Goal: Task Accomplishment & Management: Manage account settings

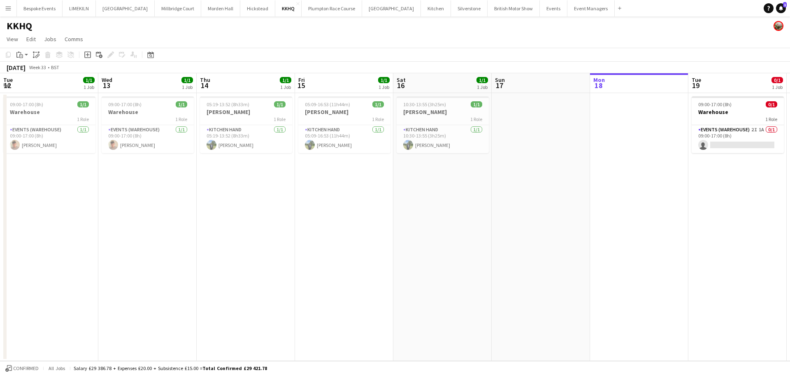
scroll to position [0, 186]
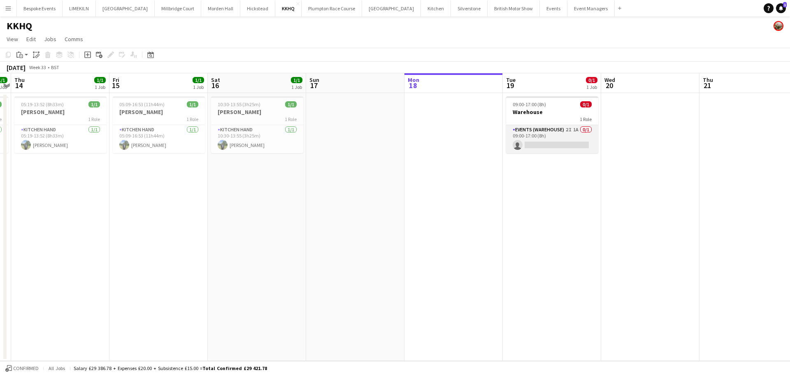
click at [553, 133] on app-card-role "Events (Warehouse) 2I 1A 0/1 09:00-17:00 (8h) single-neutral-actions" at bounding box center [552, 139] width 92 height 28
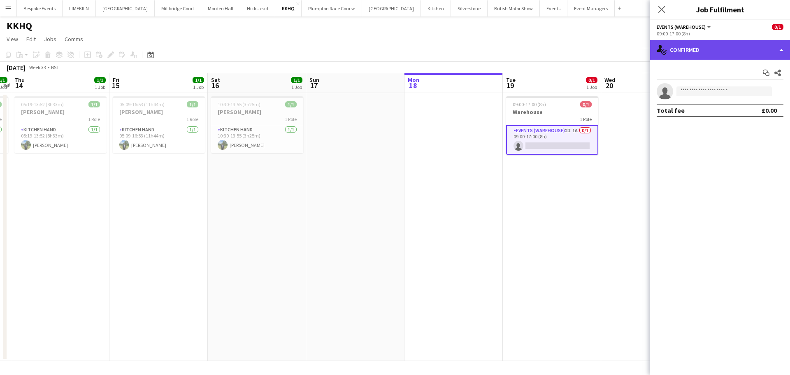
click at [735, 48] on div "single-neutral-actions-check-2 Confirmed" at bounding box center [720, 50] width 140 height 20
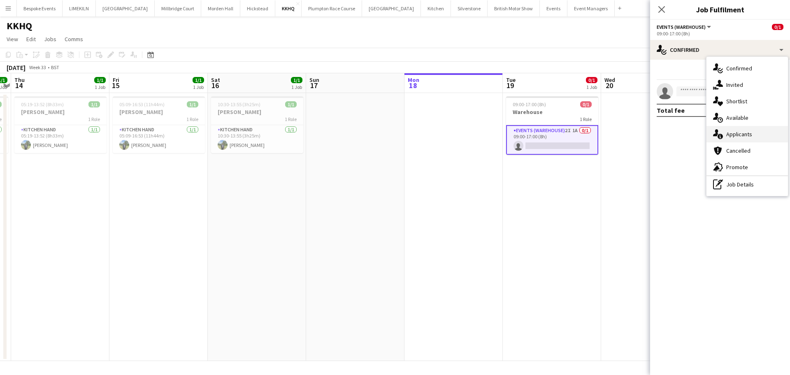
click at [749, 139] on div "single-neutral-actions-information Applicants" at bounding box center [747, 134] width 81 height 16
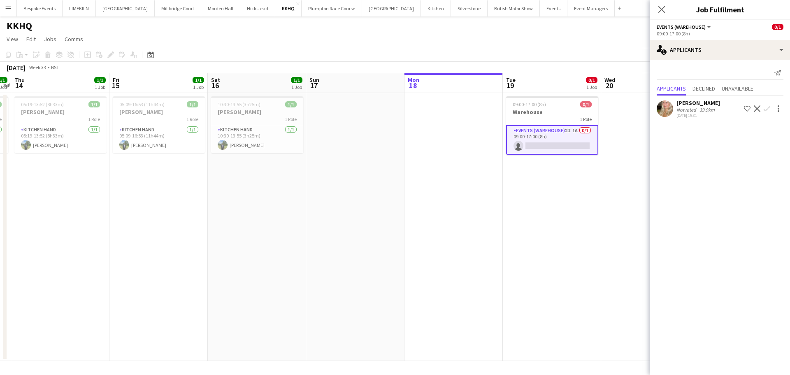
click at [541, 238] on app-date-cell "09:00-17:00 (8h) 0/1 Warehouse 1 Role Events (Warehouse) 2I 1A 0/1 09:00-17:00 …" at bounding box center [552, 227] width 98 height 268
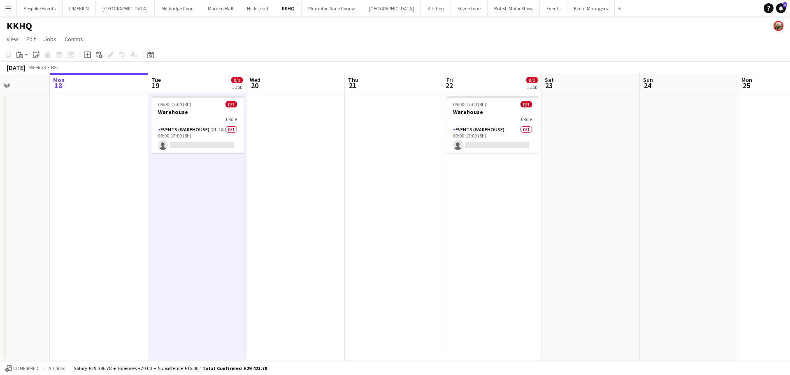
scroll to position [0, 255]
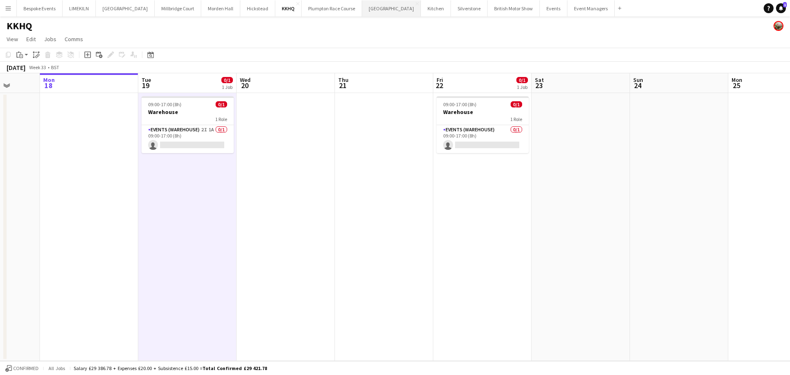
click at [362, 13] on button "Kin House Close" at bounding box center [391, 8] width 59 height 16
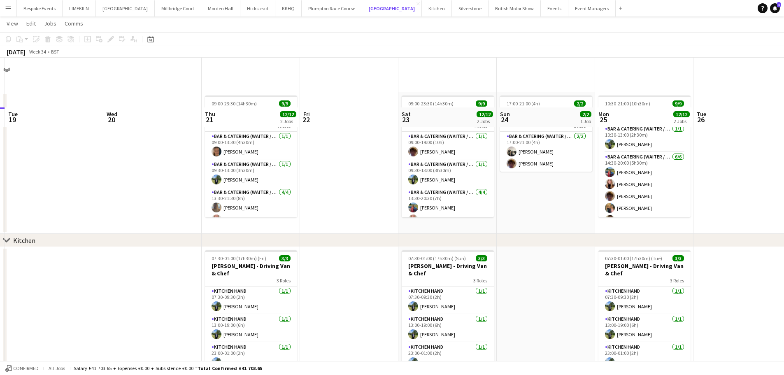
scroll to position [65, 0]
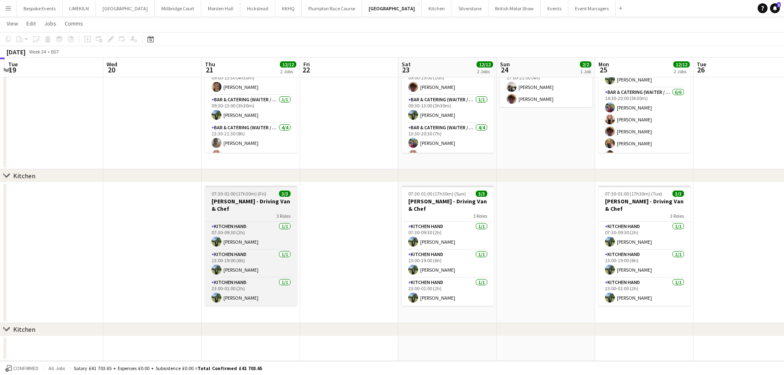
click at [253, 197] on app-job-card "07:30-01:00 (17h30m) (Fri) 3/3 Harvey Kin - Driving Van & Chef 3 Roles Kitchen …" at bounding box center [251, 246] width 92 height 120
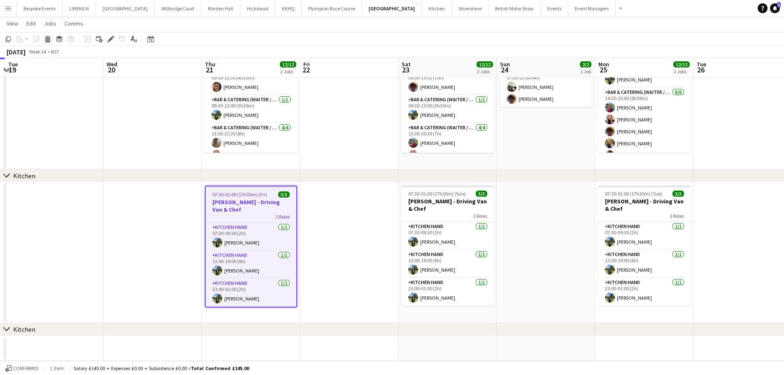
click at [50, 39] on icon at bounding box center [48, 40] width 5 height 4
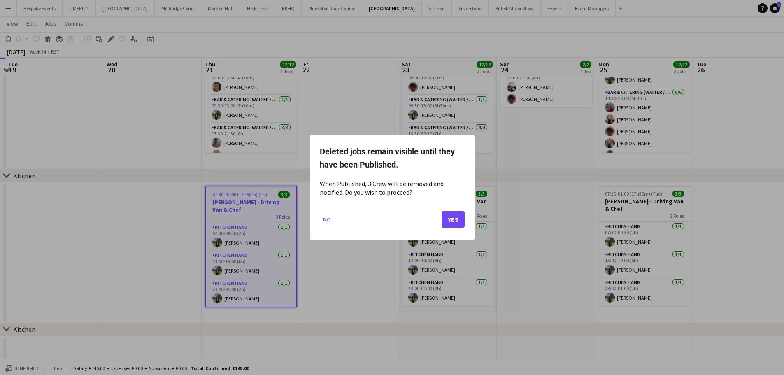
scroll to position [0, 0]
click at [442, 216] on button "Yes" at bounding box center [453, 219] width 23 height 16
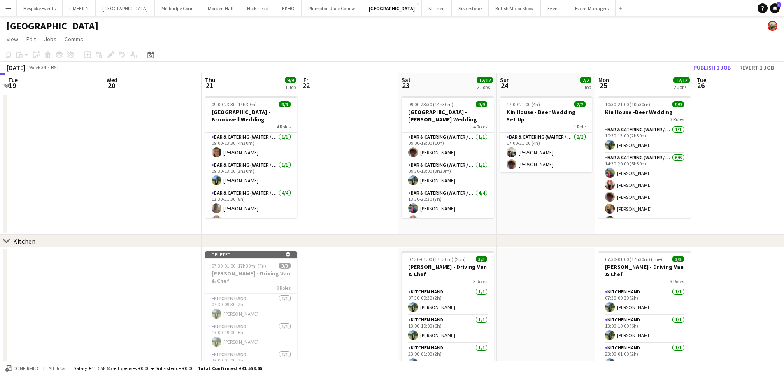
scroll to position [1, 0]
click at [713, 66] on button "Publish 1 job" at bounding box center [712, 66] width 44 height 11
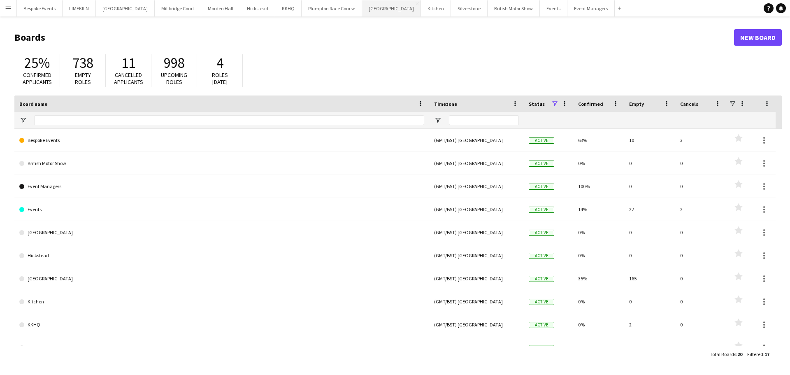
click at [362, 14] on button "Kin House Close" at bounding box center [391, 8] width 59 height 16
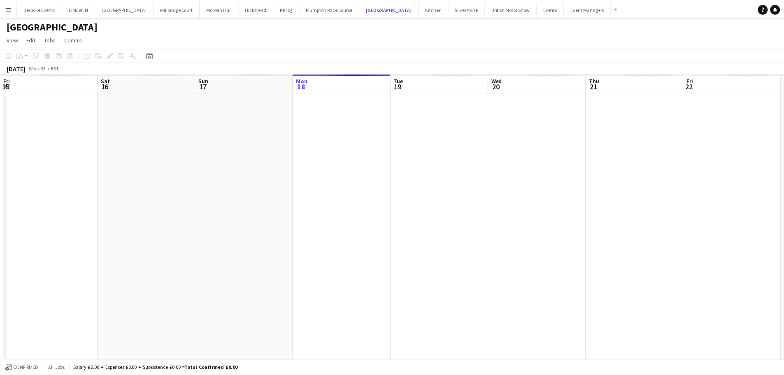
scroll to position [0, 197]
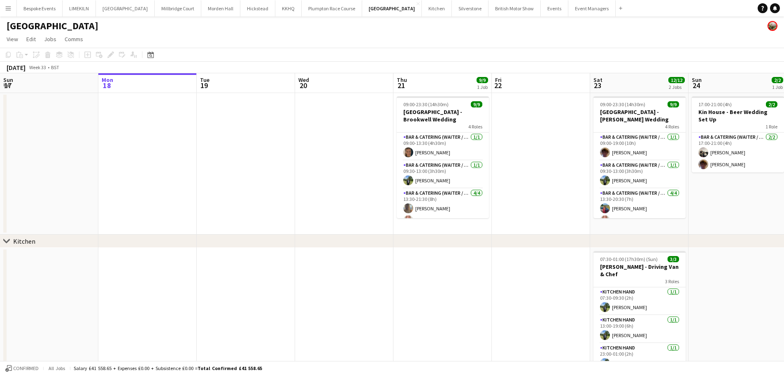
click at [431, 292] on app-date-cell at bounding box center [442, 318] width 98 height 141
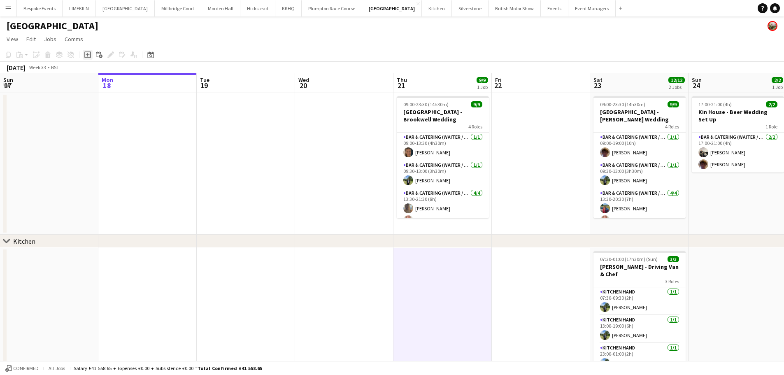
click at [89, 52] on icon at bounding box center [87, 54] width 7 height 7
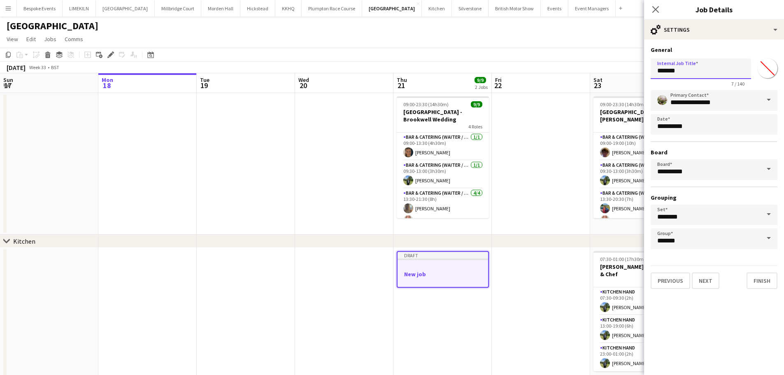
drag, startPoint x: 726, startPoint y: 72, endPoint x: 574, endPoint y: 63, distance: 152.1
click at [574, 63] on body "Menu Boards Boards Boards All jobs Status Workforce Workforce My Workforce Recr…" at bounding box center [392, 220] width 784 height 440
type input "*********"
click at [701, 278] on button "Next" at bounding box center [706, 280] width 28 height 16
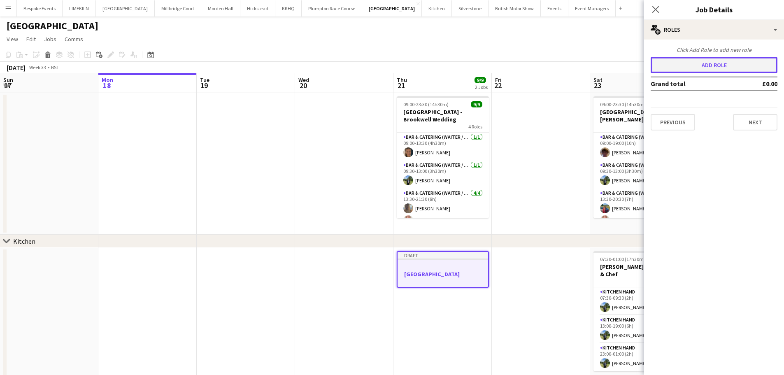
click at [681, 59] on button "Add role" at bounding box center [714, 65] width 127 height 16
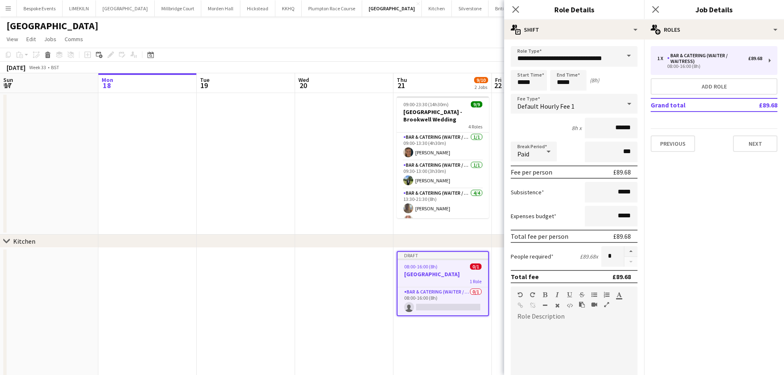
click at [572, 44] on div "**********" at bounding box center [574, 299] width 140 height 518
click at [574, 53] on input "**********" at bounding box center [574, 56] width 127 height 21
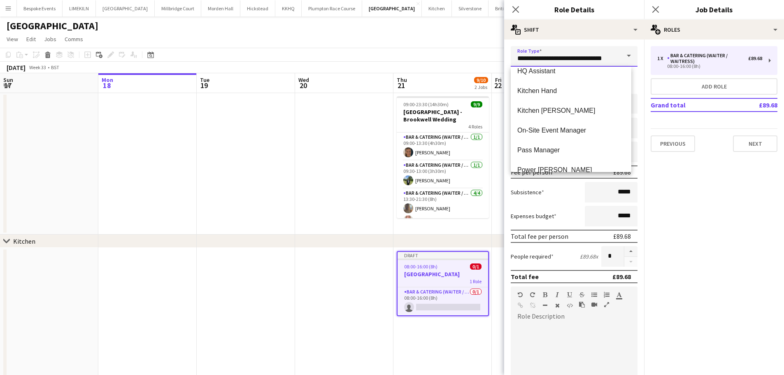
scroll to position [284, 0]
click at [581, 93] on span "Kitchen Hand" at bounding box center [570, 92] width 107 height 8
type input "**********"
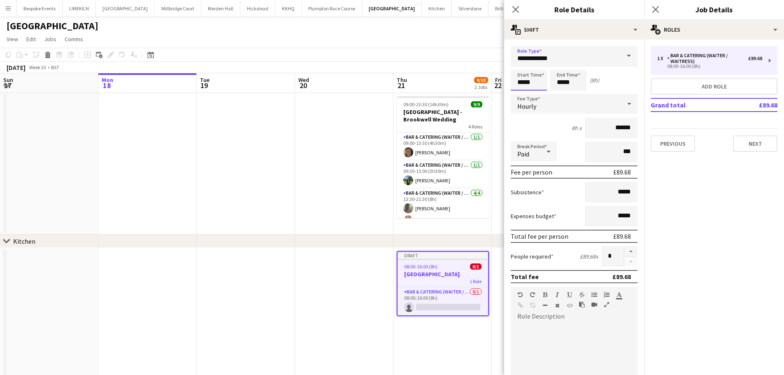
click at [546, 81] on input "*****" at bounding box center [529, 80] width 36 height 21
click at [520, 65] on div at bounding box center [520, 66] width 16 height 8
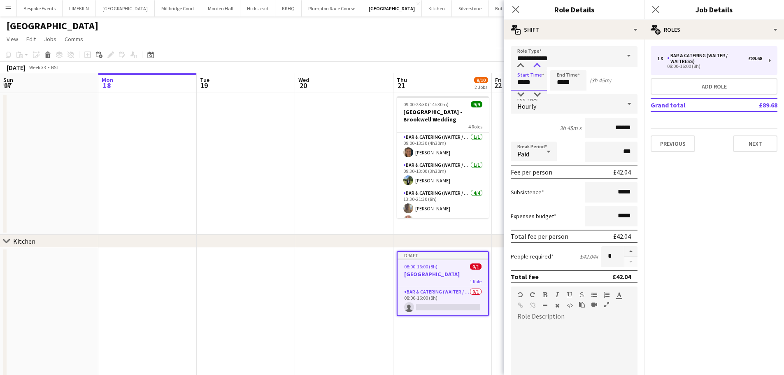
click at [539, 67] on div at bounding box center [537, 66] width 16 height 8
type input "*****"
click at [539, 67] on div at bounding box center [537, 66] width 16 height 8
click at [567, 80] on input "*****" at bounding box center [568, 80] width 36 height 21
click at [558, 67] on div at bounding box center [560, 66] width 16 height 8
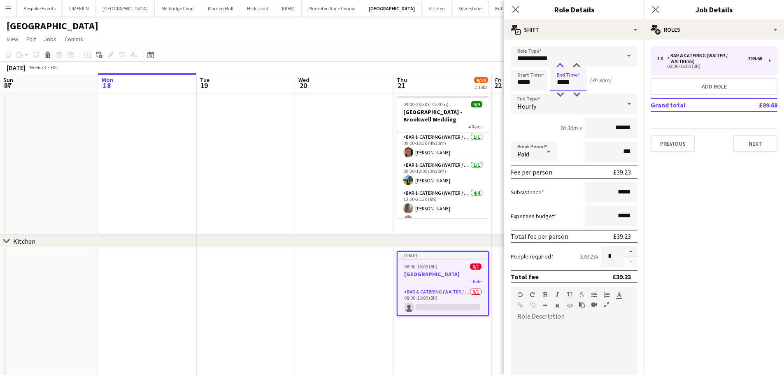
type input "*****"
click at [558, 67] on div at bounding box center [560, 66] width 16 height 8
click at [433, 36] on app-page-menu "View Day view expanded Day view collapsed Month view Date picker Jump to today …" at bounding box center [392, 40] width 784 height 16
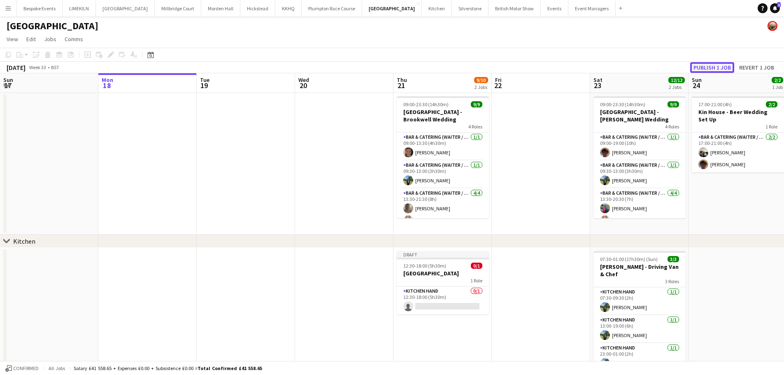
click at [717, 70] on button "Publish 1 job" at bounding box center [712, 67] width 44 height 11
click at [439, 183] on app-card-role "Bar & Catering (Waiter / waitress) 1/1 09:30-13:00 (3h30m) Harvey Gardner" at bounding box center [443, 174] width 92 height 28
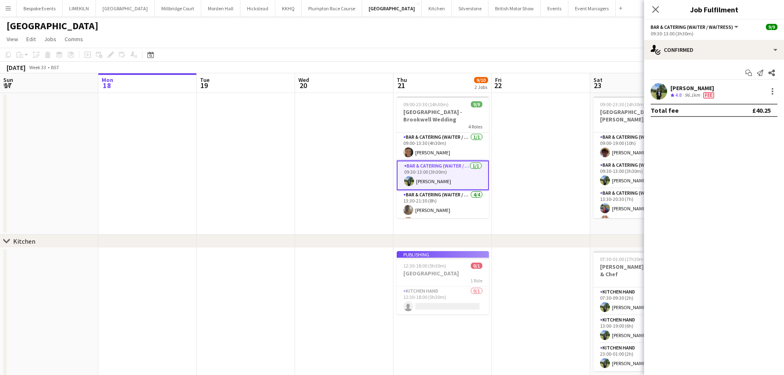
click at [768, 96] on div at bounding box center [772, 91] width 12 height 10
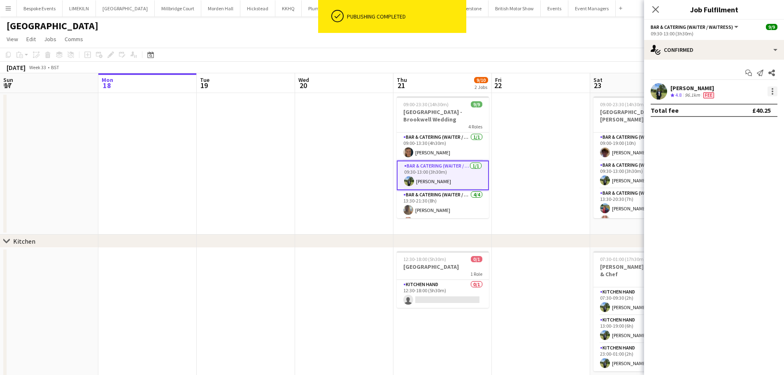
click at [775, 90] on div at bounding box center [772, 91] width 10 height 10
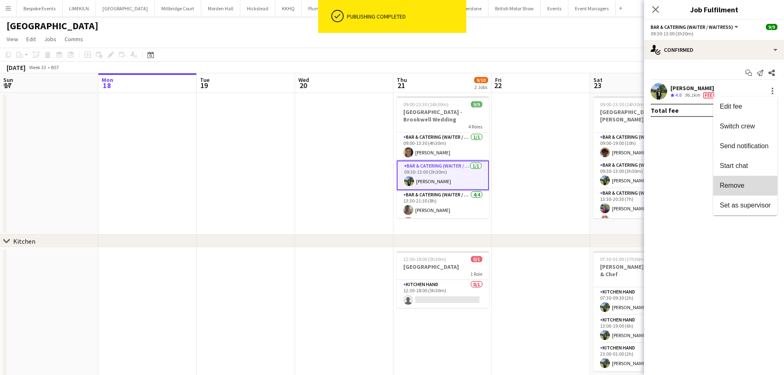
click at [744, 185] on span "Remove" at bounding box center [745, 185] width 51 height 7
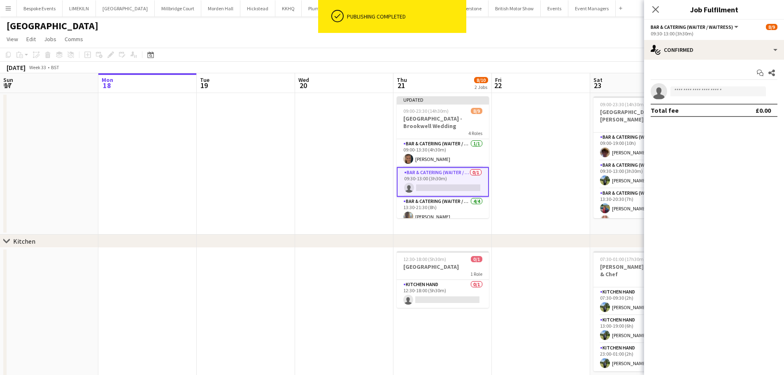
click at [558, 107] on app-date-cell at bounding box center [541, 164] width 98 height 142
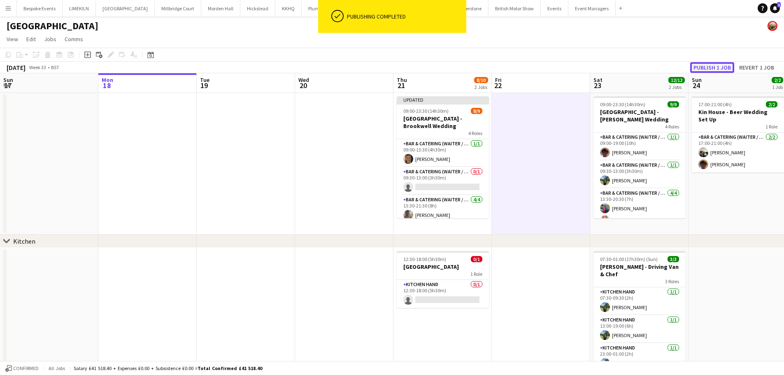
click at [721, 68] on button "Publish 1 job" at bounding box center [712, 67] width 44 height 11
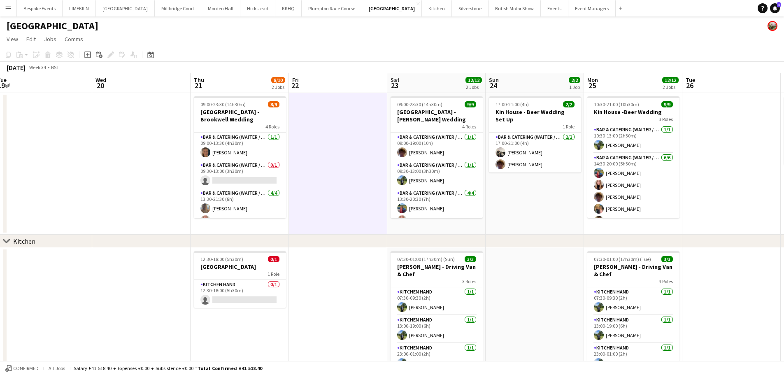
scroll to position [0, 302]
click at [428, 167] on app-card-role "Bar & Catering (Waiter / waitress) 1/1 09:30-13:00 (3h30m) Harvey Gardner" at bounding box center [436, 174] width 92 height 28
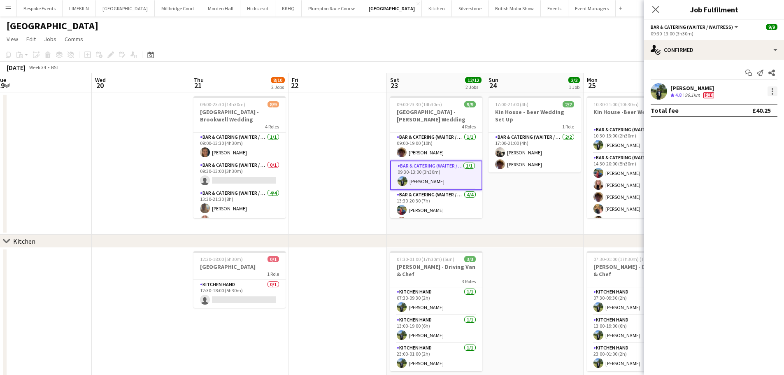
click at [775, 89] on div at bounding box center [772, 91] width 10 height 10
click at [732, 184] on span "Remove" at bounding box center [732, 185] width 25 height 7
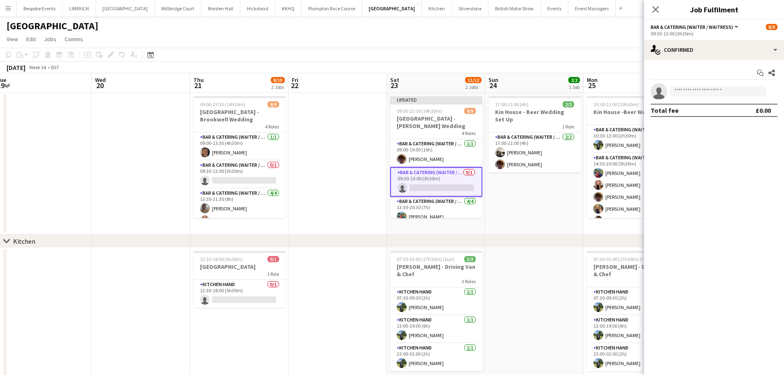
click at [546, 41] on app-page-menu "View Day view expanded Day view collapsed Month view Date picker Jump to today …" at bounding box center [392, 40] width 784 height 16
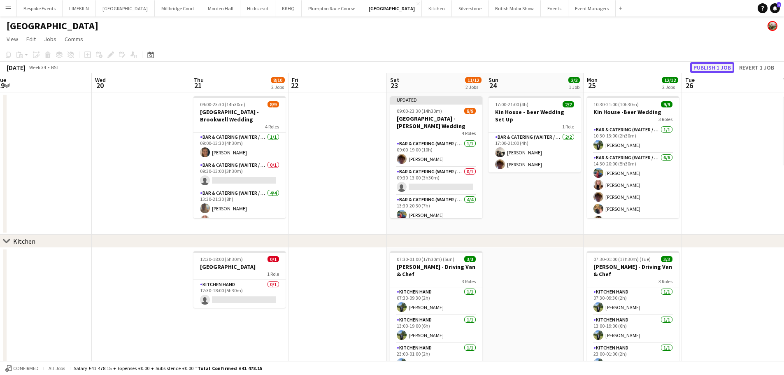
click at [731, 65] on button "Publish 1 job" at bounding box center [712, 67] width 44 height 11
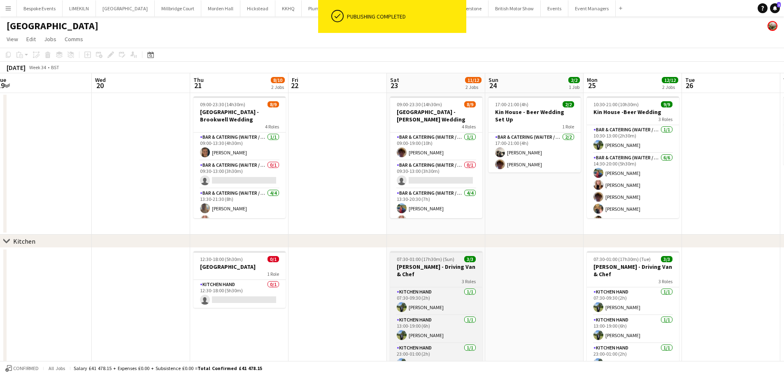
click at [427, 254] on app-job-card "07:30-01:00 (17h30m) (Sun) 3/3 Harvey Kin - Driving Van & Chef 3 Roles Kitchen …" at bounding box center [436, 311] width 92 height 120
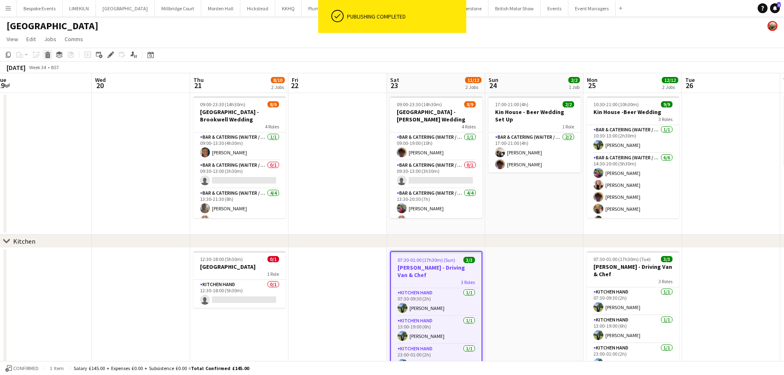
click at [50, 53] on icon at bounding box center [47, 52] width 5 height 2
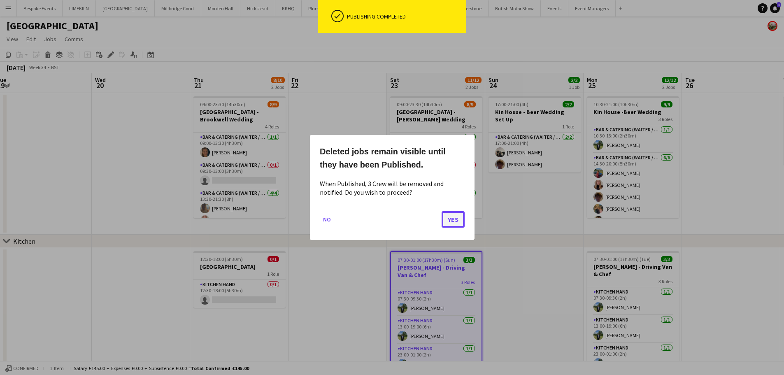
click at [450, 219] on button "Yes" at bounding box center [453, 219] width 23 height 16
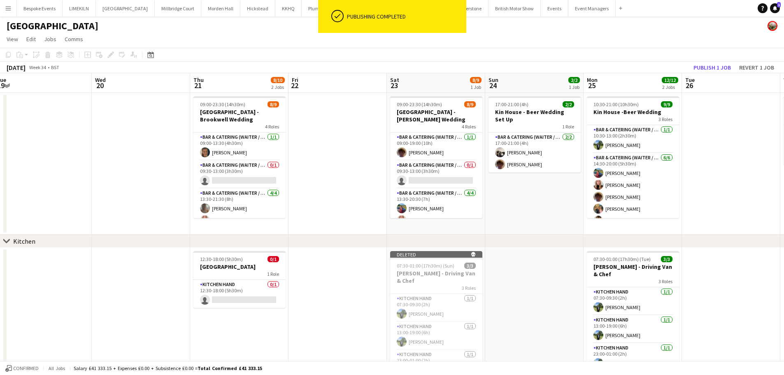
click at [345, 148] on app-date-cell at bounding box center [337, 164] width 98 height 142
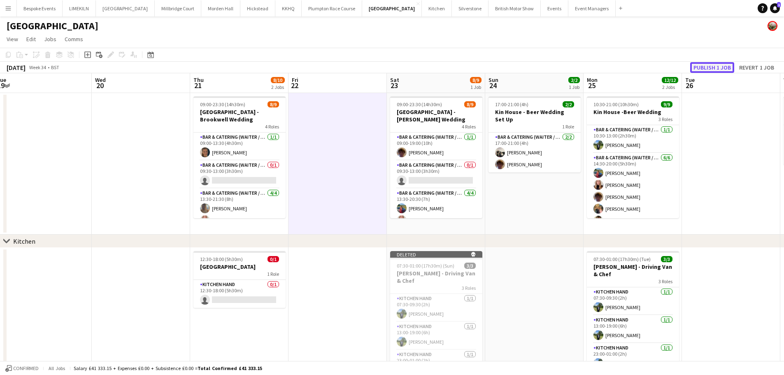
click at [704, 65] on button "Publish 1 job" at bounding box center [712, 67] width 44 height 11
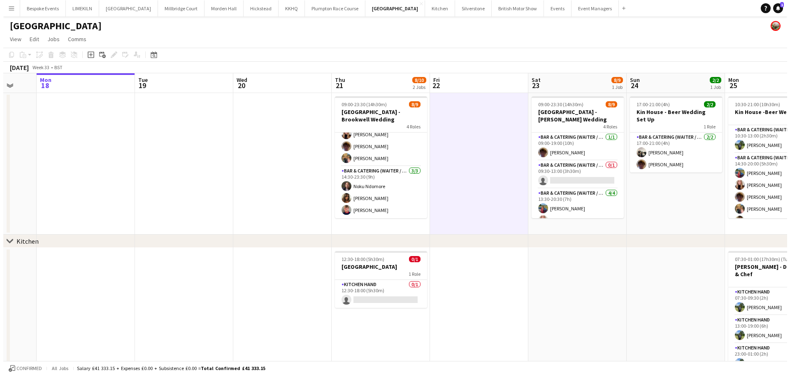
scroll to position [0, 0]
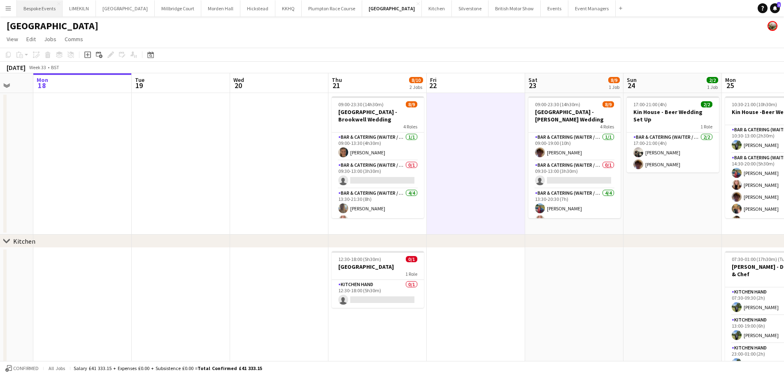
click at [46, 7] on button "Bespoke Events Close" at bounding box center [40, 8] width 46 height 16
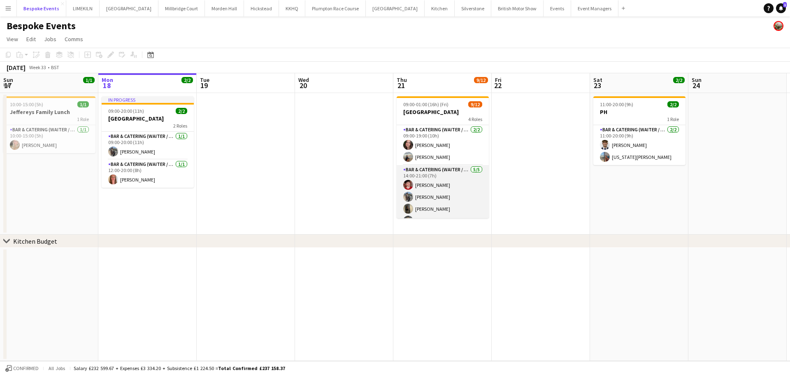
scroll to position [114, 0]
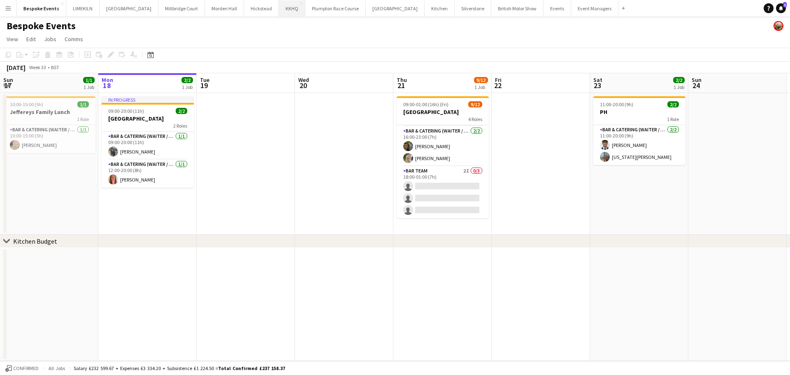
click at [279, 5] on button "KKHQ Close" at bounding box center [292, 8] width 26 height 16
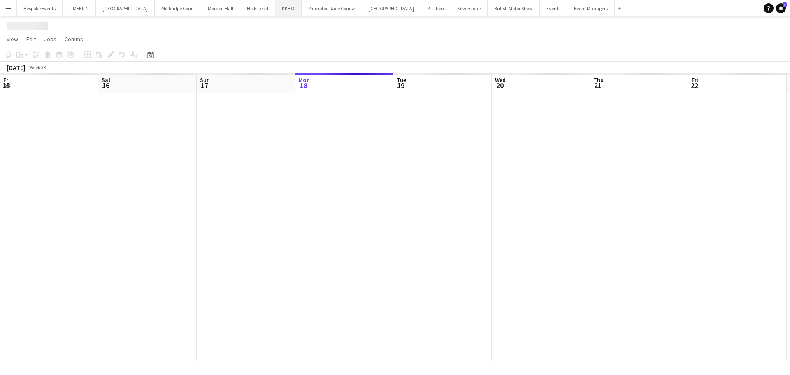
scroll to position [0, 197]
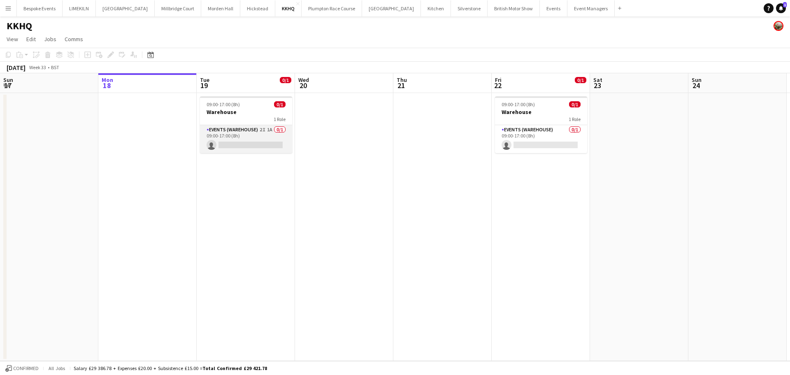
click at [239, 134] on app-card-role "Events (Warehouse) 2I 1A 0/1 09:00-17:00 (8h) single-neutral-actions" at bounding box center [246, 139] width 92 height 28
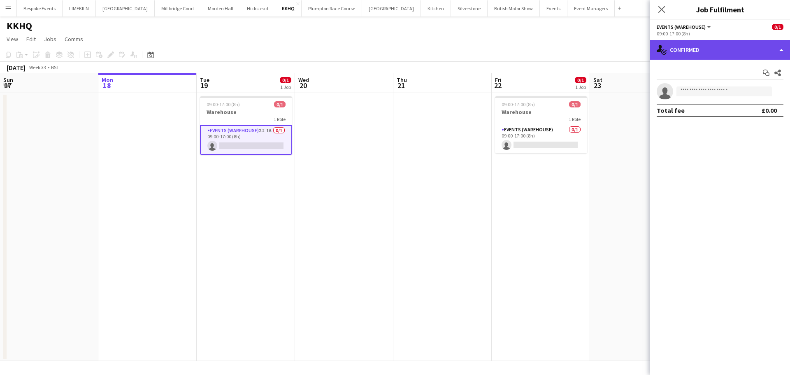
click at [713, 49] on div "single-neutral-actions-check-2 Confirmed" at bounding box center [720, 50] width 140 height 20
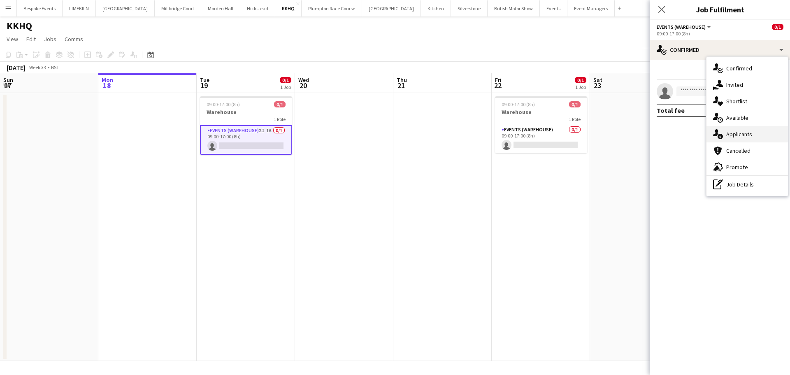
click at [743, 133] on div "single-neutral-actions-information Applicants" at bounding box center [747, 134] width 81 height 16
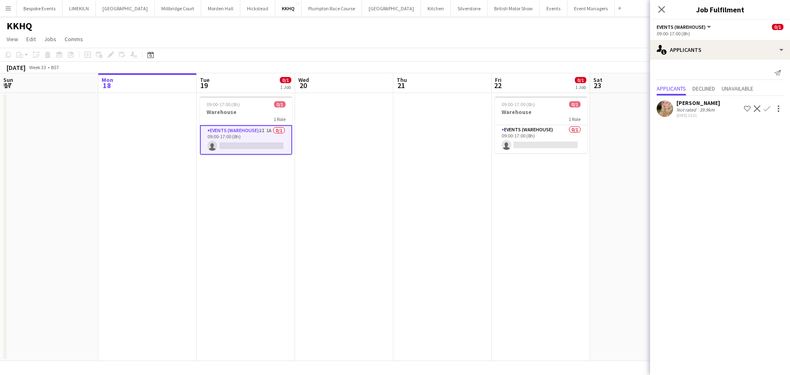
click at [507, 256] on app-date-cell "09:00-17:00 (8h) 0/1 Warehouse 1 Role Events (Warehouse) 0/1 09:00-17:00 (8h) s…" at bounding box center [541, 227] width 98 height 268
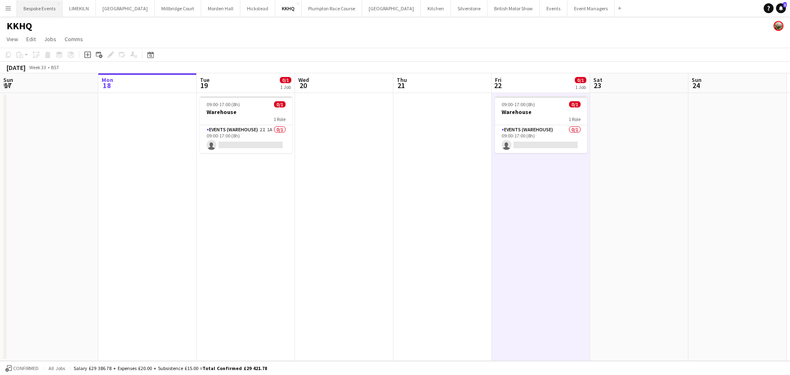
click at [37, 11] on button "Bespoke Events Close" at bounding box center [40, 8] width 46 height 16
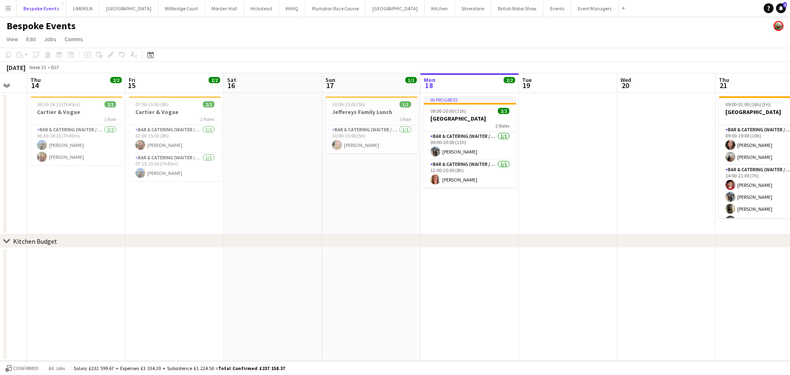
scroll to position [0, 169]
click at [355, 258] on app-date-cell at bounding box center [372, 304] width 98 height 113
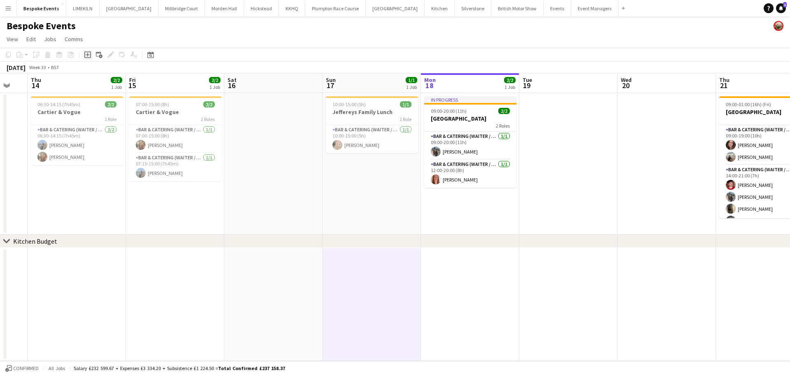
click at [89, 54] on icon "Add job" at bounding box center [87, 54] width 7 height 7
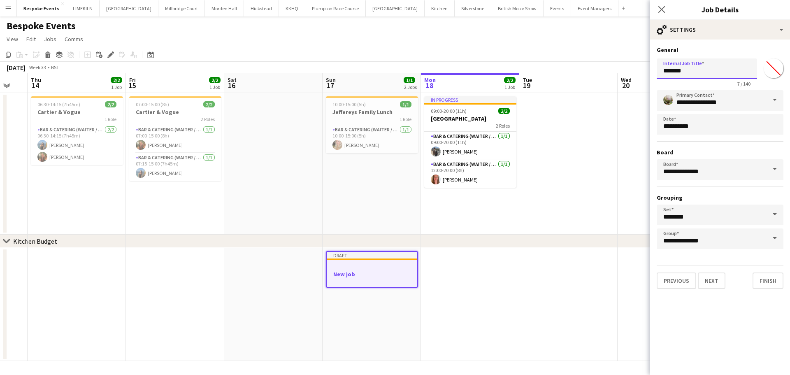
drag, startPoint x: 693, startPoint y: 73, endPoint x: 630, endPoint y: 73, distance: 63.0
click at [630, 73] on body "Menu Boards Boards Boards All jobs Status Workforce Workforce My Workforce Recr…" at bounding box center [395, 187] width 790 height 375
type input "**********"
click at [714, 279] on button "Next" at bounding box center [712, 280] width 28 height 16
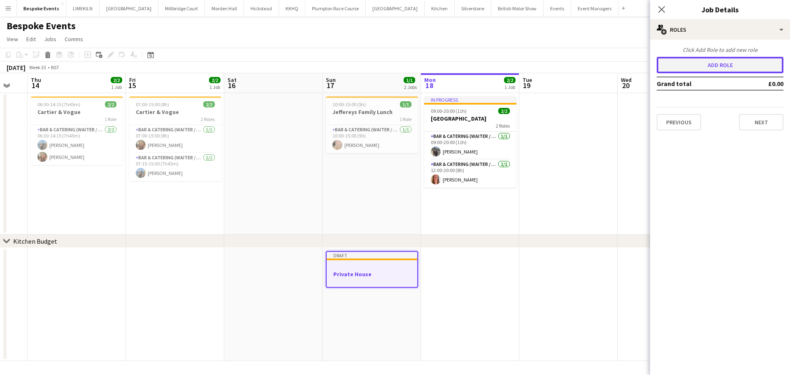
click at [703, 65] on button "Add role" at bounding box center [720, 65] width 127 height 16
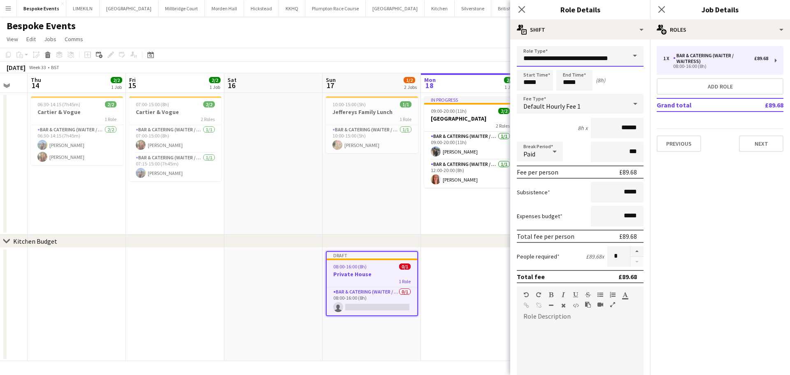
click at [617, 52] on input "**********" at bounding box center [580, 56] width 127 height 21
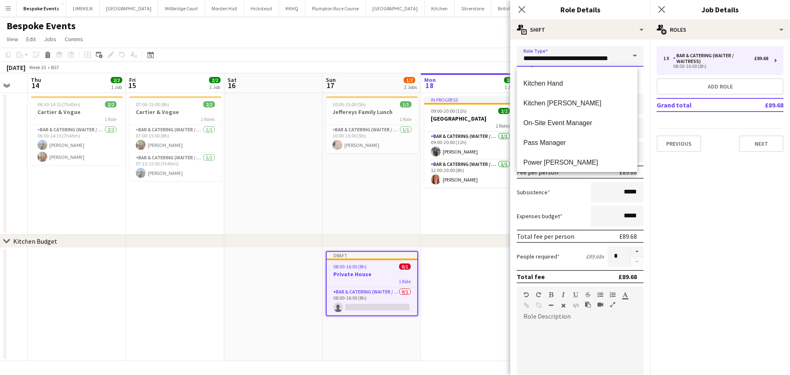
scroll to position [282, 0]
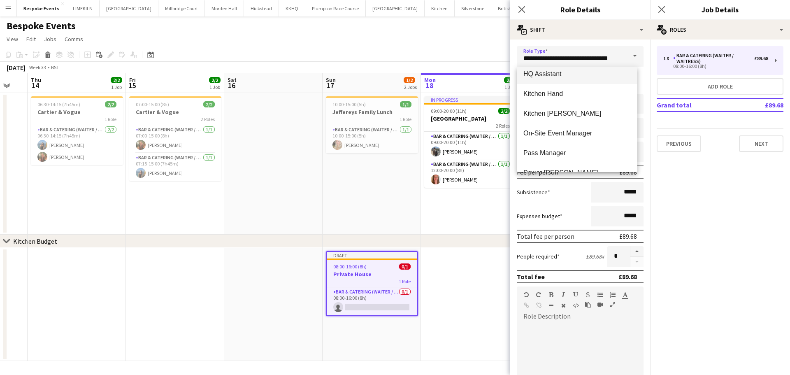
click at [556, 81] on mat-option "HQ Assistant" at bounding box center [577, 74] width 121 height 20
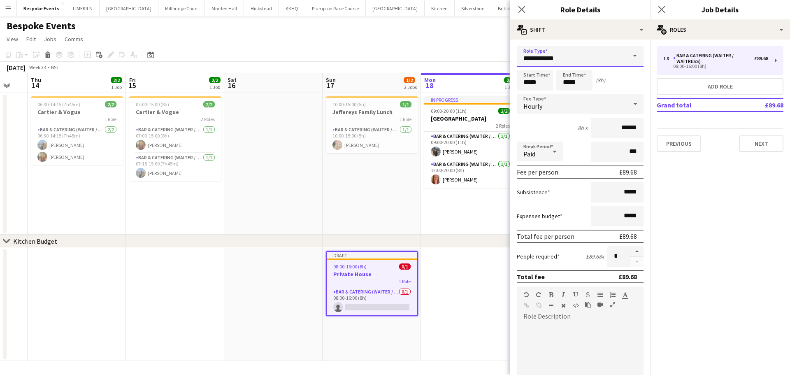
click at [575, 63] on input "**********" at bounding box center [580, 56] width 127 height 21
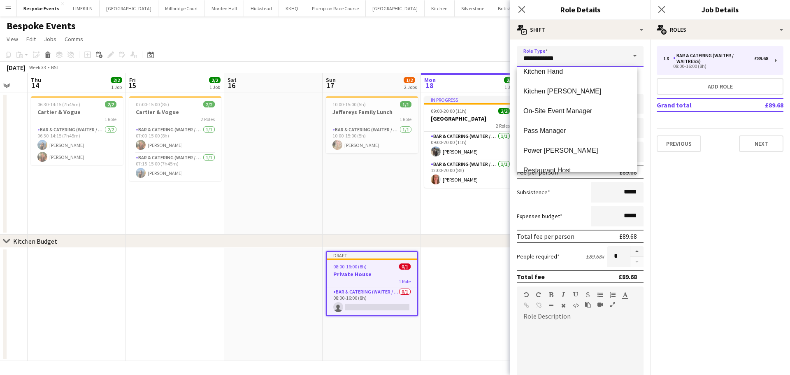
scroll to position [297, 0]
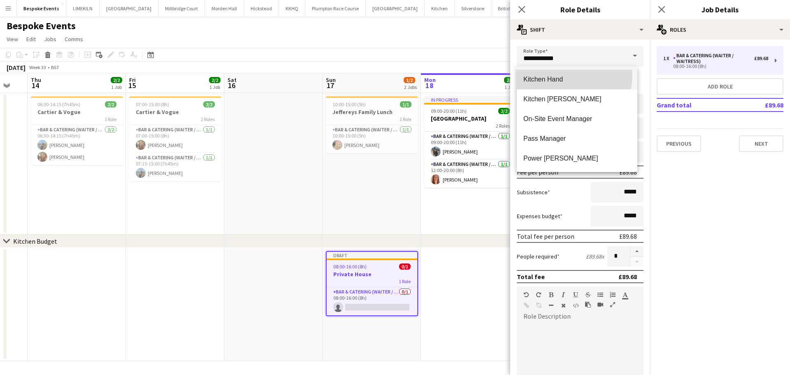
click at [559, 75] on span "Kitchen Hand" at bounding box center [576, 79] width 107 height 8
type input "**********"
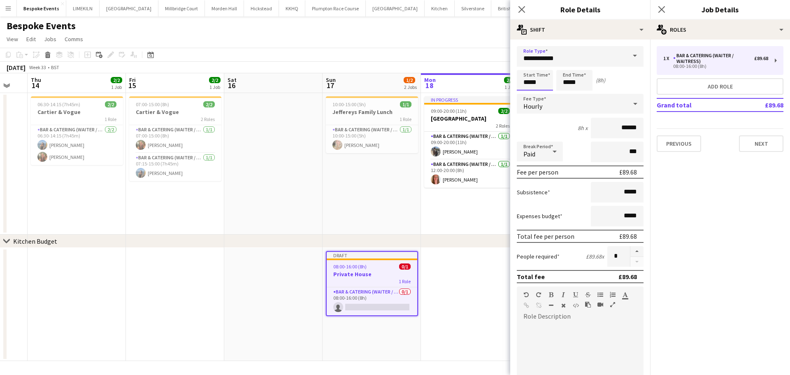
click at [541, 76] on input "*****" at bounding box center [535, 80] width 36 height 21
type input "*****"
click at [585, 83] on input "*****" at bounding box center [574, 80] width 36 height 21
click at [481, 48] on app-toolbar "Copy Paste Paste Ctrl+V Paste with crew Ctrl+Shift+V Paste linked Job Delete Gr…" at bounding box center [395, 55] width 790 height 14
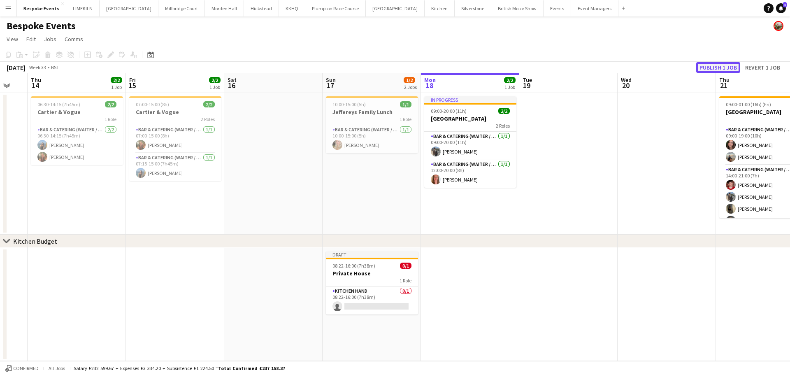
click at [726, 70] on button "Publish 1 job" at bounding box center [718, 67] width 44 height 11
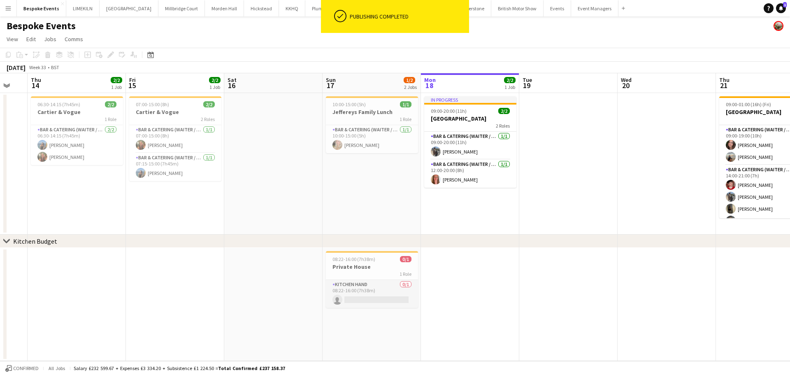
click at [391, 287] on app-card-role "Kitchen Hand 0/1 08:22-16:00 (7h38m) single-neutral-actions" at bounding box center [372, 294] width 92 height 28
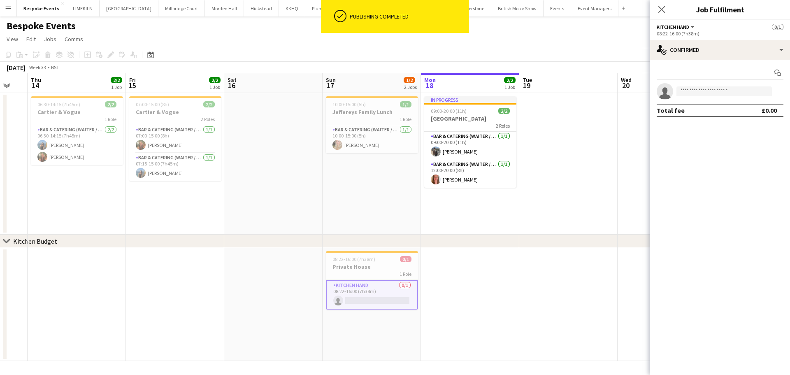
click at [712, 100] on app-confirmed-crew "single-neutral-actions Total fee £0.00" at bounding box center [720, 100] width 140 height 34
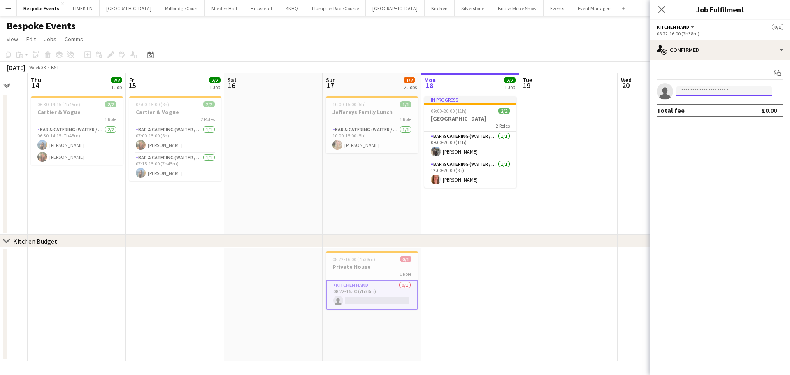
click at [700, 92] on input at bounding box center [724, 91] width 95 height 10
type input "****"
click at [703, 112] on span "[EMAIL_ADDRESS][DOMAIN_NAME]" at bounding box center [724, 110] width 82 height 7
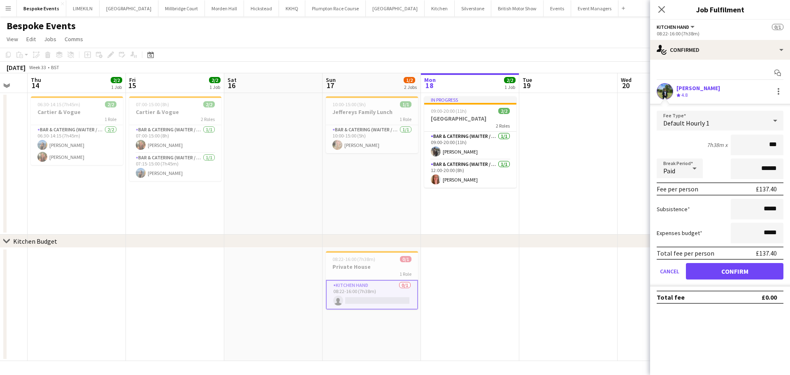
type input "***"
click at [681, 148] on div "7h38m x ***" at bounding box center [720, 145] width 127 height 21
click at [741, 272] on button "Confirm" at bounding box center [735, 271] width 98 height 16
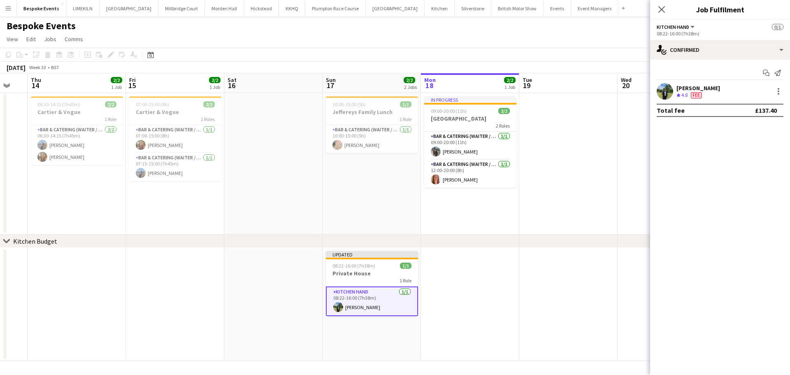
click at [613, 200] on app-date-cell at bounding box center [568, 164] width 98 height 142
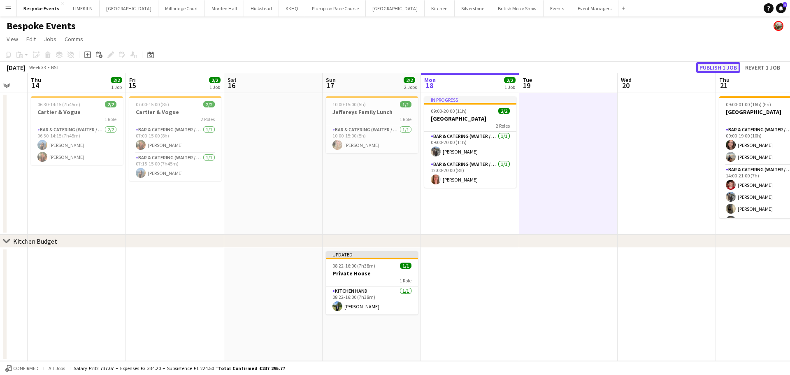
click at [720, 66] on button "Publish 1 job" at bounding box center [718, 67] width 44 height 11
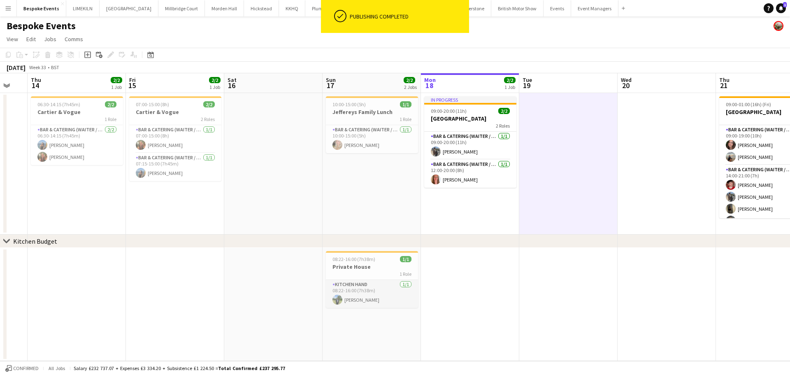
click at [388, 291] on app-card-role "Kitchen Hand 1/1 08:22-16:00 (7h38m) Harvey Gardner" at bounding box center [372, 294] width 92 height 28
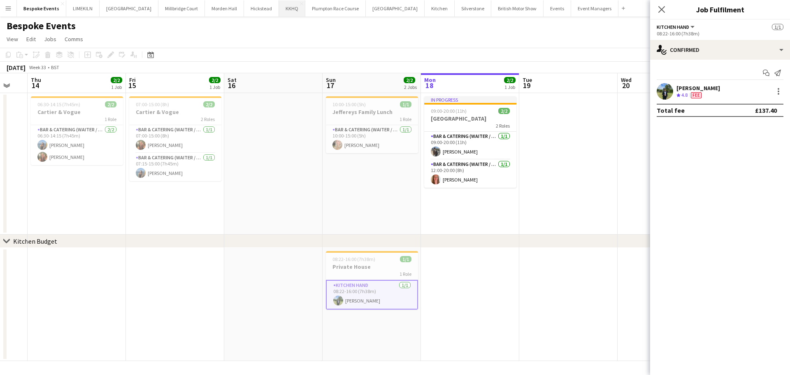
click at [283, 7] on button "KKHQ Close" at bounding box center [292, 8] width 26 height 16
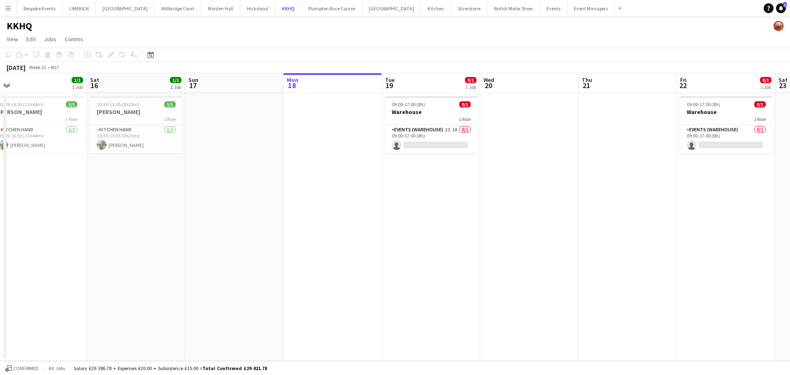
scroll to position [0, 205]
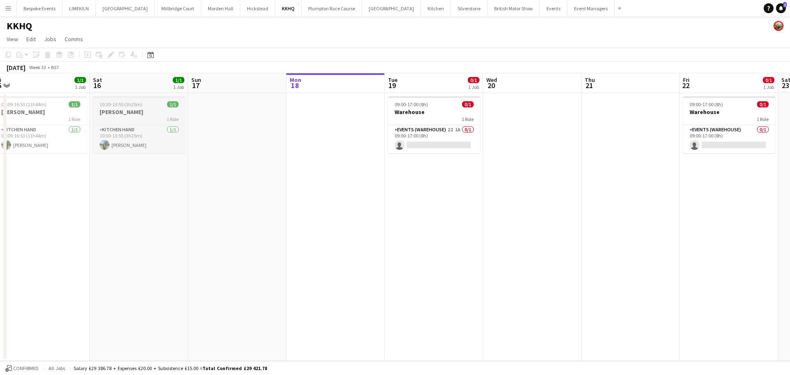
click at [149, 114] on h3 "[PERSON_NAME]" at bounding box center [139, 111] width 92 height 7
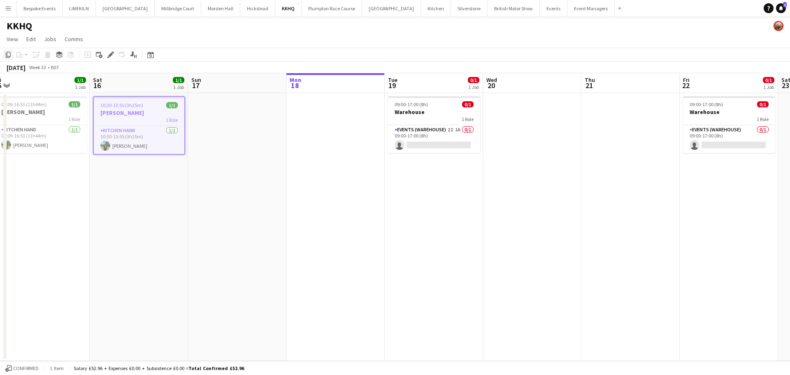
click at [4, 53] on div "Copy" at bounding box center [8, 55] width 10 height 10
click at [314, 141] on app-date-cell at bounding box center [335, 227] width 98 height 268
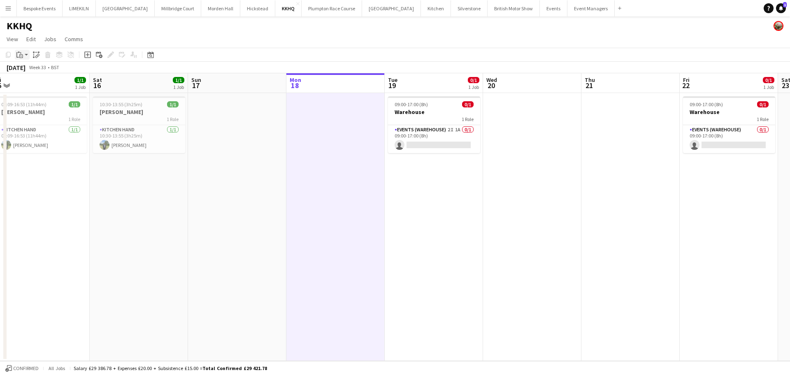
click at [22, 53] on icon "Paste" at bounding box center [19, 54] width 7 height 7
click at [26, 70] on link "Paste Ctrl+V" at bounding box center [60, 70] width 77 height 7
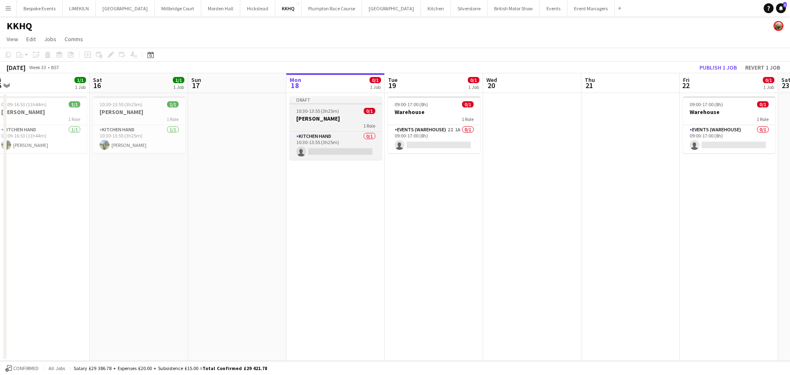
click at [319, 108] on span "10:30-13:55 (3h25m)" at bounding box center [317, 111] width 43 height 6
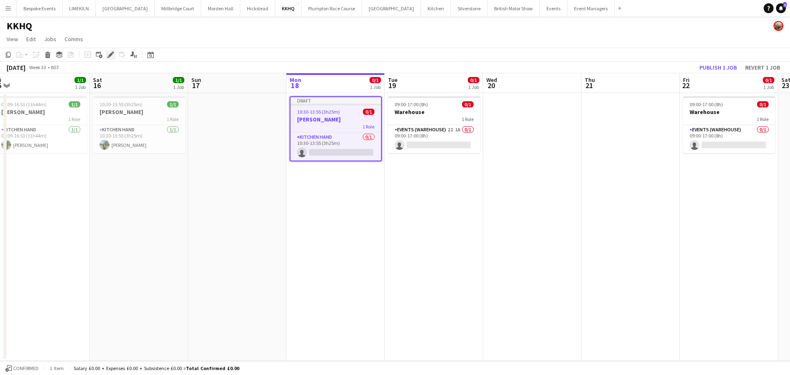
click at [109, 52] on icon "Edit" at bounding box center [110, 54] width 7 height 7
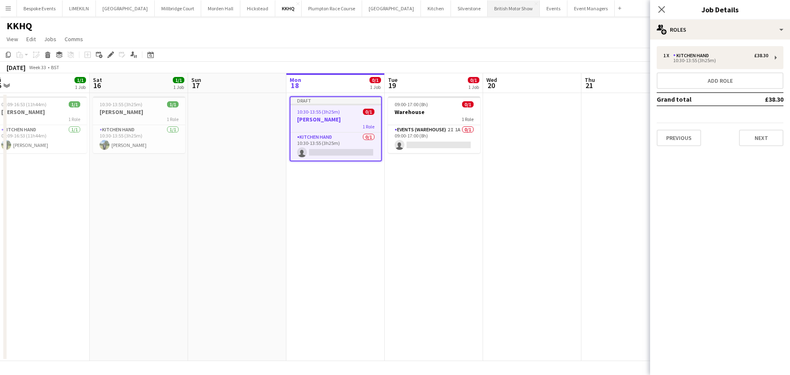
click at [488, 10] on button "British Motor Show Close" at bounding box center [514, 8] width 52 height 16
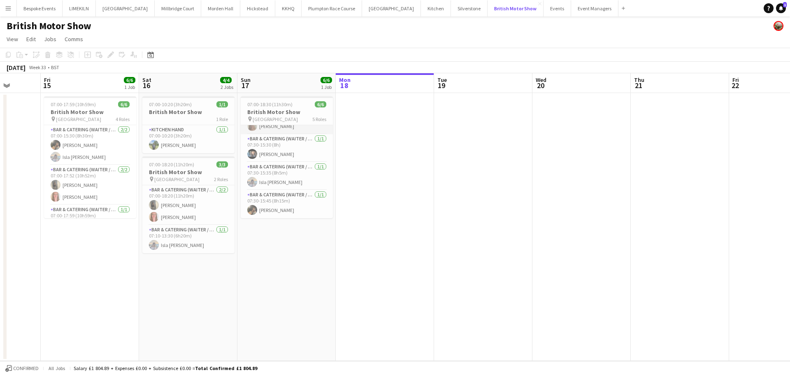
scroll to position [58, 0]
click at [278, 153] on app-card-role "Bar & Catering (Waiter / waitress) 1/1 07:30-15:30 (8h) Lydia Cameron" at bounding box center [287, 149] width 92 height 28
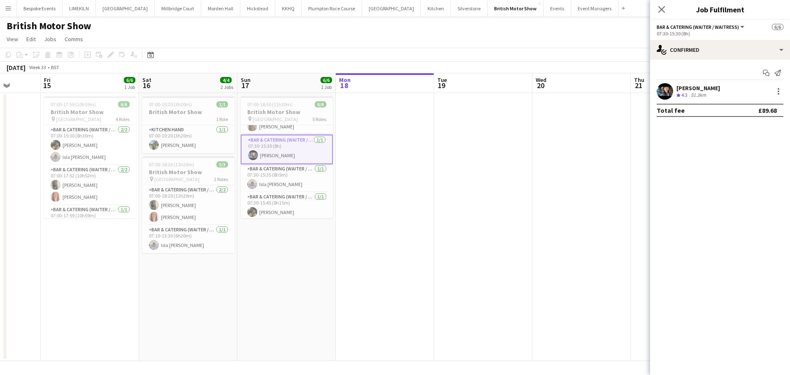
click at [665, 98] on app-user-avatar at bounding box center [665, 91] width 16 height 16
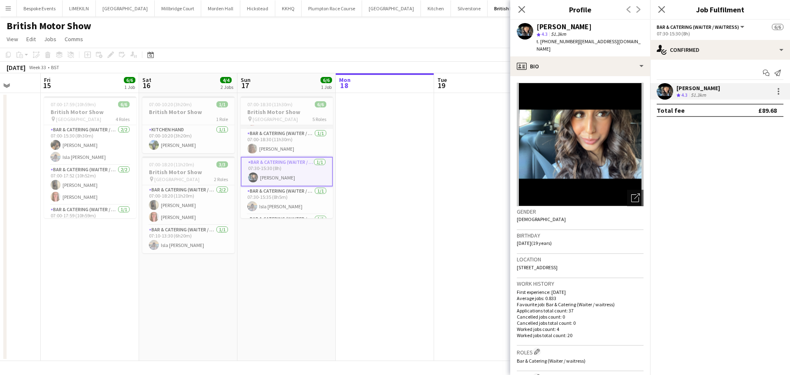
scroll to position [60, 0]
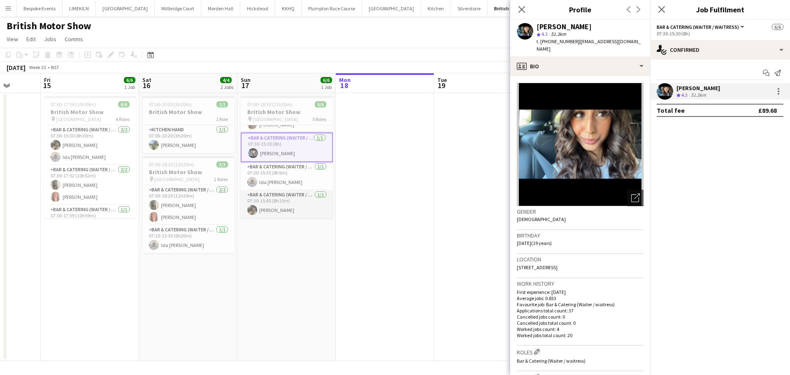
click at [284, 200] on app-card-role "Bar & Catering (Waiter / waitress) 1/1 07:30-15:45 (8h15m) Emily Bonser" at bounding box center [287, 204] width 92 height 28
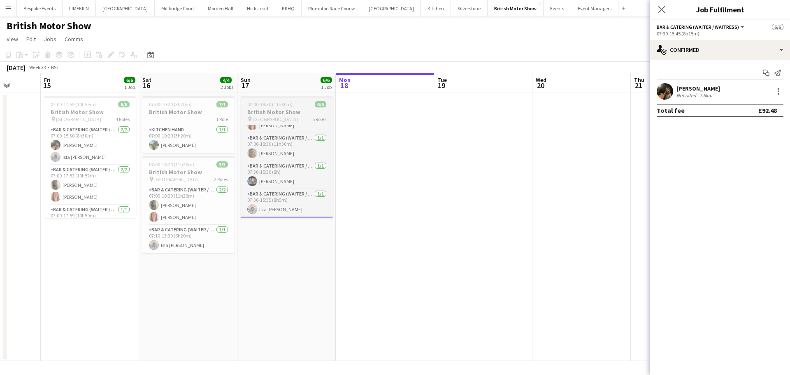
scroll to position [29, 0]
click at [301, 147] on app-card-role "Bar & Catering (Waiter / waitress) 1/1 07:00-18:30 (11h30m) Amy Pemberton" at bounding box center [287, 150] width 92 height 28
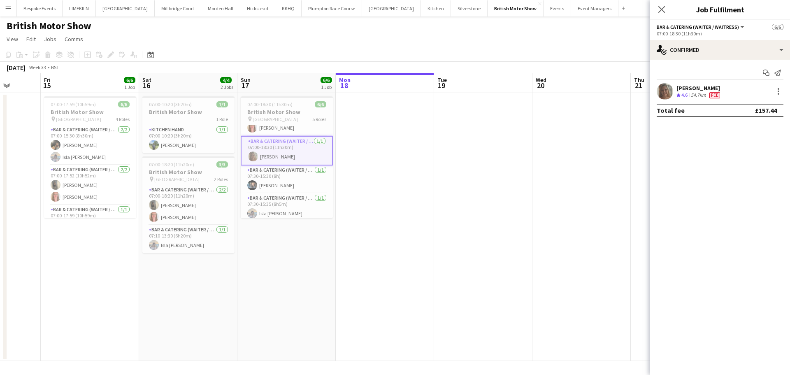
click at [660, 93] on app-user-avatar at bounding box center [665, 91] width 16 height 16
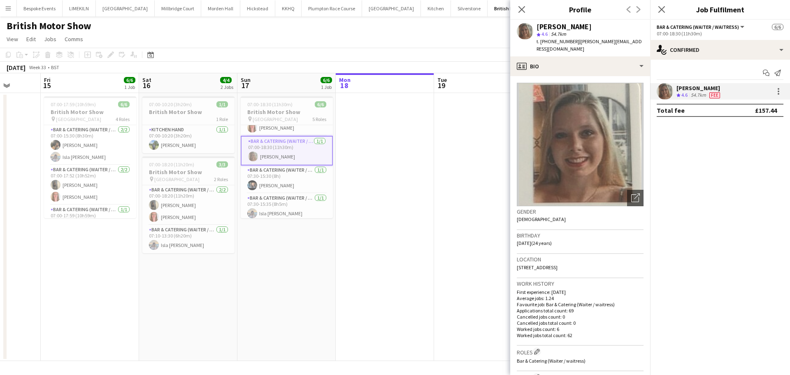
click at [384, 221] on app-date-cell at bounding box center [385, 227] width 98 height 268
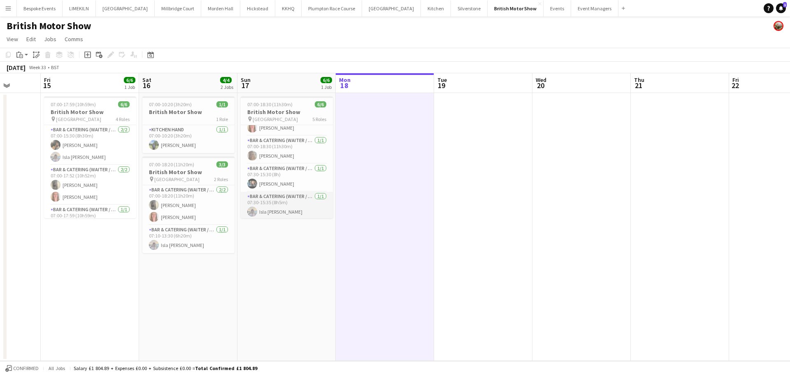
click at [307, 205] on app-card-role "Bar & Catering (Waiter / waitress) 1/1 07:30-15:35 (8h5m) Isla Moore" at bounding box center [287, 206] width 92 height 28
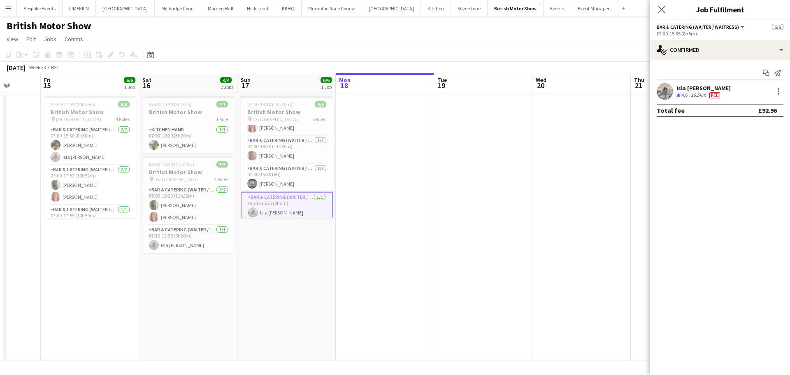
click at [669, 93] on app-user-avatar at bounding box center [665, 91] width 16 height 16
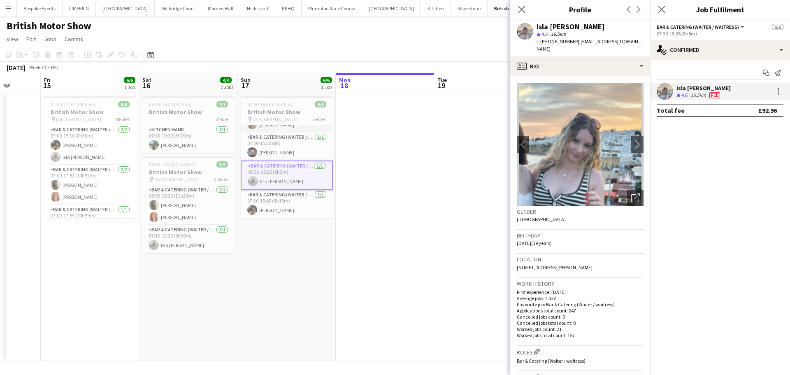
scroll to position [0, 0]
click at [284, 152] on app-card-role "Bar & Catering (Waiter / waitress) 2/2 07:00-18:18 (11h18m) Ellie Crosby Freya …" at bounding box center [287, 145] width 92 height 40
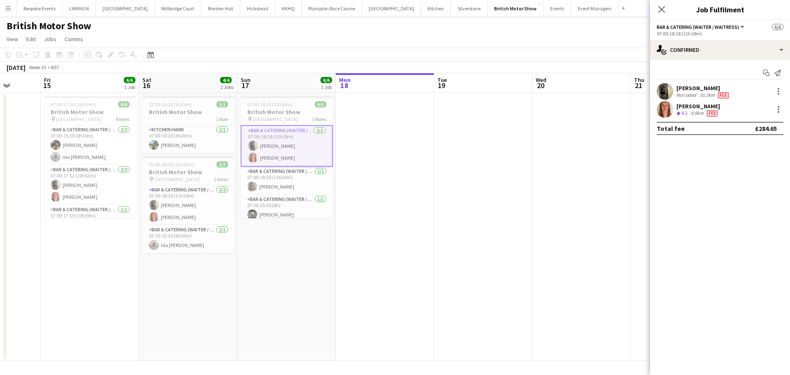
click at [660, 114] on app-user-avatar at bounding box center [665, 109] width 16 height 16
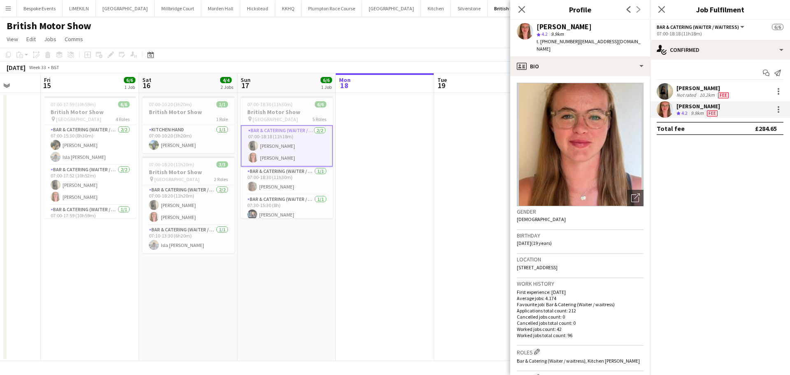
click at [665, 84] on app-user-avatar at bounding box center [665, 91] width 16 height 16
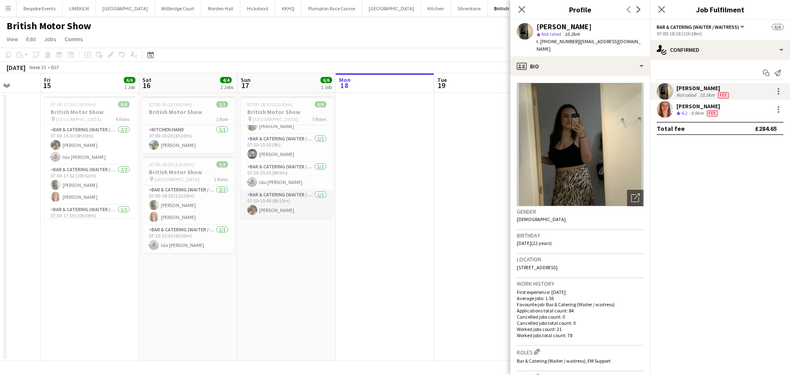
click at [285, 209] on app-card-role "Bar & Catering (Waiter / waitress) 1/1 07:30-15:45 (8h15m) Emily Bonser" at bounding box center [287, 204] width 92 height 28
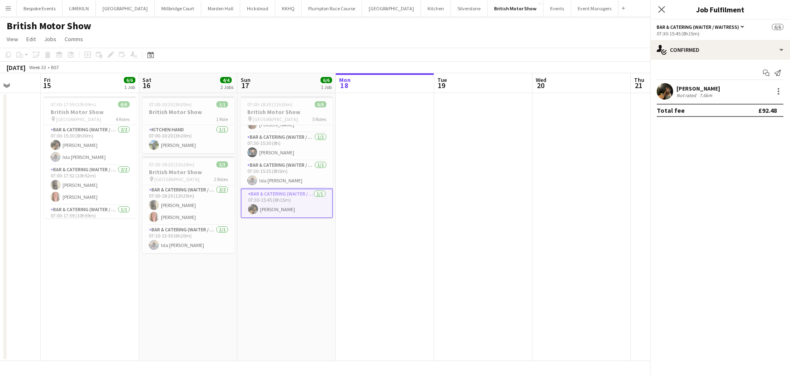
scroll to position [59, 0]
click at [674, 93] on div "Emily Bonser Not rated 7.6km" at bounding box center [720, 91] width 140 height 16
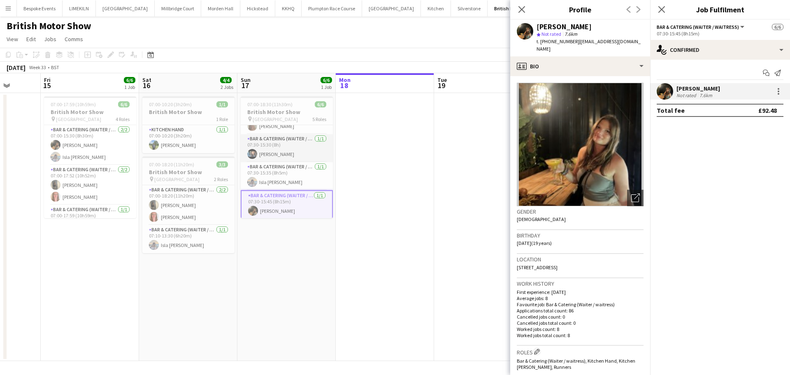
click at [275, 146] on app-card-role "Bar & Catering (Waiter / waitress) 1/1 07:30-15:30 (8h) Lydia Cameron" at bounding box center [287, 148] width 92 height 28
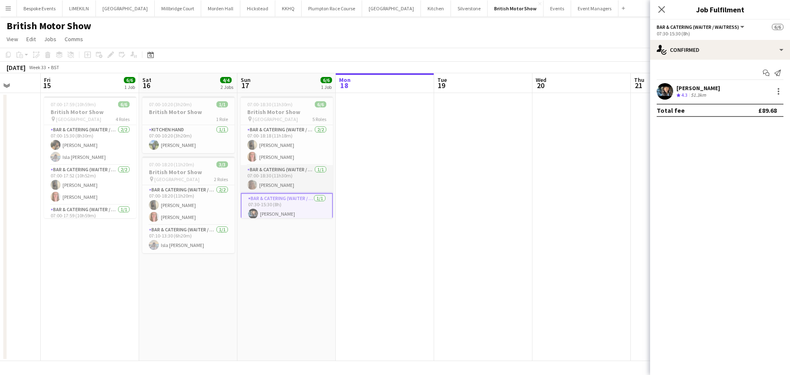
scroll to position [44, 0]
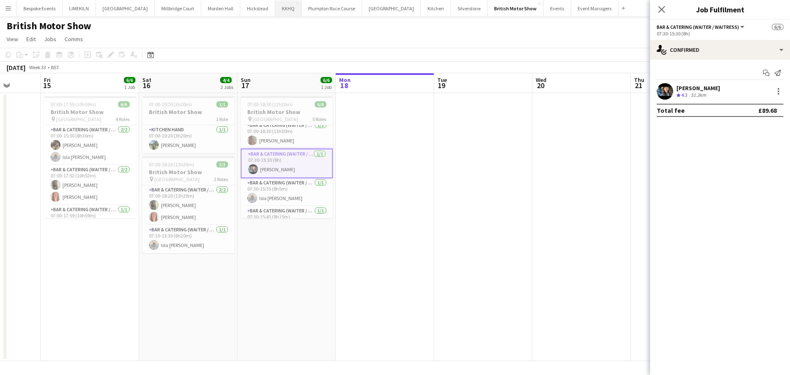
click at [275, 9] on button "KKHQ Close" at bounding box center [288, 8] width 26 height 16
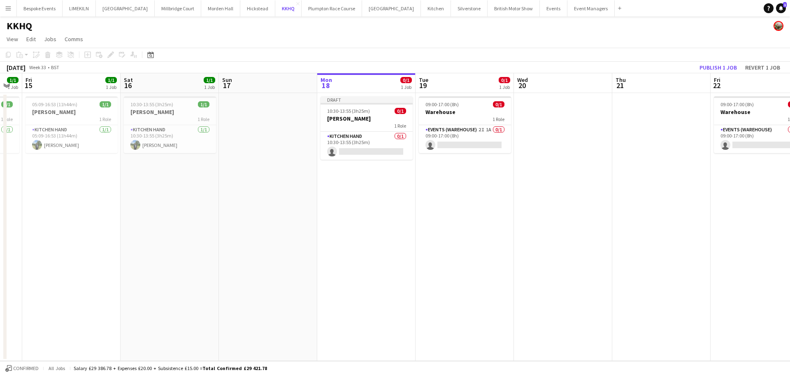
scroll to position [0, 257]
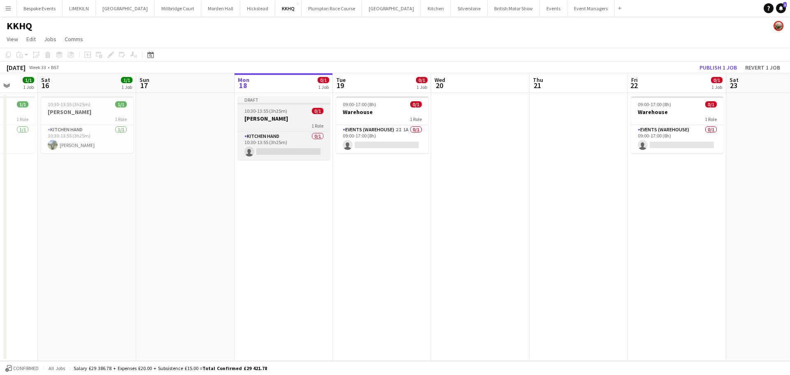
click at [288, 118] on h3 "[PERSON_NAME]" at bounding box center [284, 118] width 92 height 7
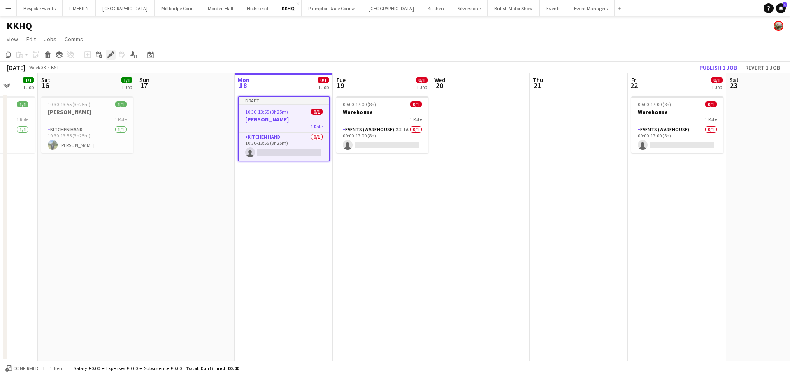
click at [109, 57] on icon at bounding box center [108, 57] width 2 height 2
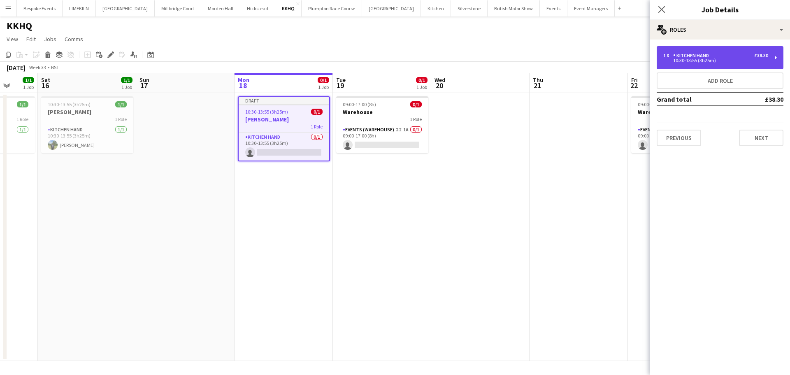
click at [701, 62] on div "10:30-13:55 (3h25m)" at bounding box center [715, 60] width 105 height 4
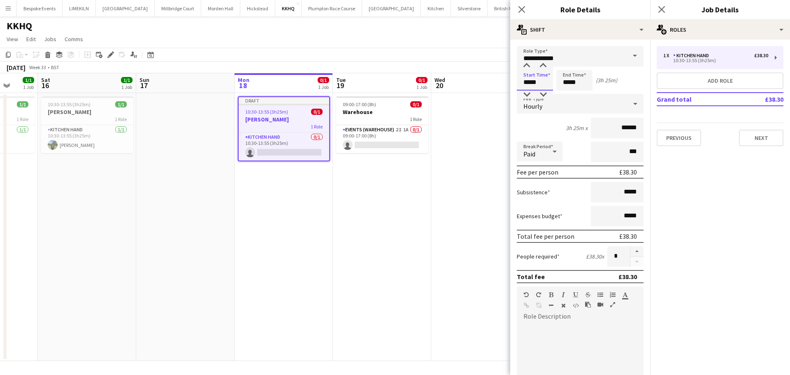
click at [548, 85] on input "*****" at bounding box center [535, 80] width 36 height 21
type input "*****"
click at [581, 84] on input "*****" at bounding box center [574, 80] width 36 height 21
click at [566, 66] on div at bounding box center [566, 66] width 16 height 8
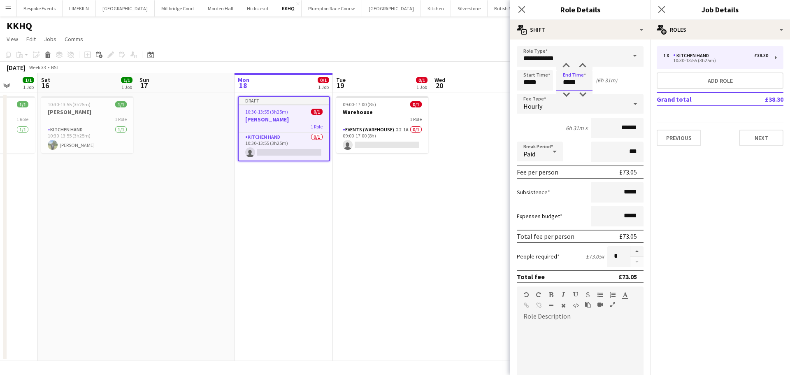
type input "*****"
click at [477, 137] on app-date-cell at bounding box center [480, 227] width 98 height 268
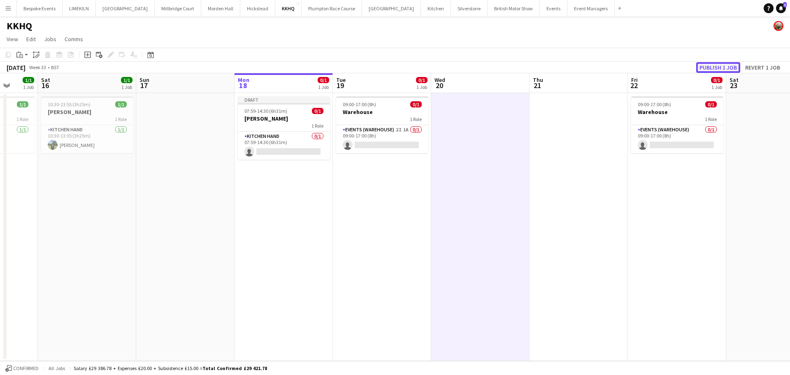
click at [728, 64] on button "Publish 1 job" at bounding box center [718, 67] width 44 height 11
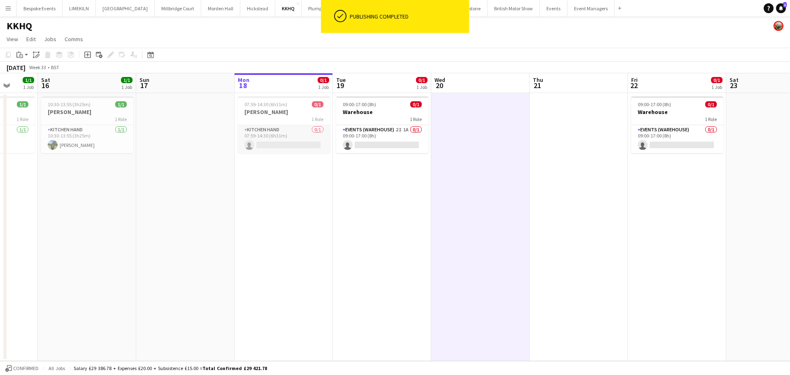
click at [291, 140] on app-card-role "Kitchen Hand 0/1 07:59-14:30 (6h31m) single-neutral-actions" at bounding box center [284, 139] width 92 height 28
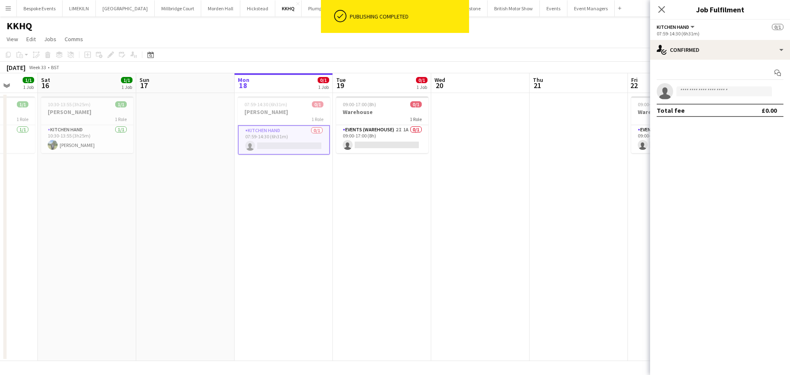
click at [724, 85] on app-invite-slot "single-neutral-actions" at bounding box center [720, 91] width 140 height 16
click at [725, 88] on input at bounding box center [724, 91] width 95 height 10
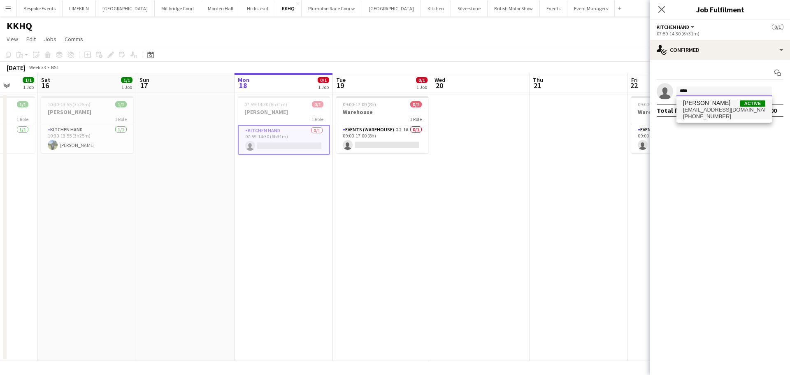
type input "****"
click at [725, 105] on span "Harvey Gardner Active" at bounding box center [724, 103] width 82 height 7
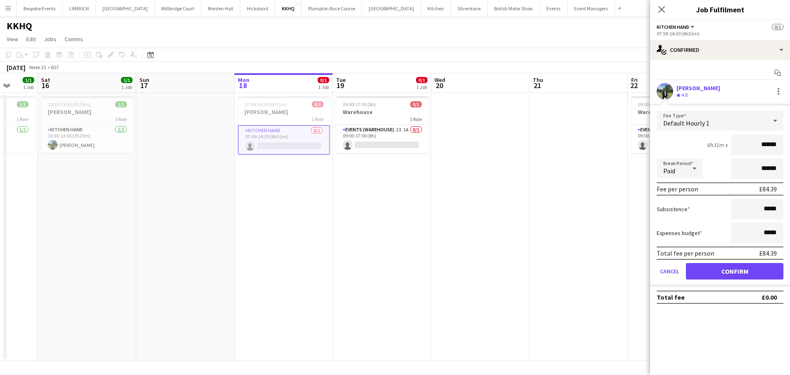
type input "******"
click at [709, 267] on button "Confirm" at bounding box center [735, 271] width 98 height 16
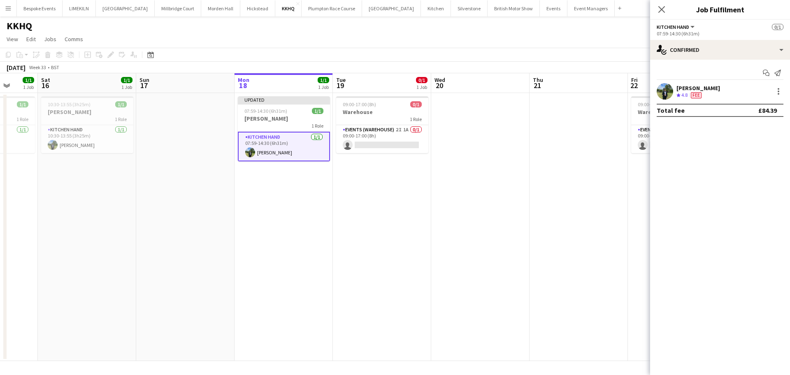
click at [554, 242] on app-date-cell at bounding box center [579, 227] width 98 height 268
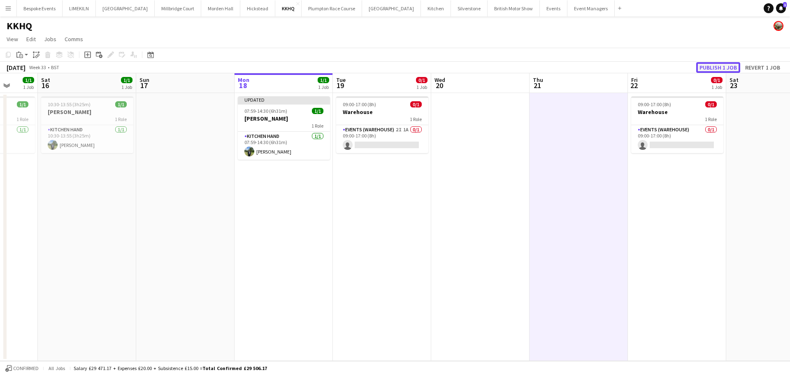
click at [719, 63] on button "Publish 1 job" at bounding box center [718, 67] width 44 height 11
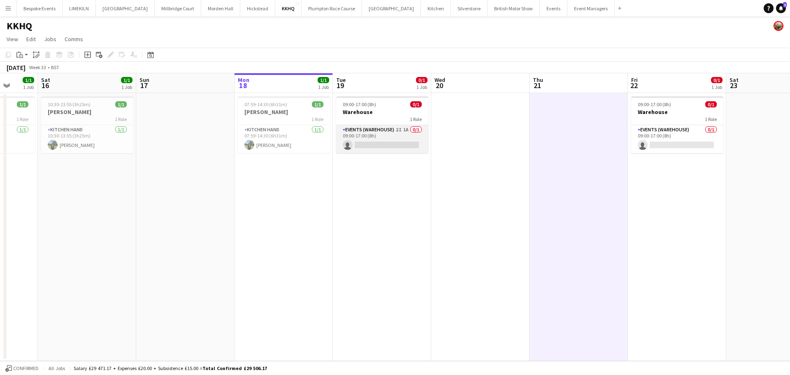
click at [377, 145] on app-card-role "Events (Warehouse) 2I 1A 0/1 09:00-17:00 (8h) single-neutral-actions" at bounding box center [382, 139] width 92 height 28
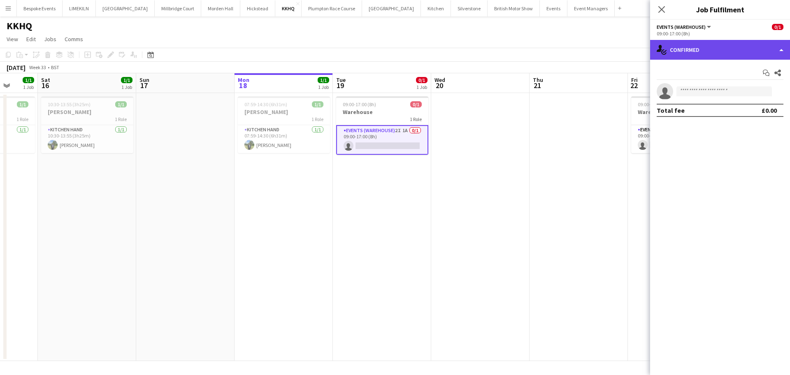
click at [724, 45] on div "single-neutral-actions-check-2 Confirmed" at bounding box center [720, 50] width 140 height 20
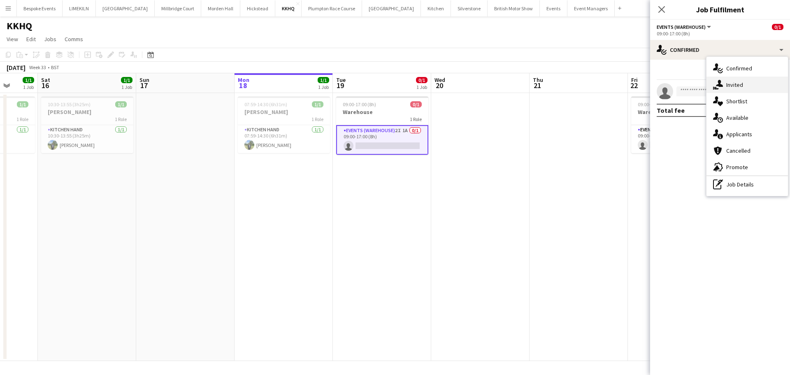
click at [737, 84] on div "single-neutral-actions-share-1 Invited" at bounding box center [747, 85] width 81 height 16
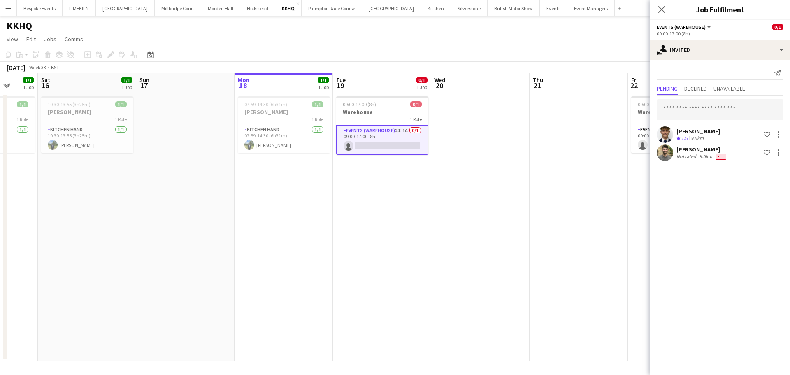
click at [596, 174] on app-date-cell at bounding box center [579, 227] width 98 height 268
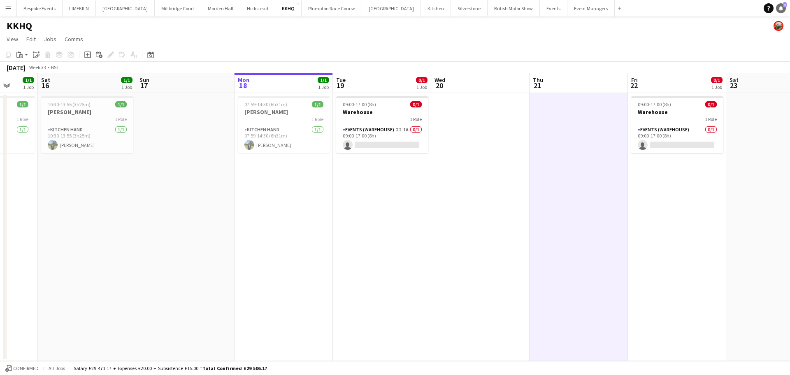
click at [778, 10] on link "Notifications 1" at bounding box center [781, 8] width 10 height 10
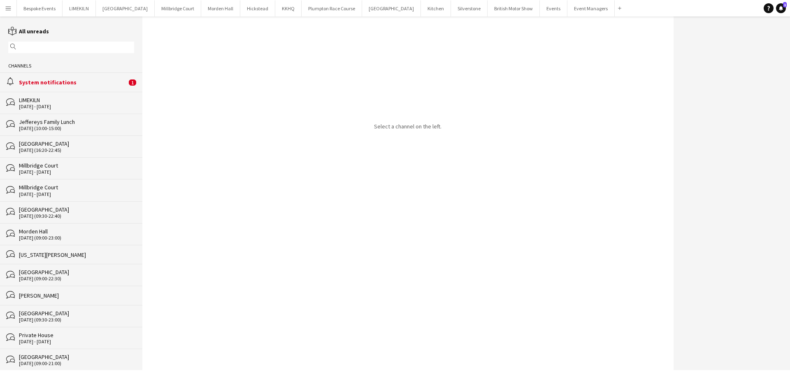
click at [104, 83] on div "System notifications" at bounding box center [73, 82] width 108 height 7
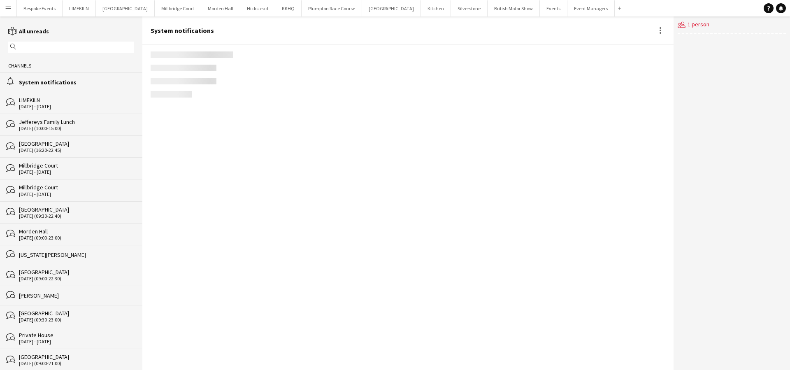
scroll to position [1028, 0]
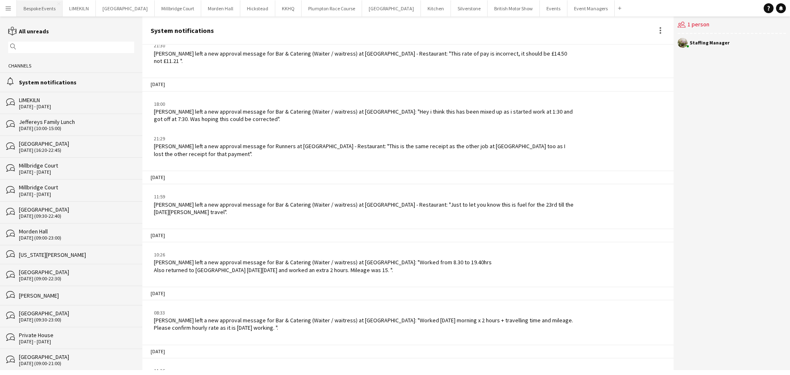
click at [55, 6] on button "Bespoke Events Close" at bounding box center [40, 8] width 46 height 16
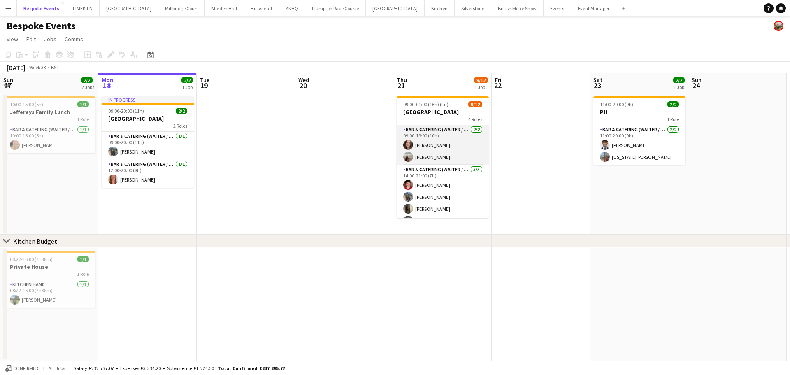
scroll to position [114, 0]
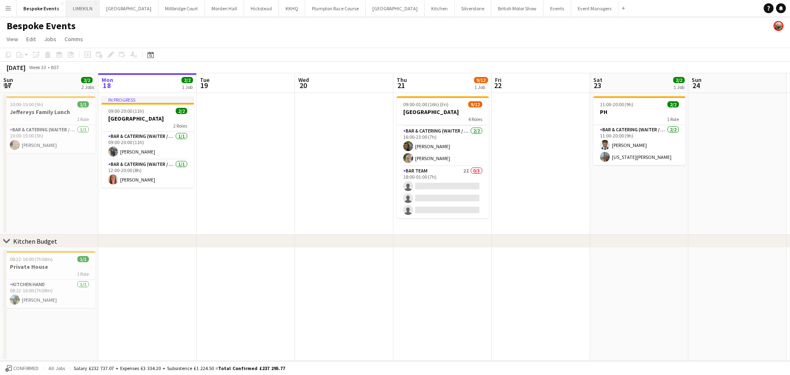
click at [84, 12] on button "LIMEKILN Close" at bounding box center [82, 8] width 33 height 16
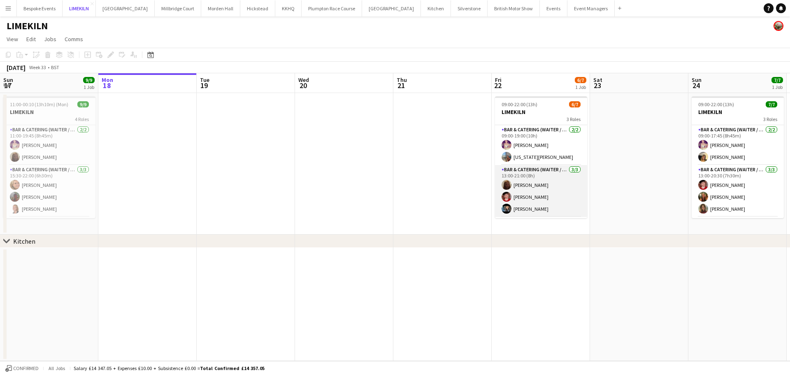
scroll to position [39, 0]
click at [532, 202] on app-card-role "Bar & Catering (Waiter / waitress) 4A 1/2 14:30-22:00 (7h30m) Lana Golesworthy …" at bounding box center [541, 198] width 92 height 40
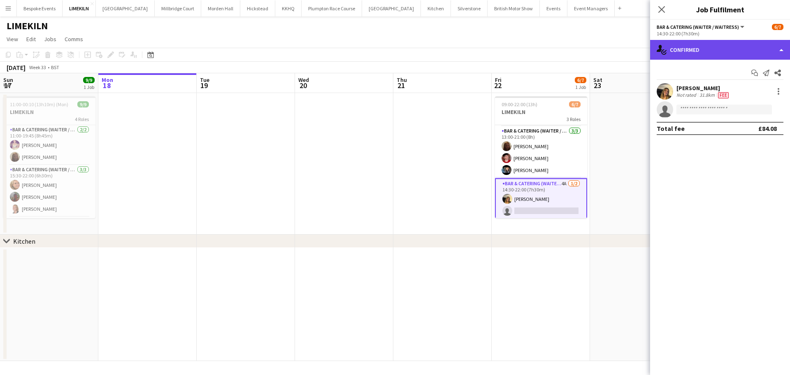
click at [705, 47] on div "single-neutral-actions-check-2 Confirmed" at bounding box center [720, 50] width 140 height 20
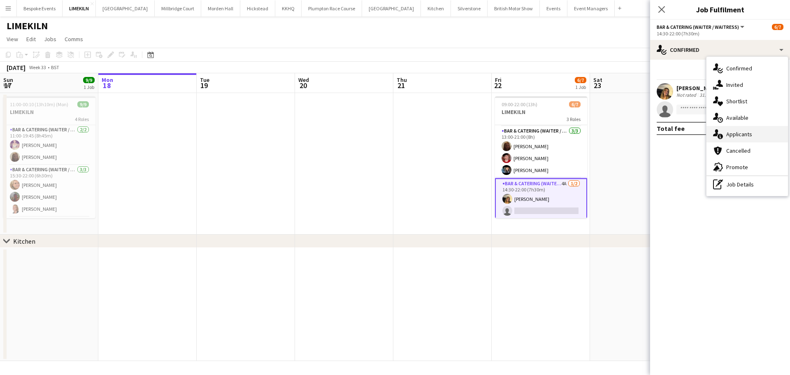
click at [751, 138] on div "single-neutral-actions-information Applicants" at bounding box center [747, 134] width 81 height 16
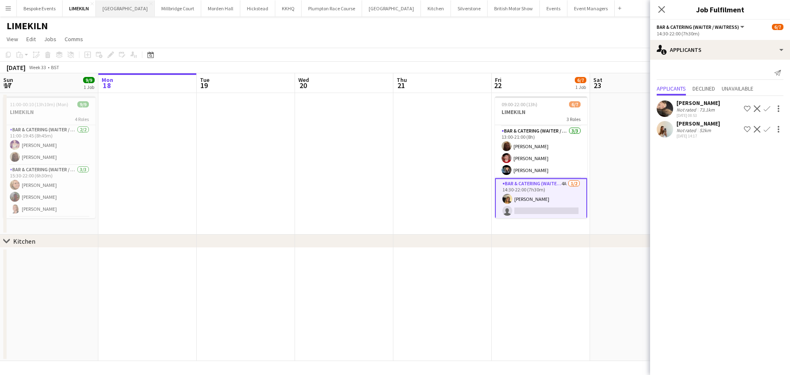
click at [127, 9] on button "Micklefield Hall Close" at bounding box center [125, 8] width 59 height 16
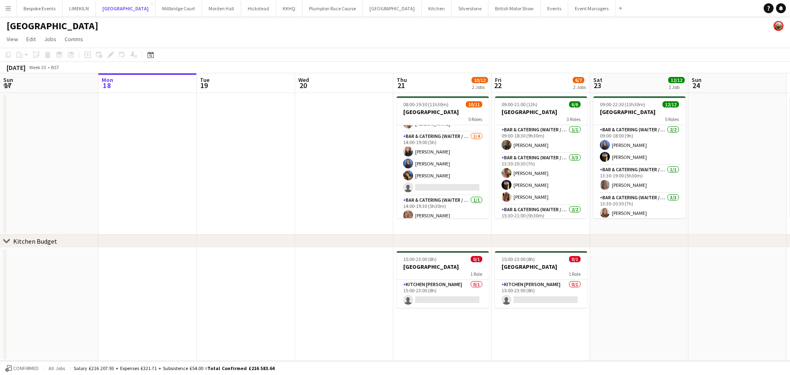
scroll to position [119, 0]
click at [168, 12] on button "Millbridge Court Close" at bounding box center [179, 8] width 47 height 16
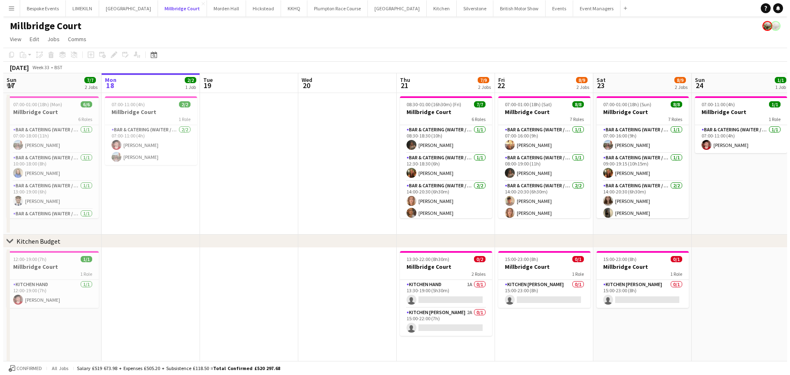
scroll to position [0, 281]
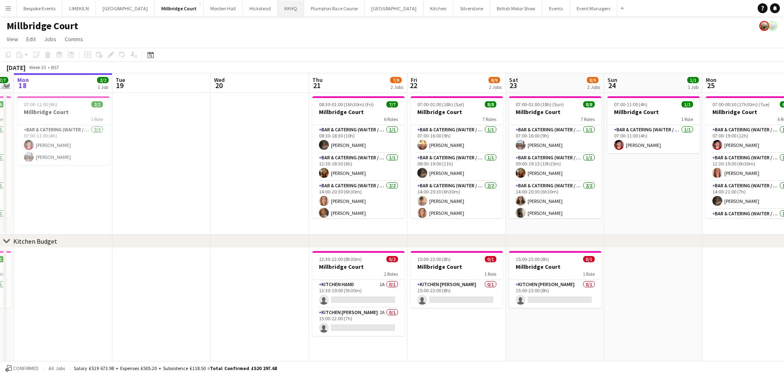
click at [278, 12] on button "KKHQ Close" at bounding box center [291, 8] width 26 height 16
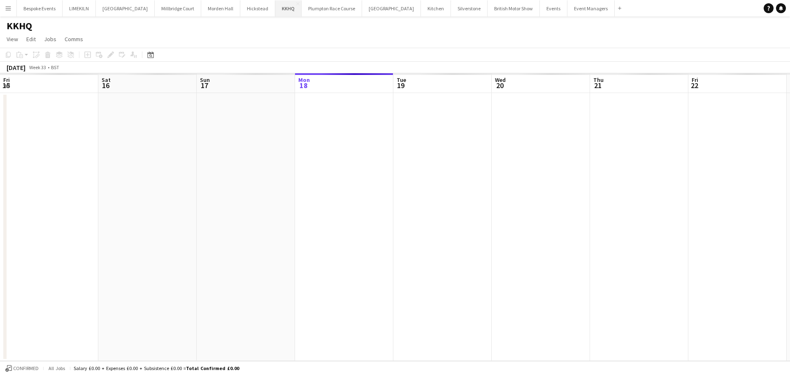
scroll to position [0, 197]
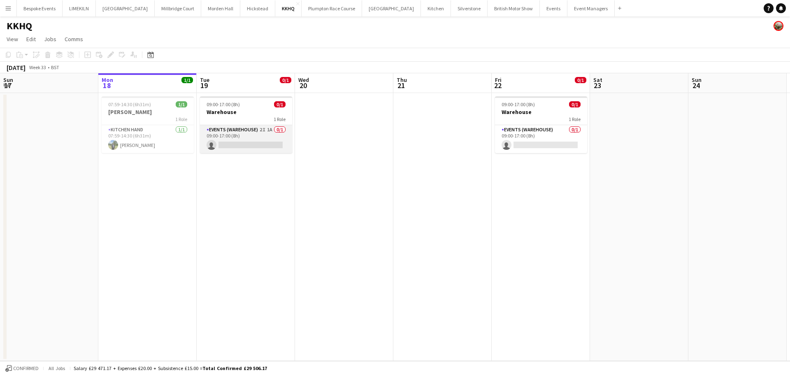
click at [260, 131] on app-card-role "Events (Warehouse) 2I 1A 0/1 09:00-17:00 (8h) single-neutral-actions" at bounding box center [246, 139] width 92 height 28
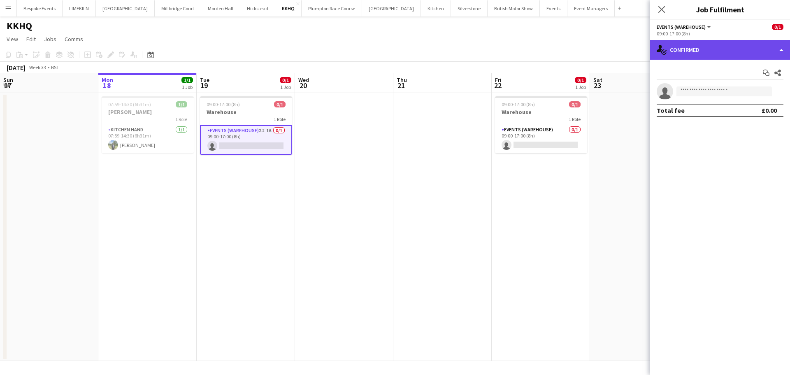
click at [728, 47] on div "single-neutral-actions-check-2 Confirmed" at bounding box center [720, 50] width 140 height 20
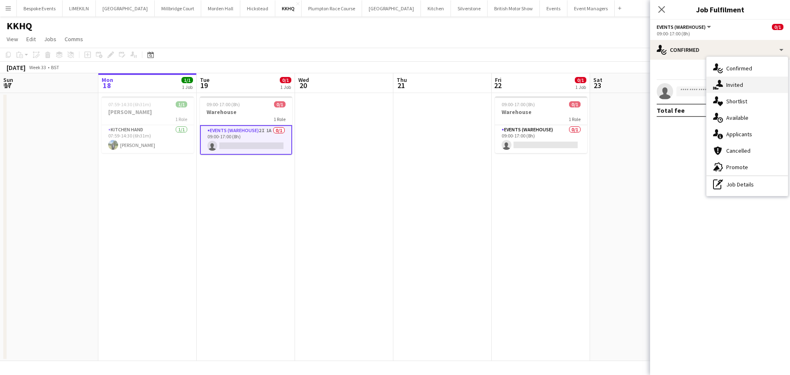
click at [736, 87] on div "single-neutral-actions-share-1 Invited" at bounding box center [747, 85] width 81 height 16
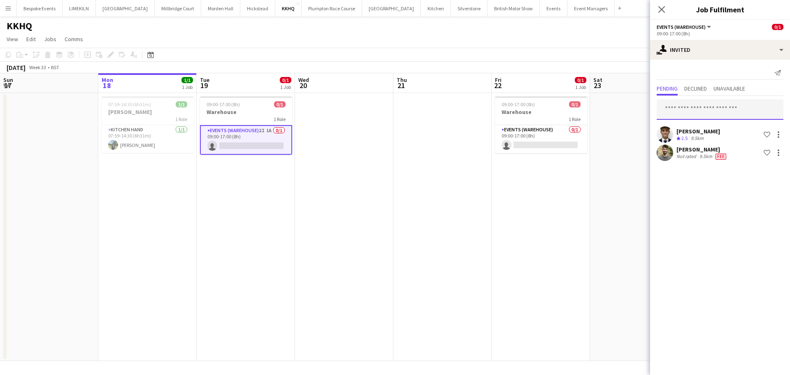
click at [699, 114] on input "text" at bounding box center [720, 109] width 127 height 21
type input "****"
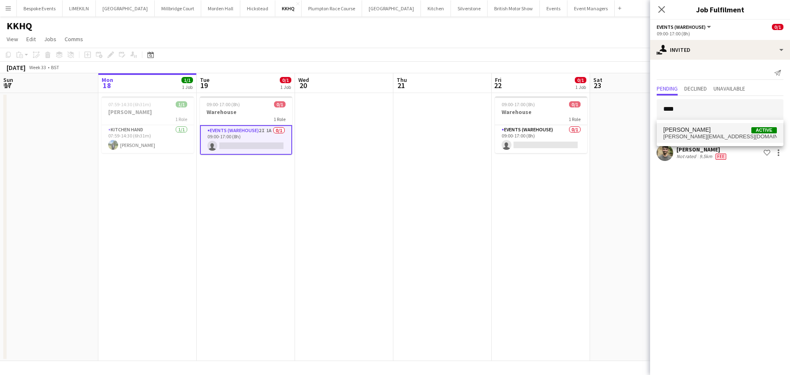
click at [718, 131] on span "Jonnie Saunders Active" at bounding box center [720, 129] width 114 height 7
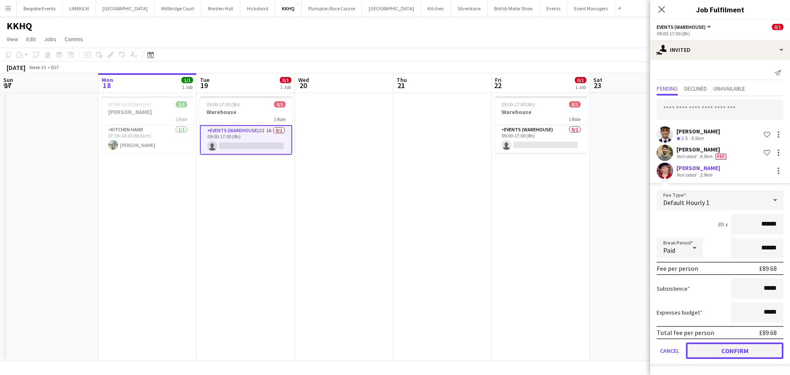
click at [726, 344] on button "Confirm" at bounding box center [735, 350] width 98 height 16
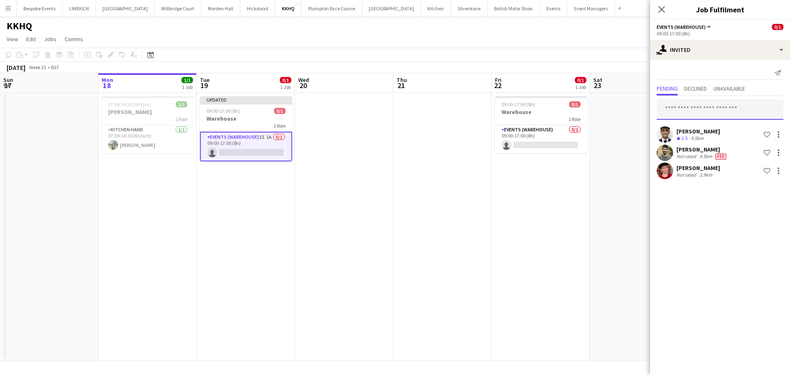
click at [718, 115] on input "text" at bounding box center [720, 109] width 127 height 21
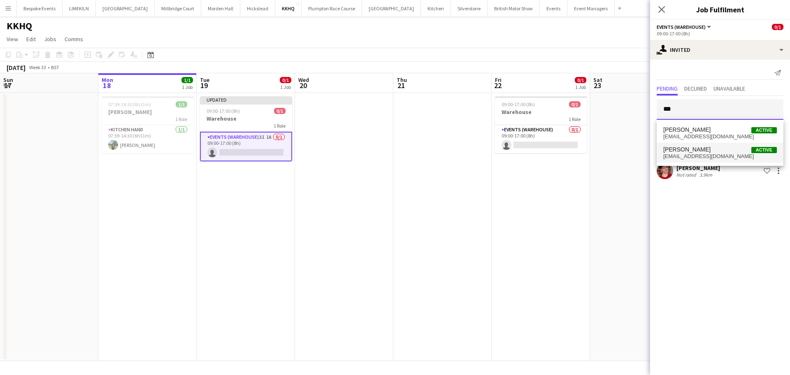
type input "***"
click at [693, 152] on span "[PERSON_NAME]" at bounding box center [686, 149] width 47 height 7
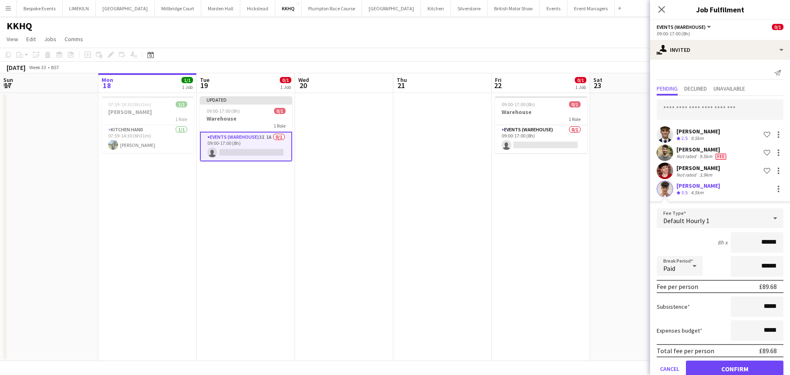
scroll to position [17, 0]
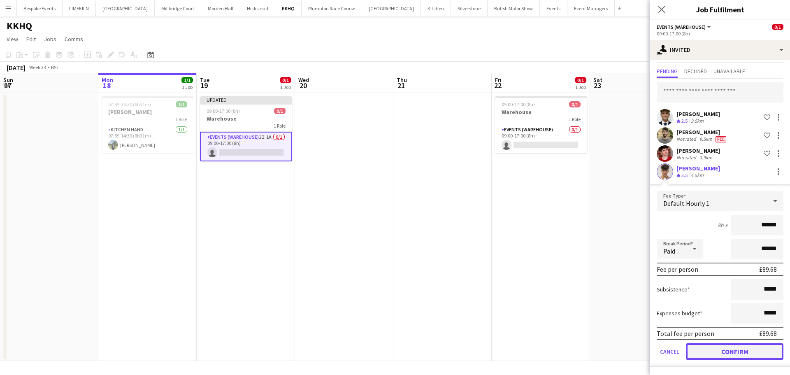
click at [715, 350] on button "Confirm" at bounding box center [735, 351] width 98 height 16
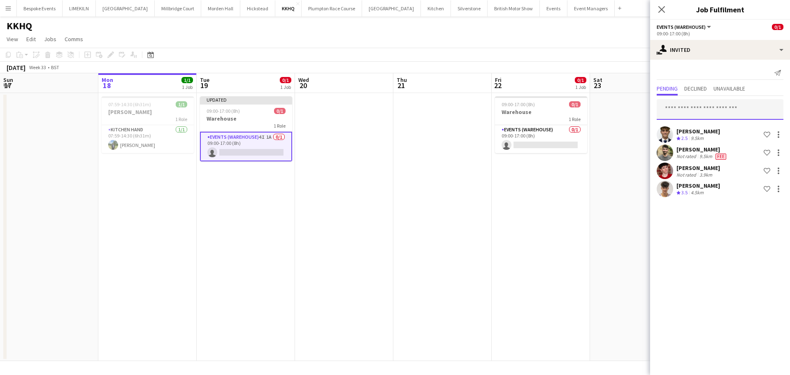
click at [722, 113] on input "text" at bounding box center [720, 109] width 127 height 21
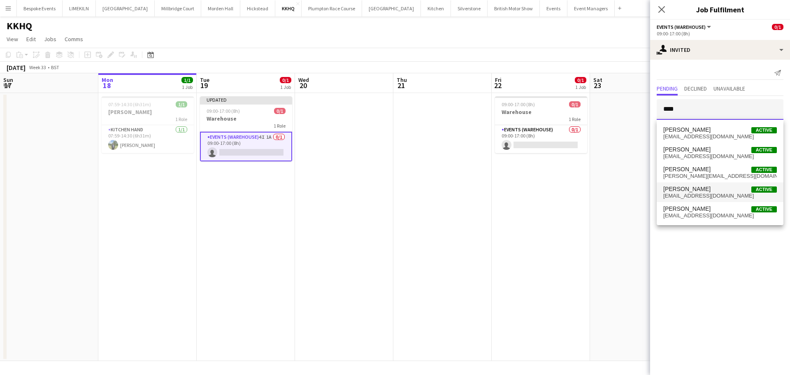
type input "****"
click at [700, 191] on span "Emily Bonser Active" at bounding box center [720, 189] width 114 height 7
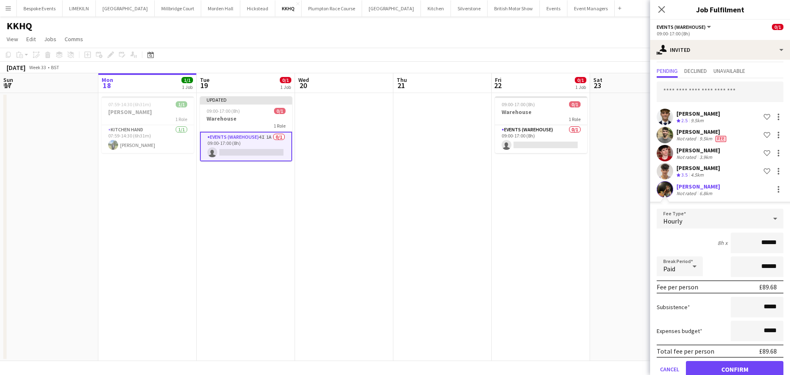
scroll to position [18, 0]
click at [703, 367] on button "Confirm" at bounding box center [735, 368] width 98 height 16
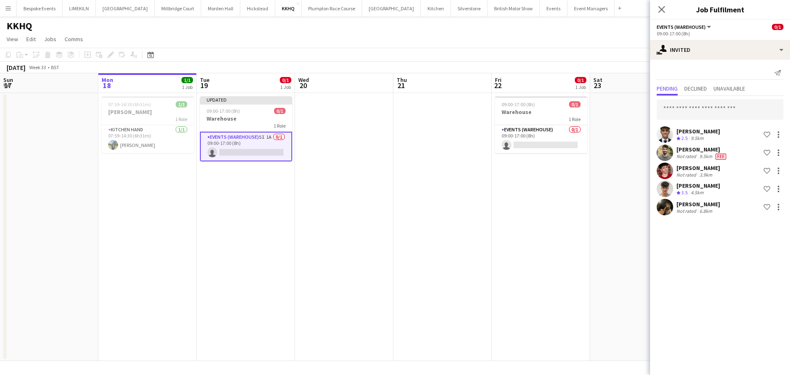
scroll to position [0, 0]
click at [711, 104] on input "text" at bounding box center [720, 109] width 127 height 21
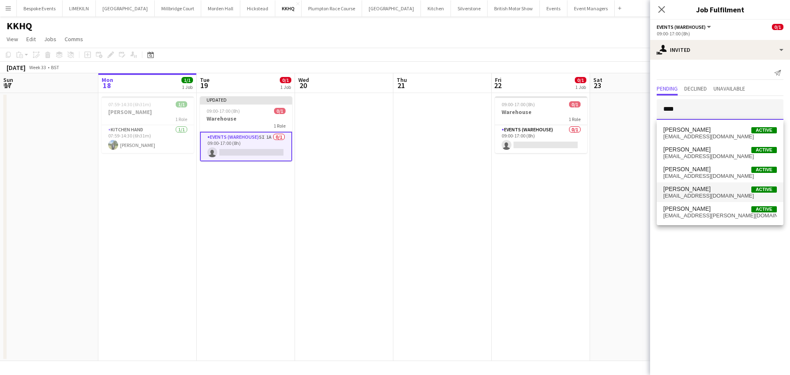
type input "****"
click at [700, 198] on span "[EMAIL_ADDRESS][DOMAIN_NAME]" at bounding box center [720, 196] width 114 height 7
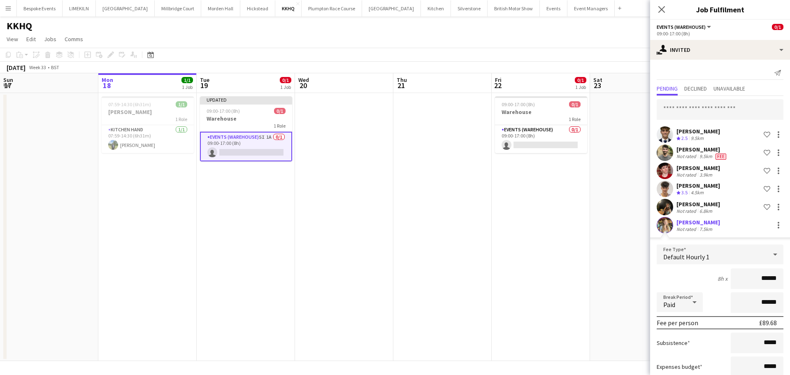
scroll to position [53, 0]
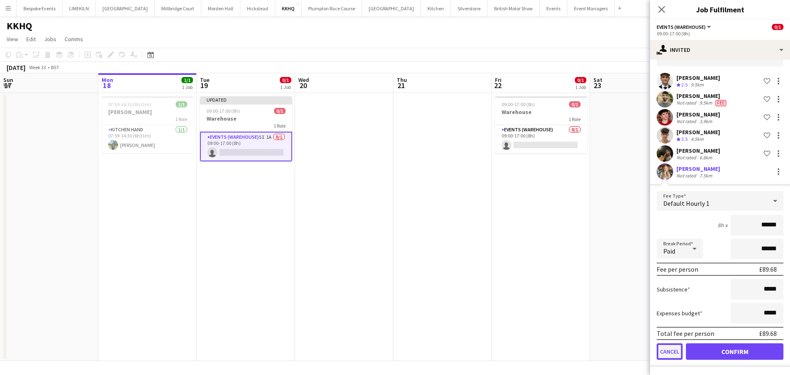
click at [664, 353] on button "Cancel" at bounding box center [670, 351] width 26 height 16
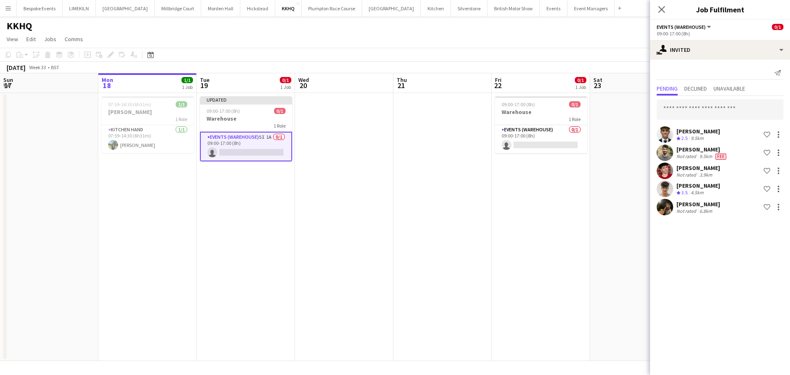
scroll to position [0, 0]
click at [714, 108] on input "text" at bounding box center [720, 109] width 127 height 21
click at [575, 226] on app-date-cell "09:00-17:00 (8h) 0/1 Warehouse 1 Role Events (Warehouse) 0/1 09:00-17:00 (8h) s…" at bounding box center [541, 227] width 98 height 268
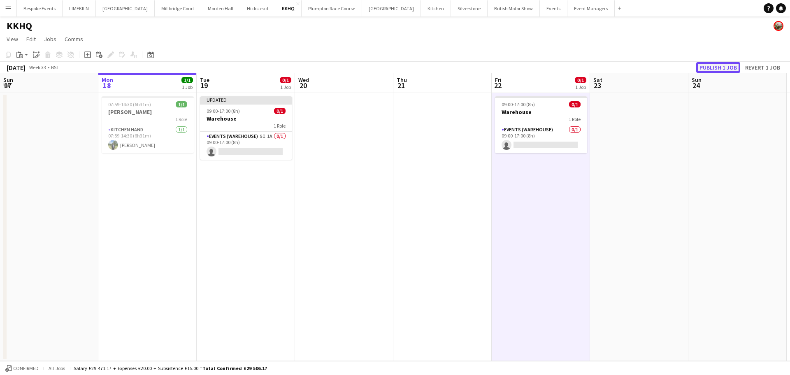
click at [724, 65] on button "Publish 1 job" at bounding box center [718, 67] width 44 height 11
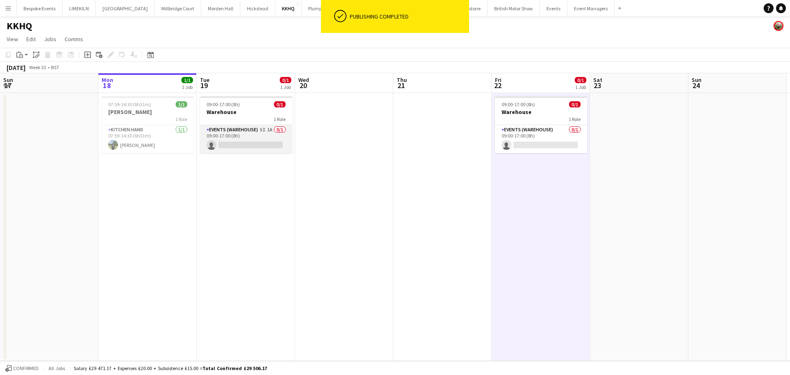
click at [236, 144] on app-card-role "Events (Warehouse) 5I 1A 0/1 09:00-17:00 (8h) single-neutral-actions" at bounding box center [246, 139] width 92 height 28
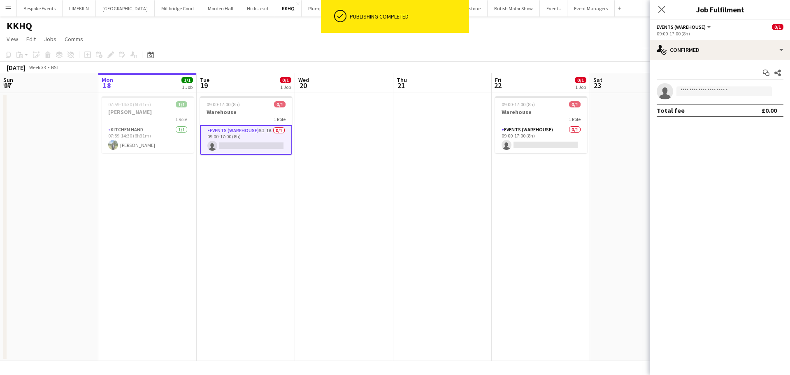
click at [722, 39] on app-options-switcher "Events (Warehouse) All roles Events (Warehouse) 0/1 09:00-17:00 (8h)" at bounding box center [720, 30] width 140 height 20
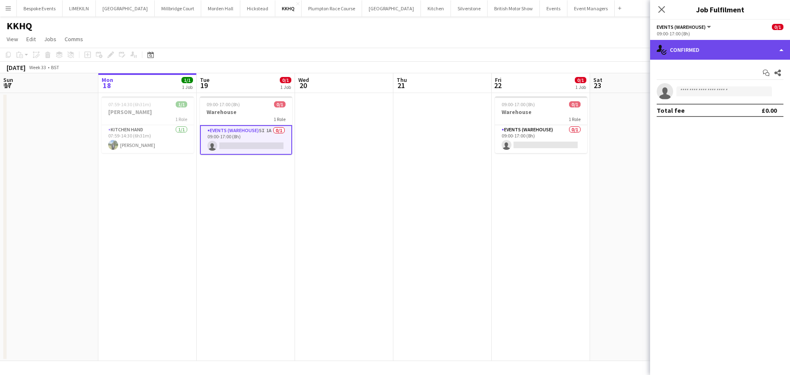
click at [725, 47] on div "single-neutral-actions-check-2 Confirmed" at bounding box center [720, 50] width 140 height 20
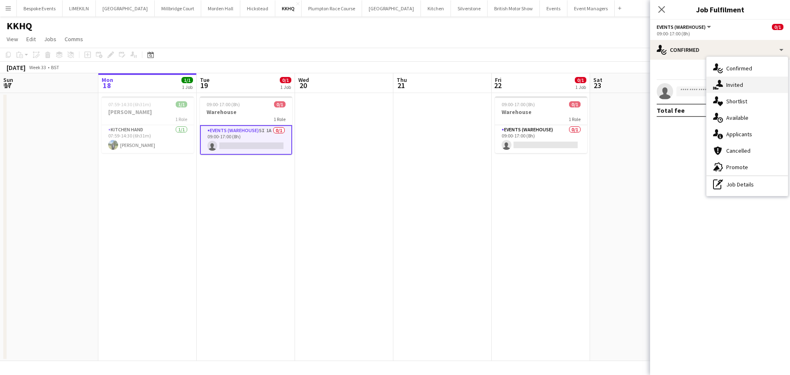
click at [739, 83] on div "single-neutral-actions-share-1 Invited" at bounding box center [747, 85] width 81 height 16
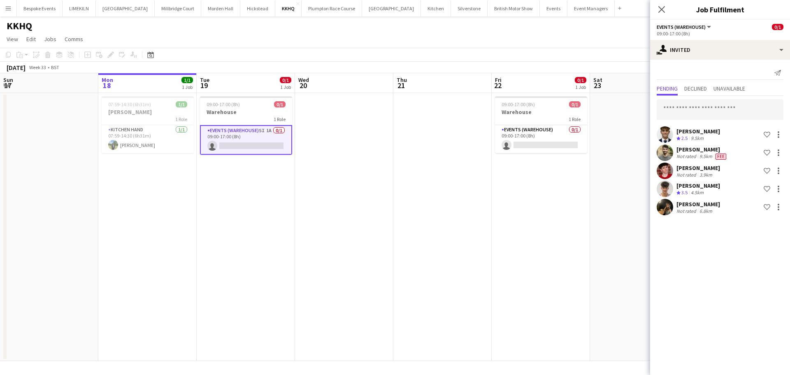
click at [729, 103] on input "text" at bounding box center [720, 109] width 127 height 21
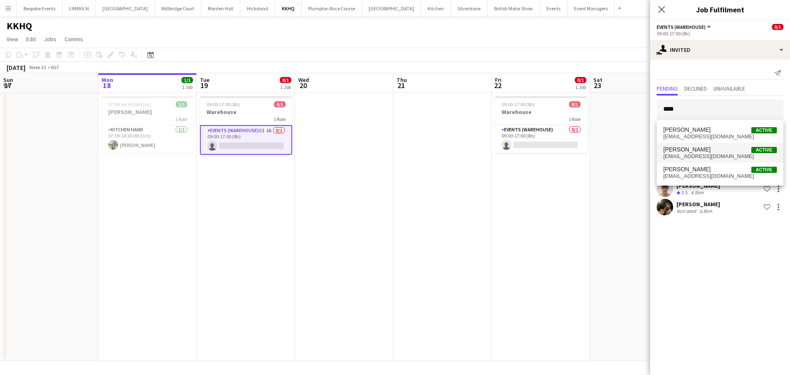
type input "****"
click at [699, 155] on span "[EMAIL_ADDRESS][DOMAIN_NAME]" at bounding box center [720, 156] width 114 height 7
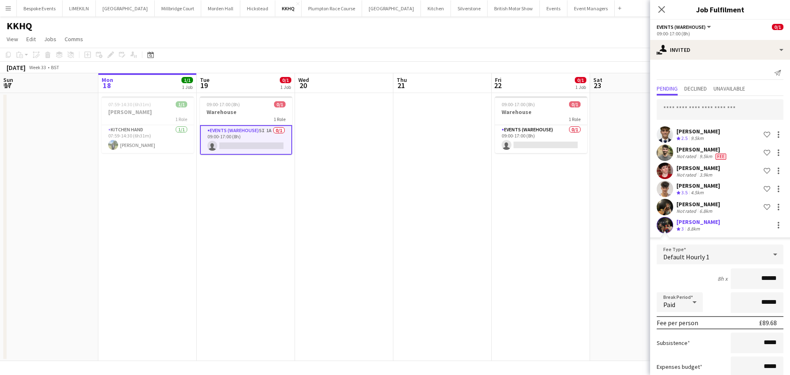
scroll to position [53, 0]
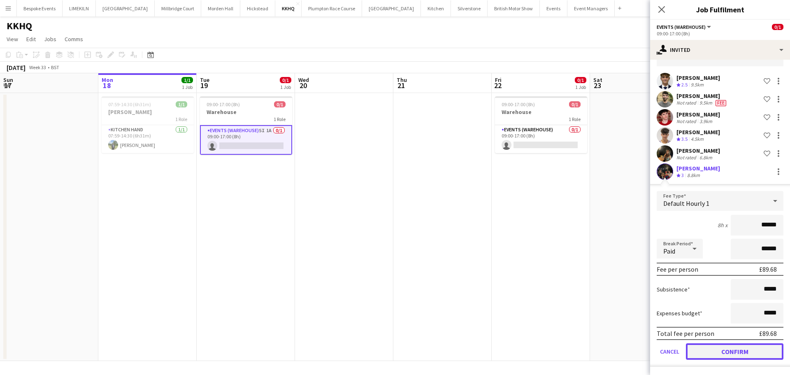
click at [731, 345] on button "Confirm" at bounding box center [735, 351] width 98 height 16
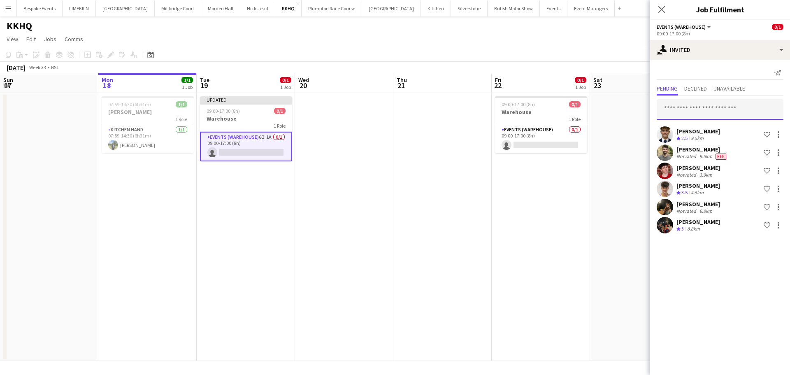
click at [707, 108] on input "text" at bounding box center [720, 109] width 127 height 21
type input "*****"
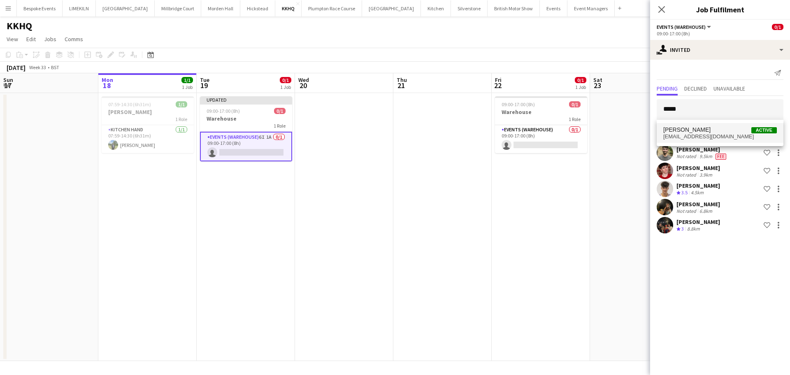
click at [701, 134] on span "[EMAIL_ADDRESS][DOMAIN_NAME]" at bounding box center [720, 136] width 114 height 7
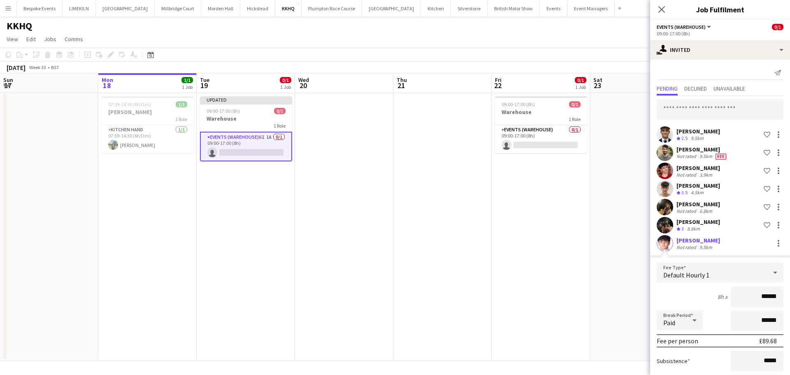
scroll to position [72, 0]
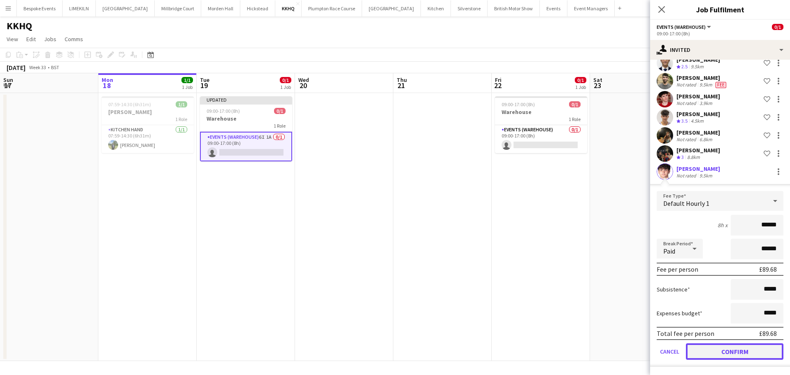
click at [709, 349] on button "Confirm" at bounding box center [735, 351] width 98 height 16
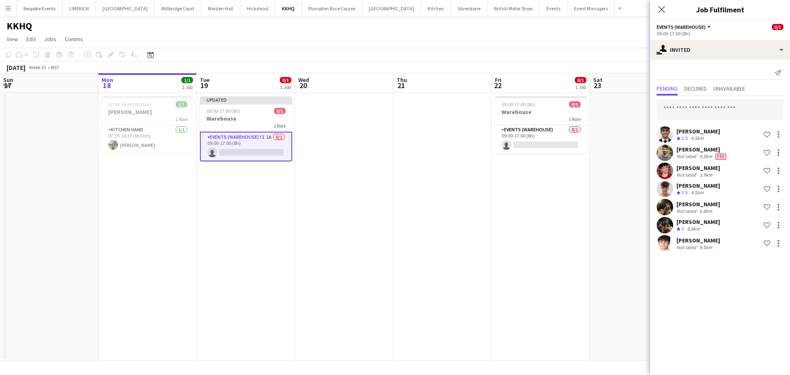
scroll to position [0, 0]
click at [709, 110] on input "text" at bounding box center [720, 109] width 127 height 21
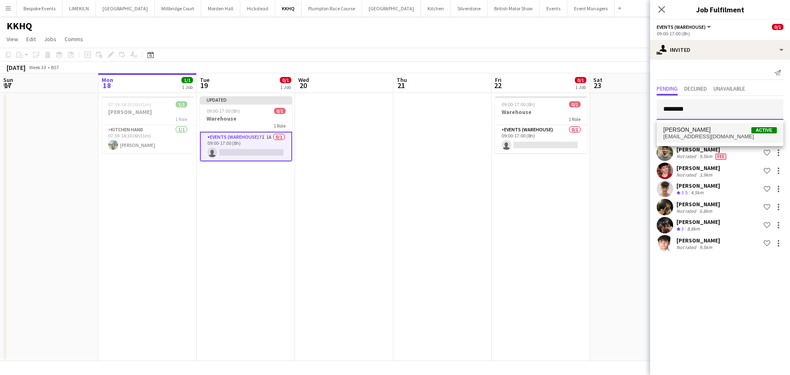
type input "********"
click at [695, 136] on span "[EMAIL_ADDRESS][DOMAIN_NAME]" at bounding box center [720, 136] width 114 height 7
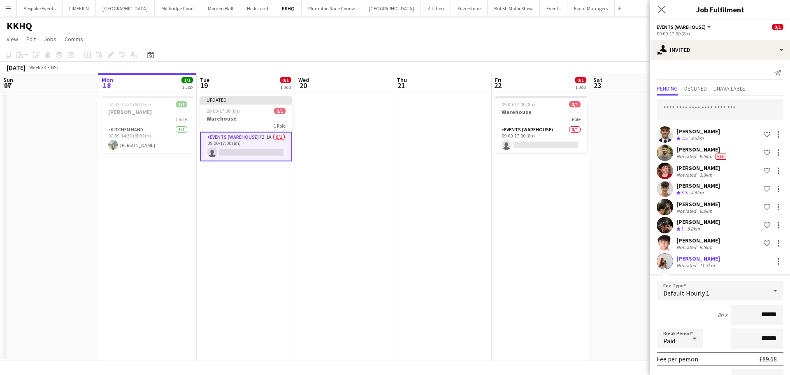
scroll to position [90, 0]
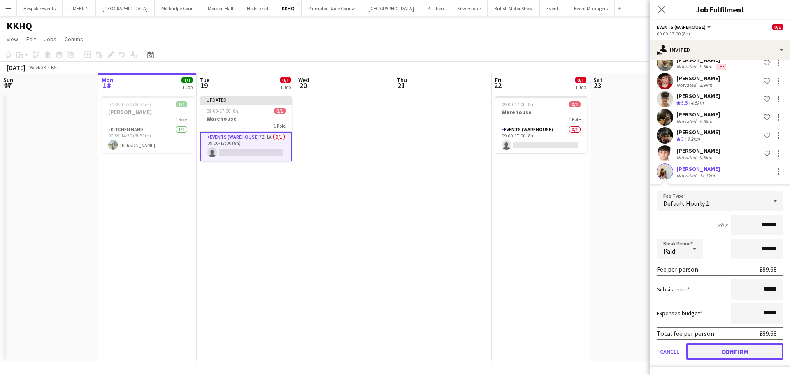
click at [726, 345] on button "Confirm" at bounding box center [735, 351] width 98 height 16
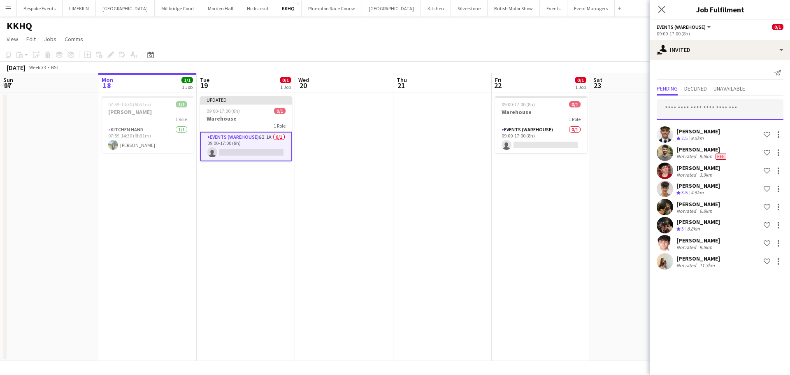
click at [717, 110] on input "text" at bounding box center [720, 109] width 127 height 21
click at [546, 249] on app-date-cell "09:00-17:00 (8h) 0/1 Warehouse 1 Role Events (Warehouse) 0/1 09:00-17:00 (8h) s…" at bounding box center [541, 227] width 98 height 268
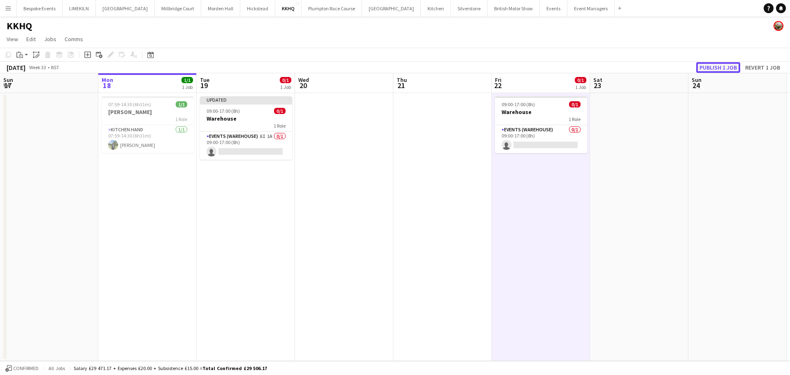
click at [724, 65] on button "Publish 1 job" at bounding box center [718, 67] width 44 height 11
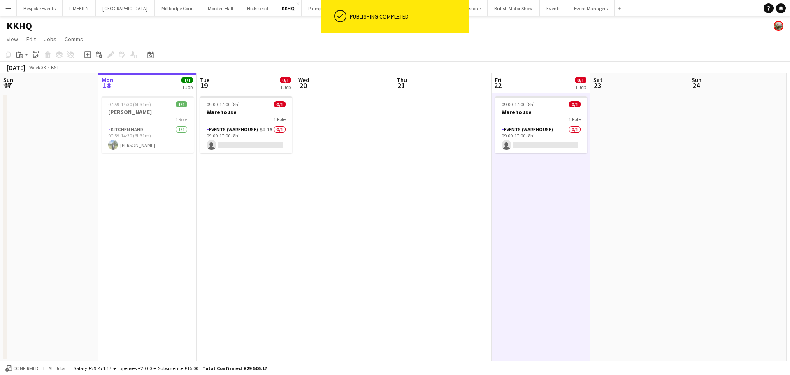
click at [241, 157] on app-date-cell "09:00-17:00 (8h) 0/1 Warehouse 1 Role Events (Warehouse) 8I 1A 0/1 09:00-17:00 …" at bounding box center [246, 227] width 98 height 268
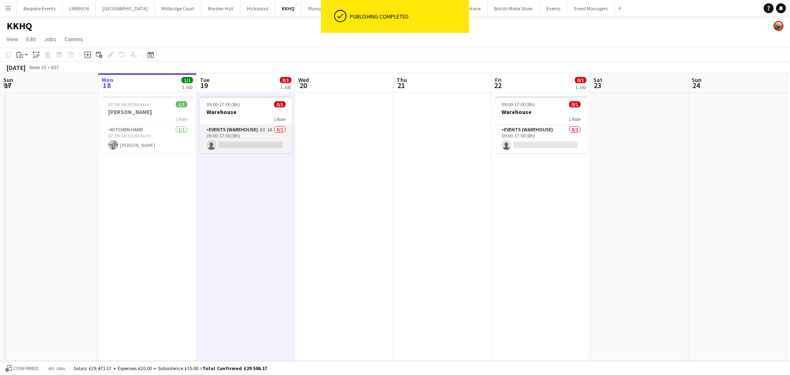
click at [245, 137] on app-card-role "Events (Warehouse) 8I 1A 0/1 09:00-17:00 (8h) single-neutral-actions" at bounding box center [246, 139] width 92 height 28
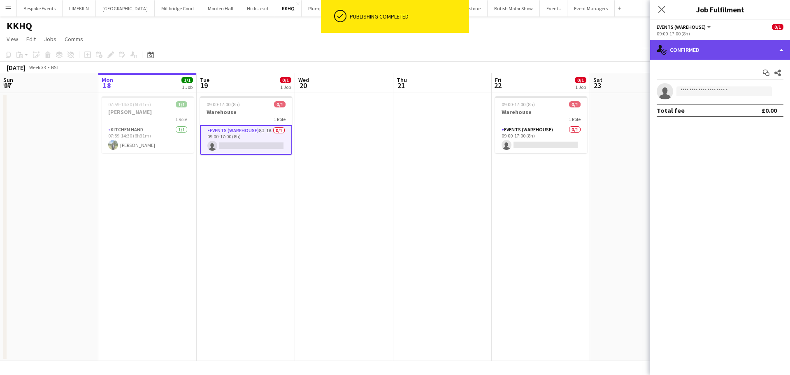
click at [685, 49] on div "single-neutral-actions-check-2 Confirmed" at bounding box center [720, 50] width 140 height 20
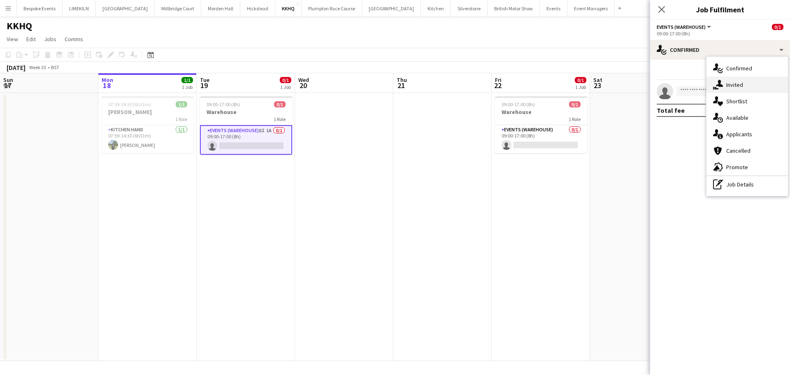
click at [726, 86] on div "single-neutral-actions-share-1 Invited" at bounding box center [747, 85] width 81 height 16
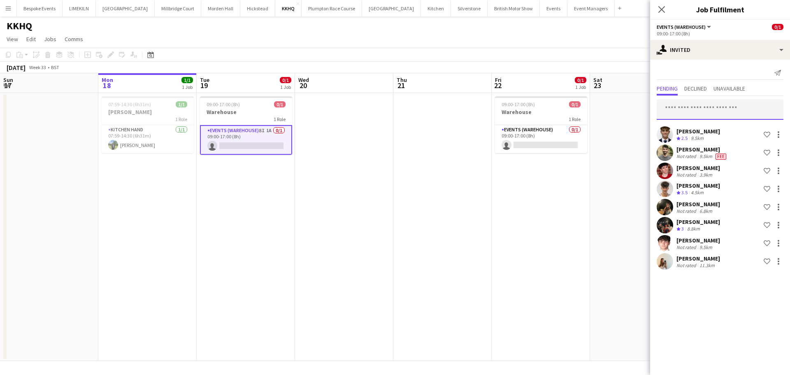
click at [722, 108] on input "text" at bounding box center [720, 109] width 127 height 21
type input "******"
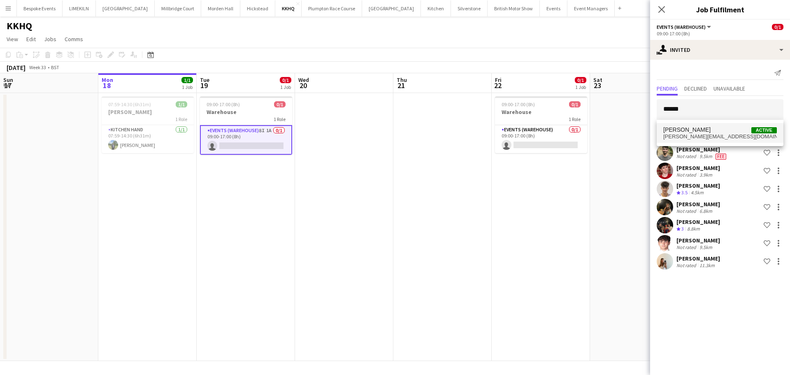
click at [707, 126] on span "Adam Hobbs Active" at bounding box center [720, 129] width 114 height 7
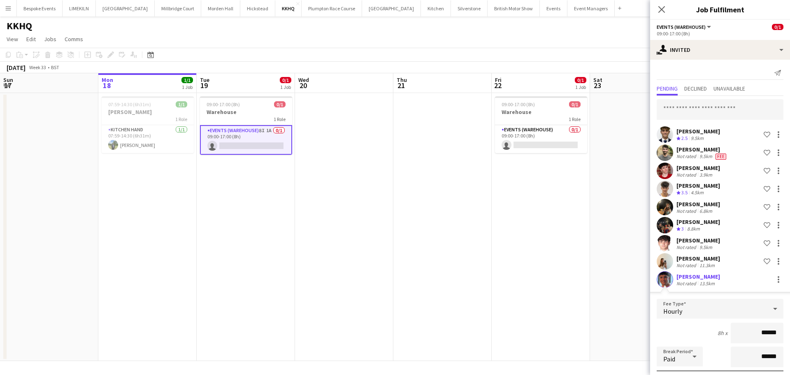
scroll to position [108, 0]
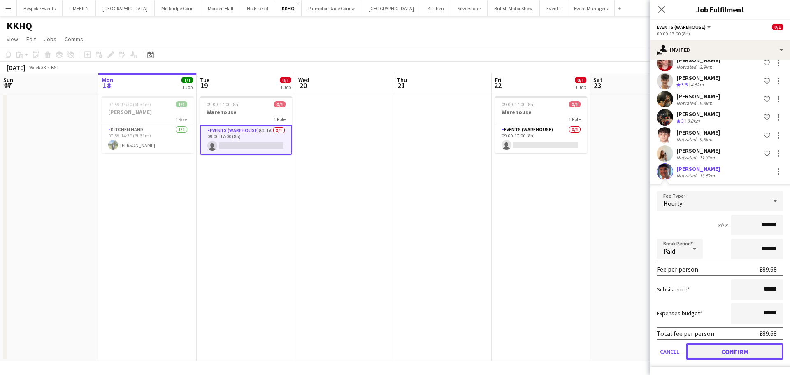
click at [720, 353] on button "Confirm" at bounding box center [735, 351] width 98 height 16
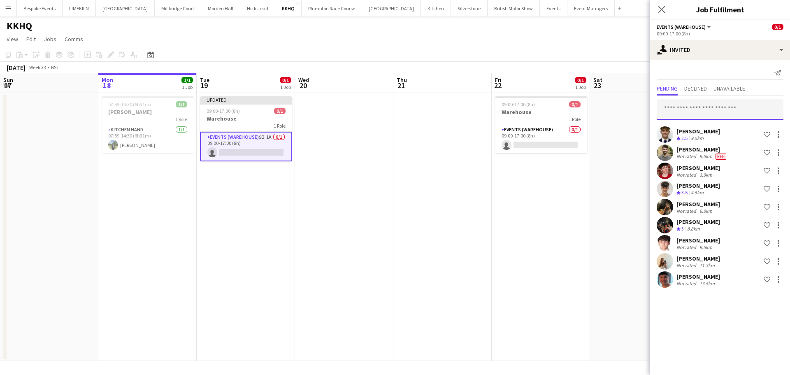
click at [685, 115] on input "text" at bounding box center [720, 109] width 127 height 21
click at [595, 225] on app-date-cell at bounding box center [639, 227] width 98 height 268
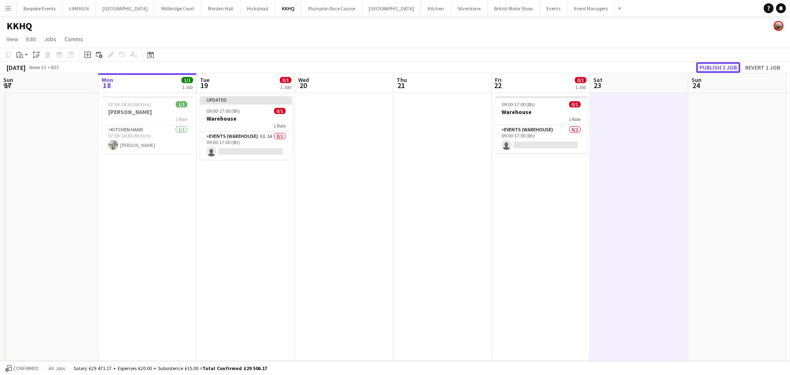
click at [729, 70] on button "Publish 1 job" at bounding box center [718, 67] width 44 height 11
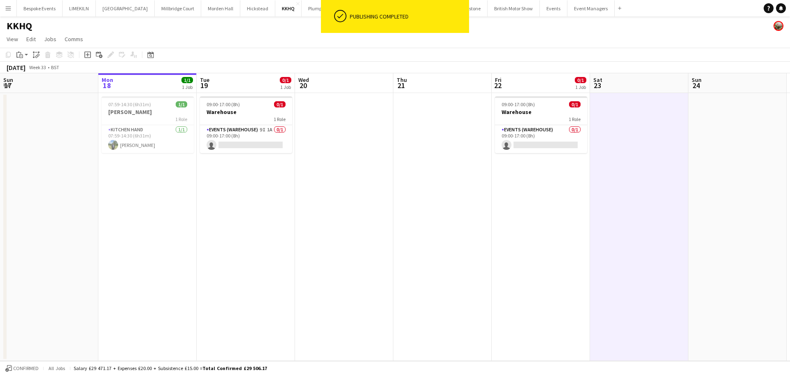
drag, startPoint x: 237, startPoint y: 151, endPoint x: 307, endPoint y: 115, distance: 79.5
click at [237, 151] on app-card-role "Events (Warehouse) 9I 1A 0/1 09:00-17:00 (8h) single-neutral-actions" at bounding box center [246, 139] width 92 height 28
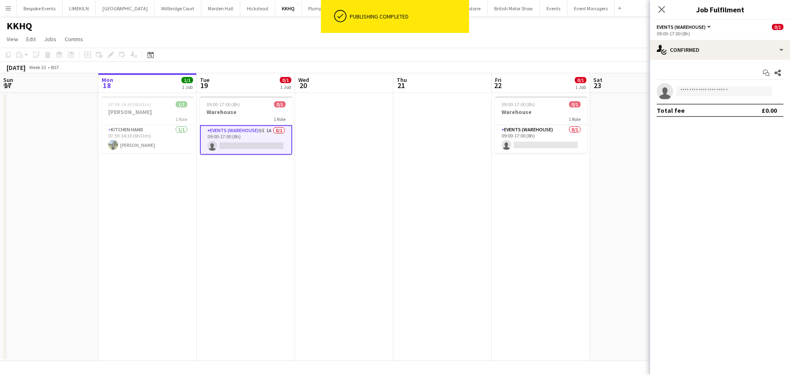
click at [703, 61] on div "Start chat Share single-neutral-actions Total fee £0.00" at bounding box center [720, 92] width 140 height 64
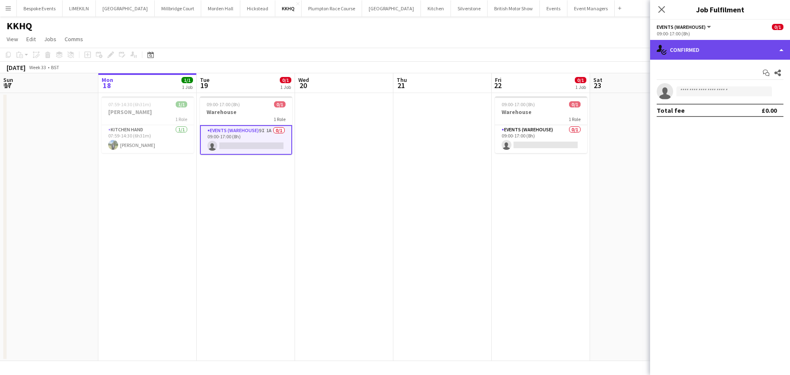
click at [716, 54] on div "single-neutral-actions-check-2 Confirmed" at bounding box center [720, 50] width 140 height 20
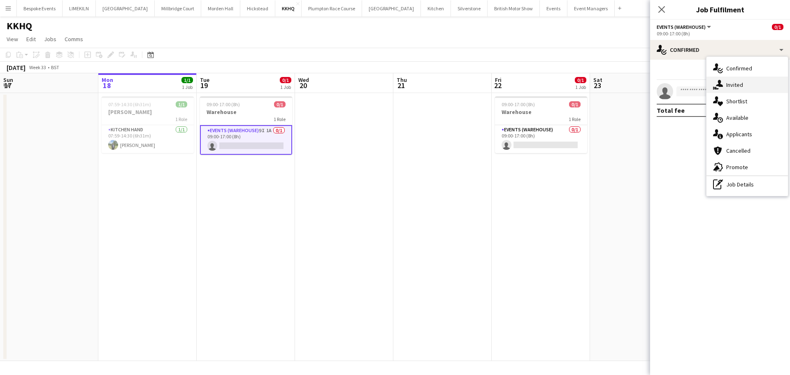
click at [731, 85] on div "single-neutral-actions-share-1 Invited" at bounding box center [747, 85] width 81 height 16
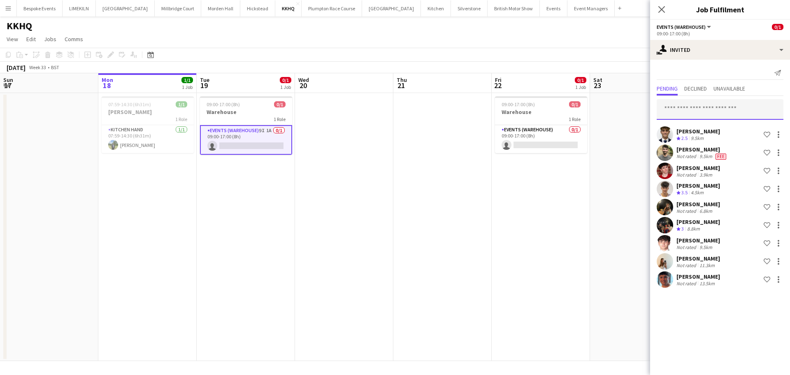
click at [722, 109] on input "text" at bounding box center [720, 109] width 127 height 21
type input "****"
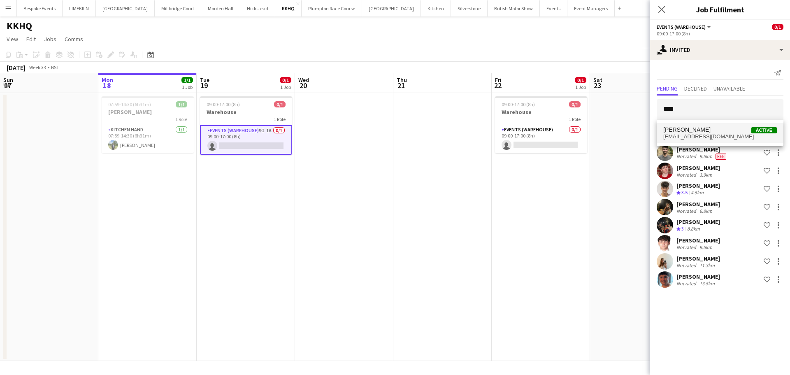
click at [729, 130] on span "Tess Johnson Active" at bounding box center [720, 129] width 114 height 7
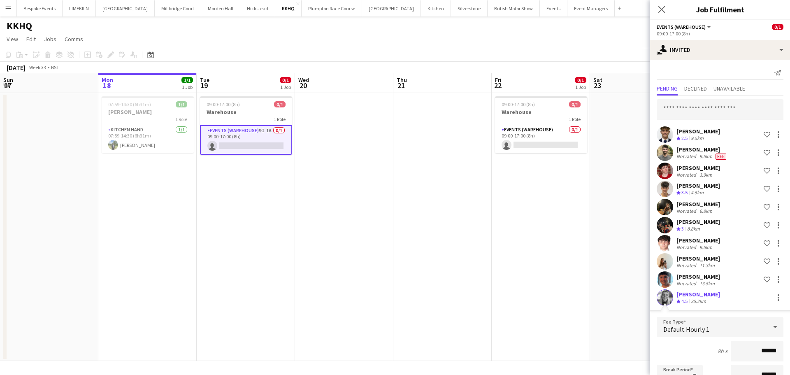
scroll to position [126, 0]
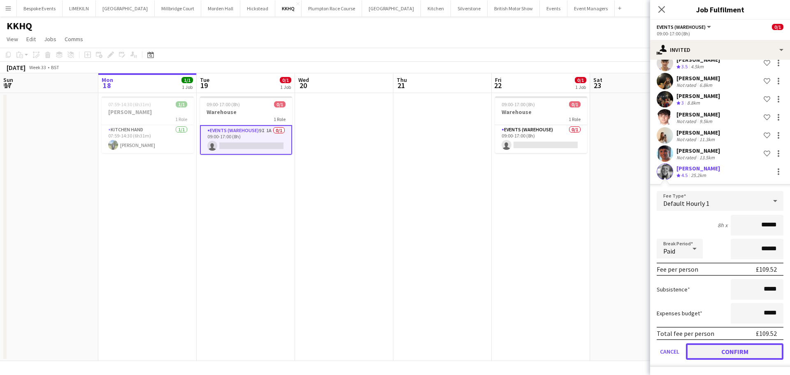
click at [715, 353] on button "Confirm" at bounding box center [735, 351] width 98 height 16
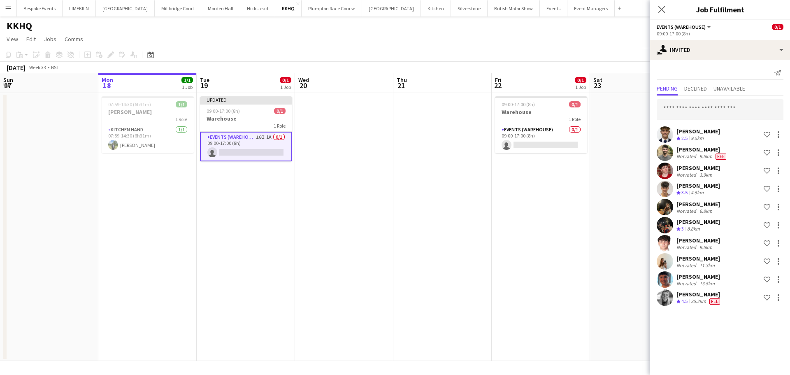
scroll to position [0, 0]
click at [717, 115] on input "text" at bounding box center [720, 109] width 127 height 21
click at [602, 163] on app-date-cell at bounding box center [639, 227] width 98 height 268
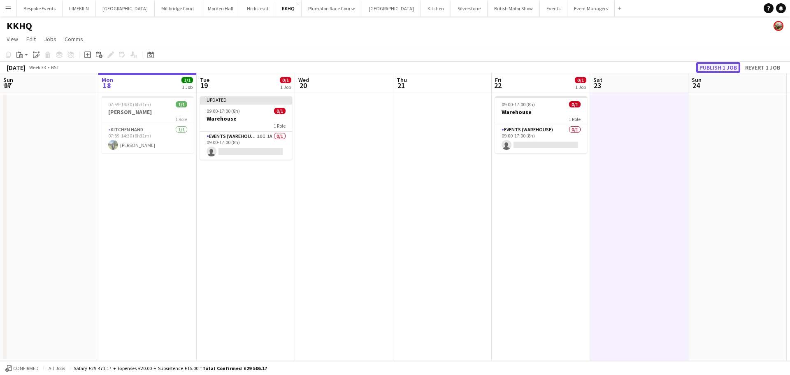
click at [713, 66] on button "Publish 1 job" at bounding box center [718, 67] width 44 height 11
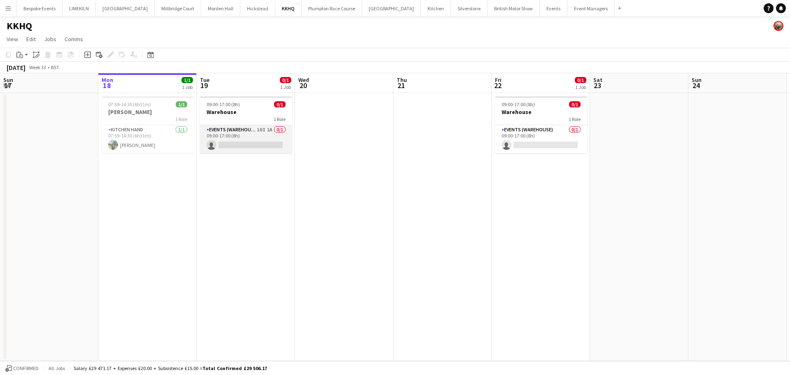
click at [220, 135] on app-card-role "Events (Warehouse) 10I 1A 0/1 09:00-17:00 (8h) single-neutral-actions" at bounding box center [246, 139] width 92 height 28
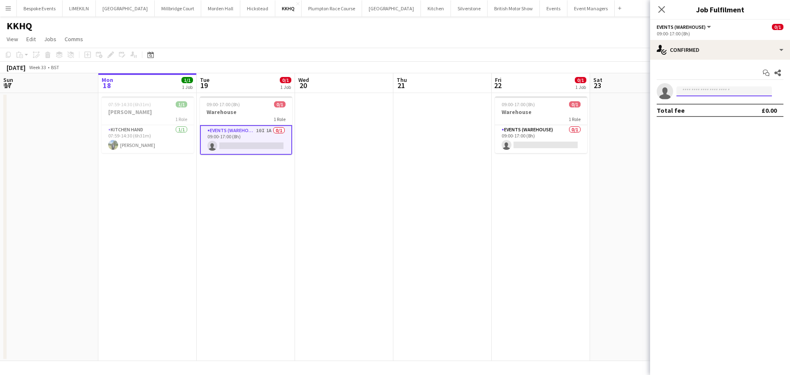
click at [695, 94] on input at bounding box center [724, 91] width 95 height 10
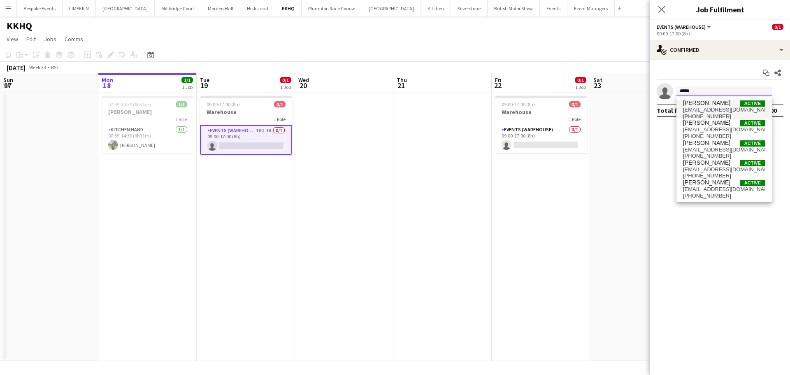
type input "*****"
click at [722, 111] on span "[EMAIL_ADDRESS][DOMAIN_NAME]" at bounding box center [724, 110] width 82 height 7
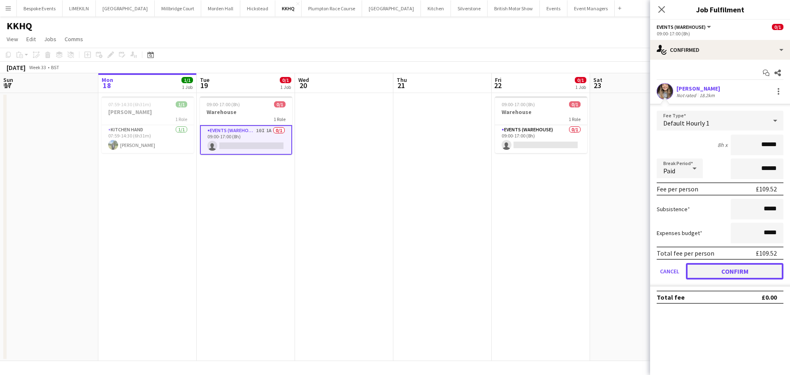
click at [735, 276] on button "Confirm" at bounding box center [735, 271] width 98 height 16
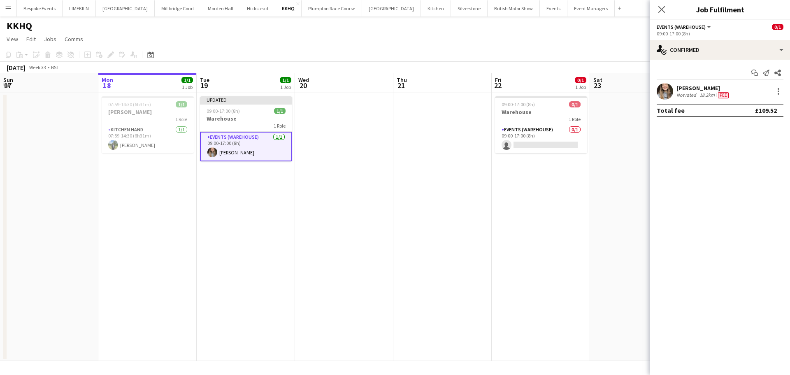
click at [532, 190] on app-date-cell "09:00-17:00 (8h) 0/1 Warehouse 1 Role Events (Warehouse) 0/1 09:00-17:00 (8h) s…" at bounding box center [541, 227] width 98 height 268
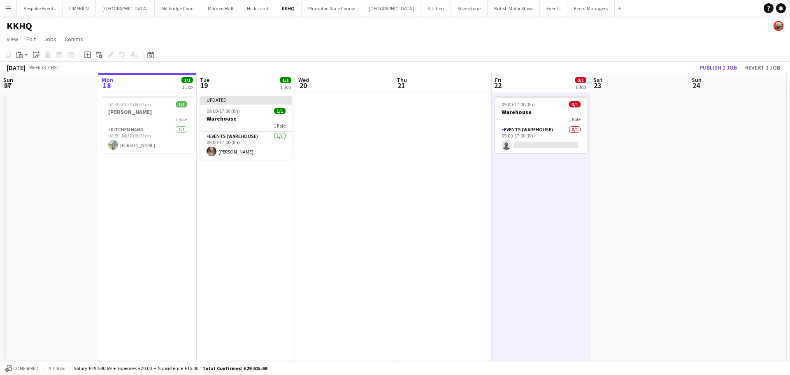
click at [713, 60] on app-toolbar "Copy Paste Paste Ctrl+V Paste with crew Ctrl+Shift+V Paste linked Job Delete Gr…" at bounding box center [395, 55] width 790 height 14
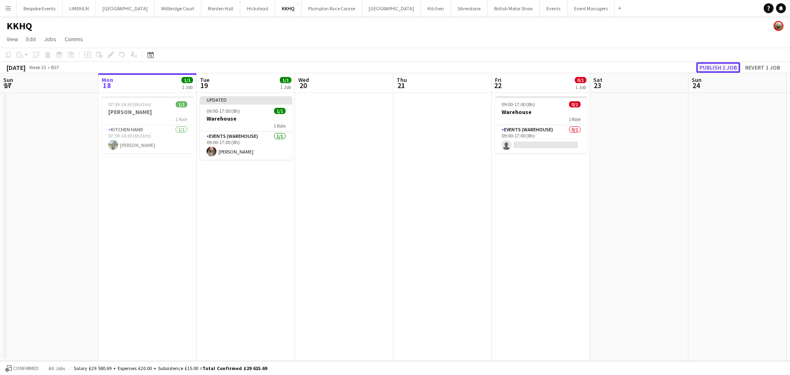
click at [712, 66] on button "Publish 1 job" at bounding box center [718, 67] width 44 height 11
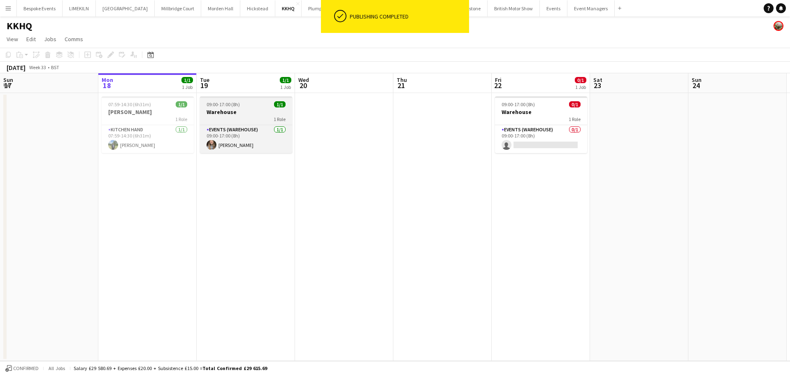
click at [238, 121] on div "1 Role" at bounding box center [246, 119] width 92 height 7
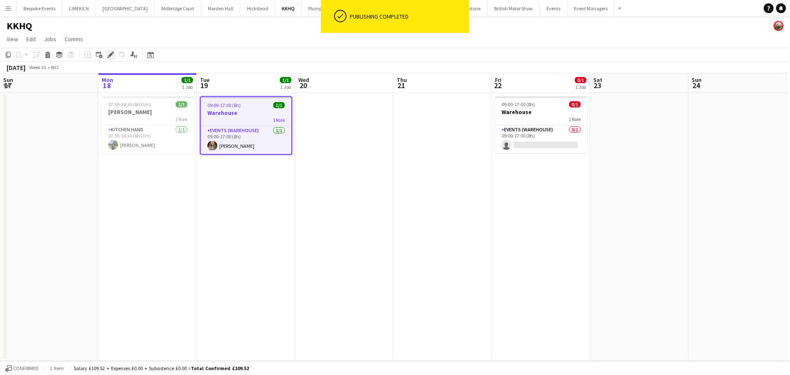
click at [112, 56] on icon "Edit" at bounding box center [110, 54] width 7 height 7
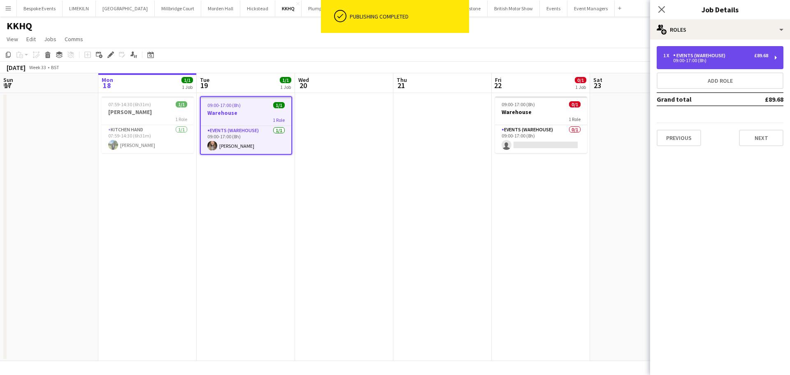
click at [690, 64] on div "1 x Events (Warehouse) £89.68 09:00-17:00 (8h)" at bounding box center [720, 57] width 127 height 23
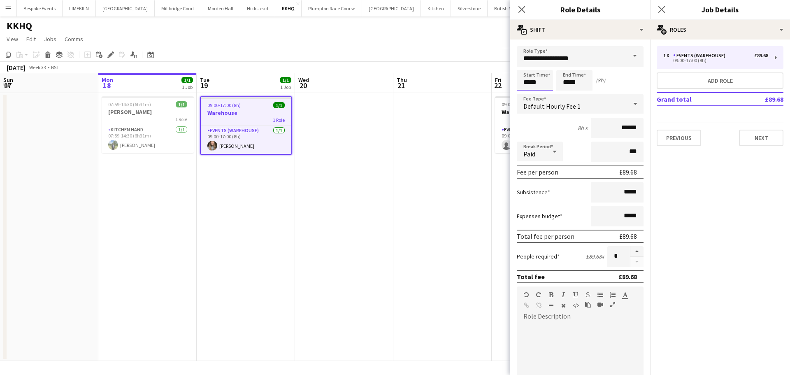
click at [539, 77] on input "*****" at bounding box center [535, 80] width 36 height 21
type input "*****"
click at [526, 92] on div at bounding box center [527, 95] width 16 height 8
click at [413, 162] on app-date-cell at bounding box center [442, 227] width 98 height 268
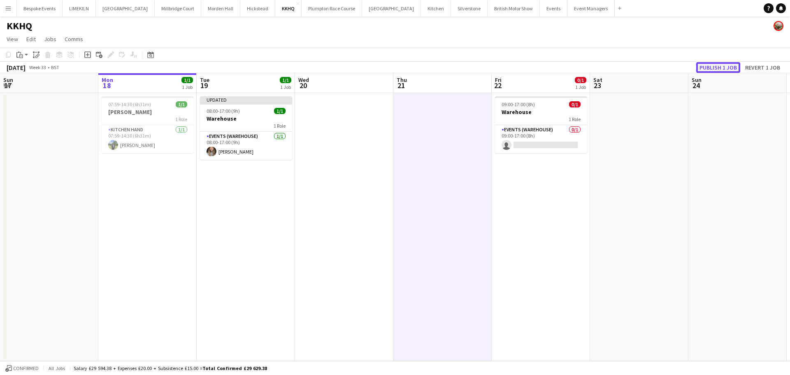
click at [720, 69] on button "Publish 1 job" at bounding box center [718, 67] width 44 height 11
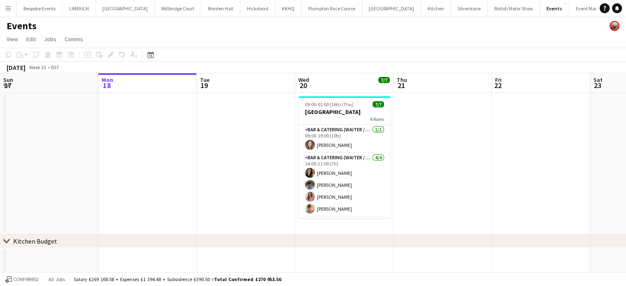
click at [7, 12] on button "Menu" at bounding box center [8, 8] width 16 height 16
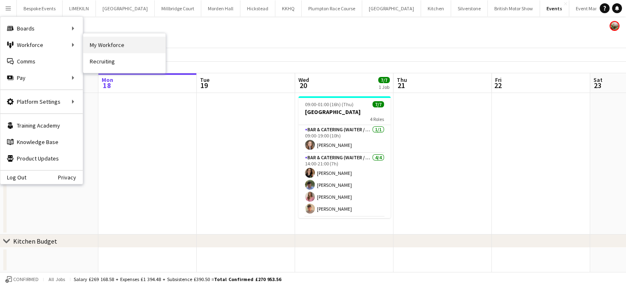
click at [93, 42] on link "My Workforce" at bounding box center [124, 45] width 82 height 16
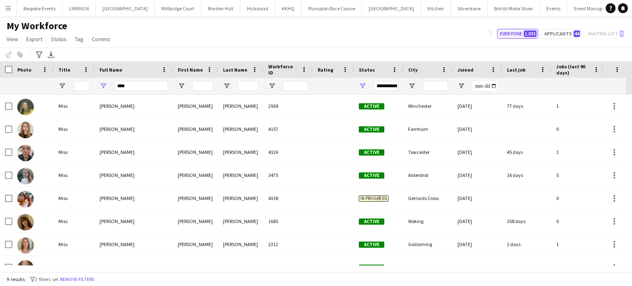
click at [523, 33] on button "Everyone 1,035" at bounding box center [517, 34] width 41 height 10
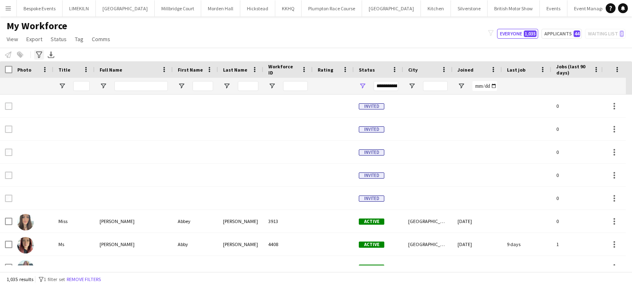
click at [35, 55] on div "Advanced filters" at bounding box center [39, 55] width 10 height 10
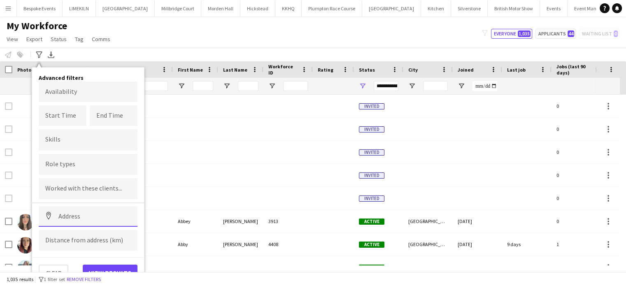
click at [66, 209] on input at bounding box center [88, 216] width 99 height 21
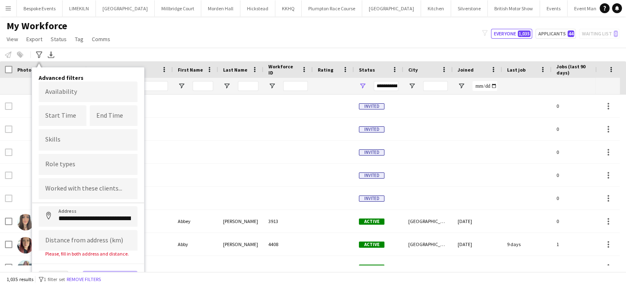
type input "**********"
click at [83, 237] on input at bounding box center [88, 240] width 99 height 21
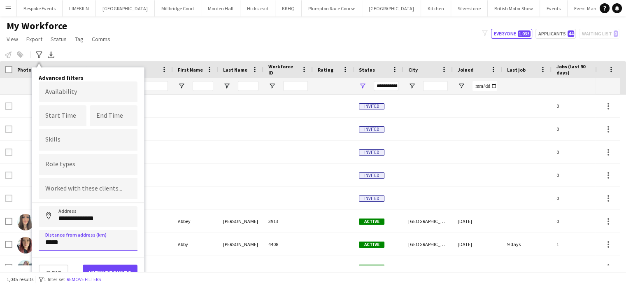
type input "*****"
click at [97, 95] on body "Menu Boards Boards Boards All jobs Status Workforce Workforce My Workforce Recr…" at bounding box center [313, 143] width 626 height 286
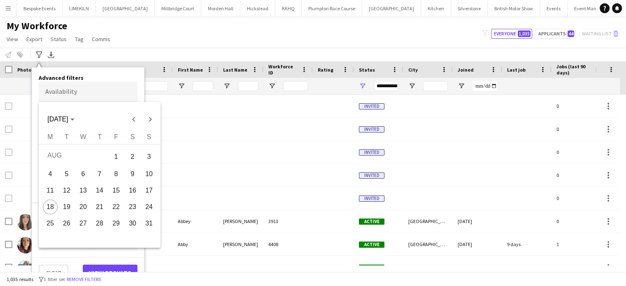
click at [68, 204] on span "19" at bounding box center [66, 207] width 15 height 15
type input "**********"
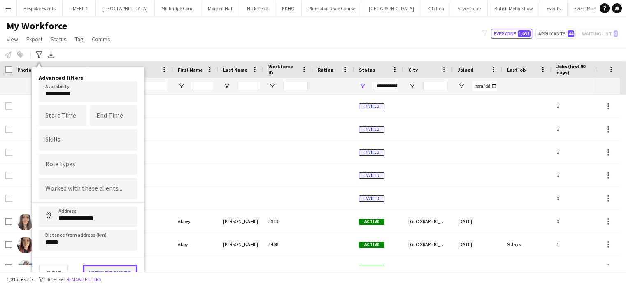
click at [104, 268] on button "View results" at bounding box center [110, 273] width 55 height 16
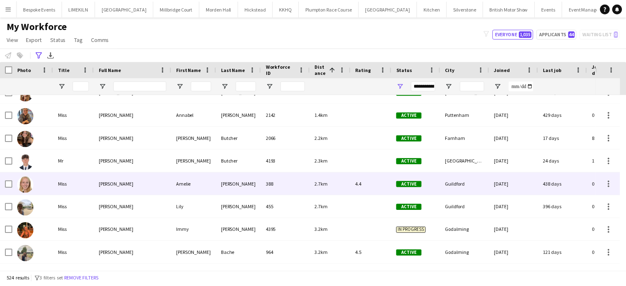
scroll to position [132, 0]
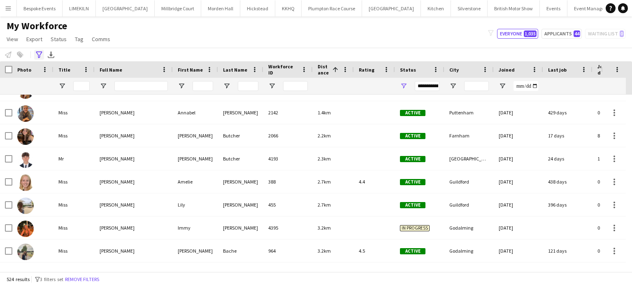
click at [36, 53] on icon "Advanced filters" at bounding box center [39, 54] width 7 height 7
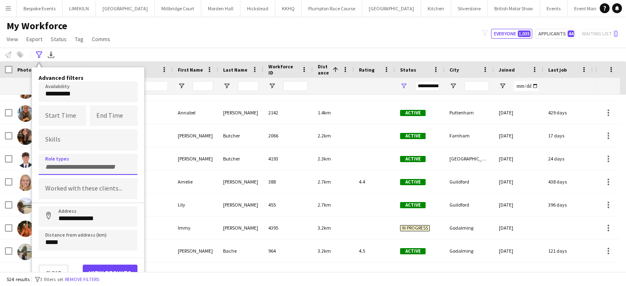
click at [80, 163] on input "Type to search role types..." at bounding box center [88, 166] width 86 height 7
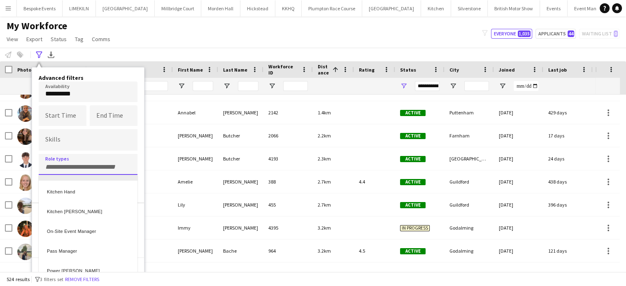
scroll to position [294, 0]
click at [80, 212] on div "Kitchen [PERSON_NAME]" at bounding box center [88, 210] width 99 height 20
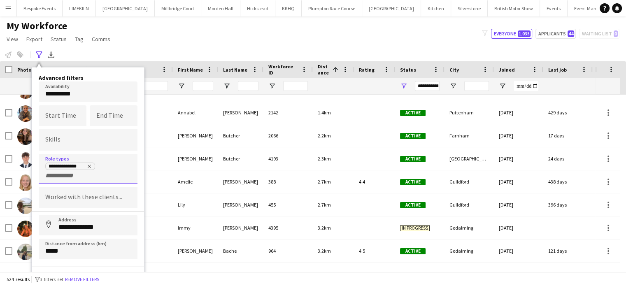
scroll to position [9, 0]
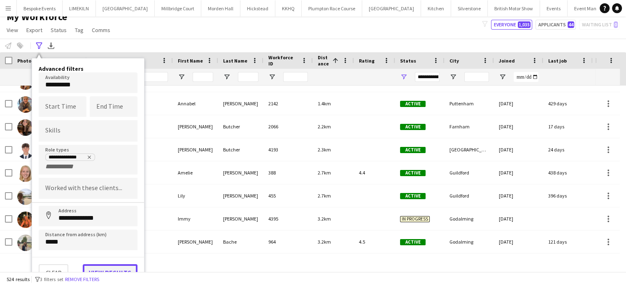
click at [102, 267] on button "View results" at bounding box center [110, 272] width 55 height 16
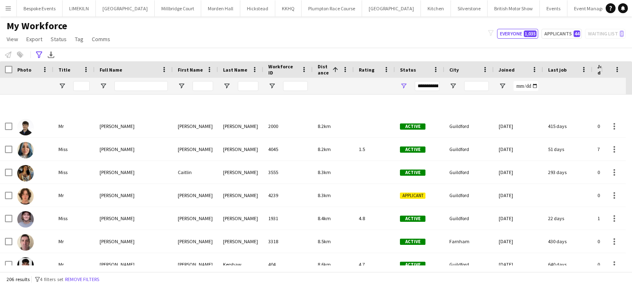
scroll to position [0, 0]
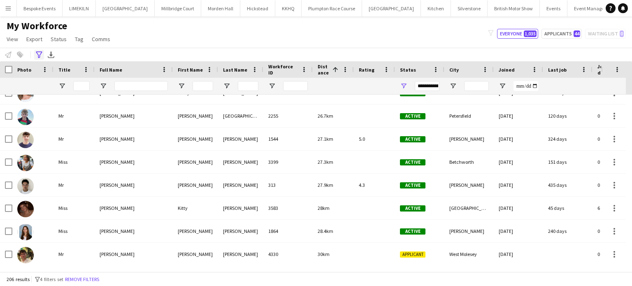
click at [41, 56] on icon "Advanced filters" at bounding box center [39, 54] width 7 height 7
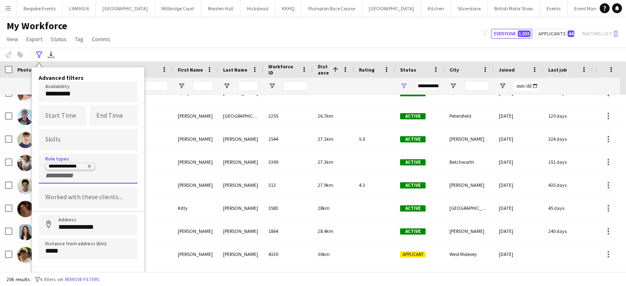
click at [89, 165] on icon "Remove tag" at bounding box center [89, 166] width 5 height 5
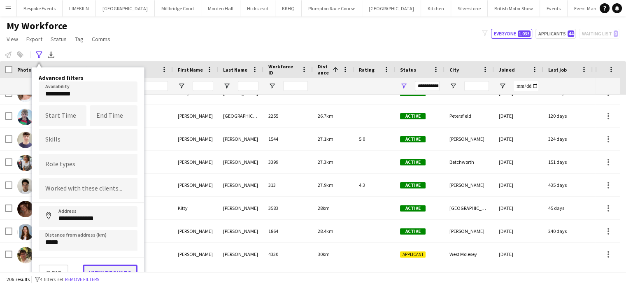
click at [113, 267] on button "View results" at bounding box center [110, 273] width 55 height 16
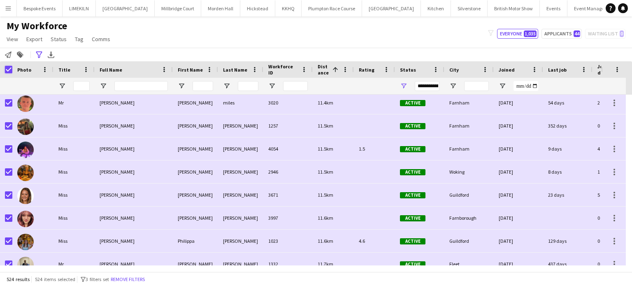
scroll to position [6467, 0]
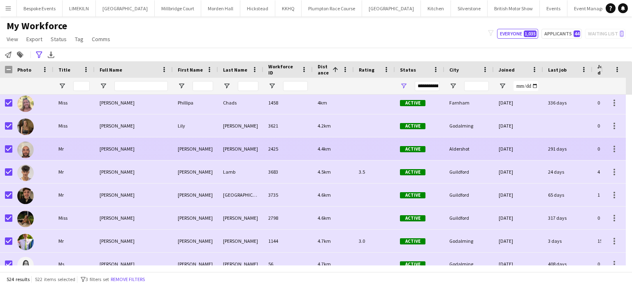
click at [4, 146] on div at bounding box center [6, 148] width 12 height 23
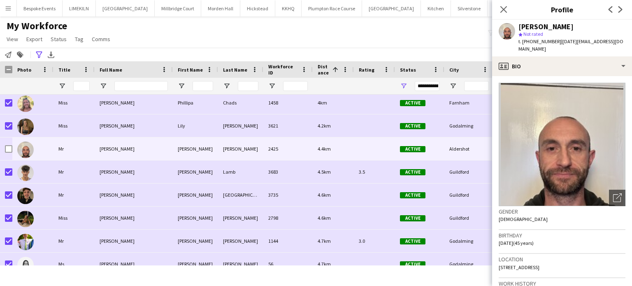
click at [156, 54] on div "**********" at bounding box center [316, 55] width 632 height 14
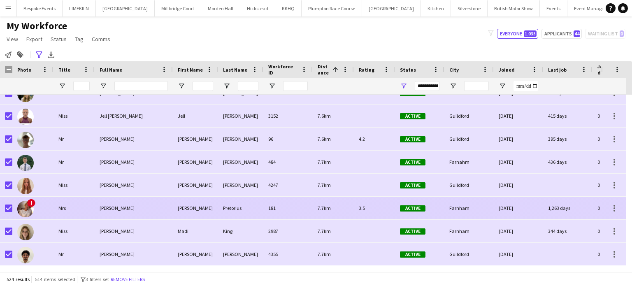
click at [69, 202] on div "Mrs" at bounding box center [73, 208] width 41 height 23
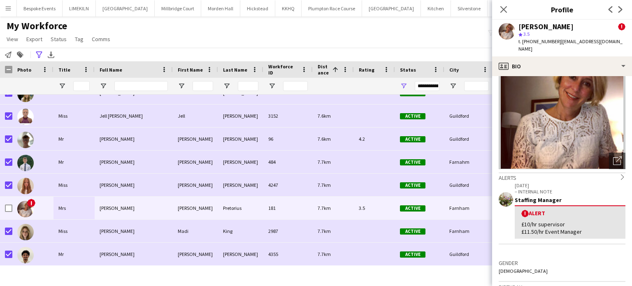
click at [205, 36] on div "My Workforce View Views Default view mena New Starter New view Update view Dele…" at bounding box center [316, 34] width 632 height 28
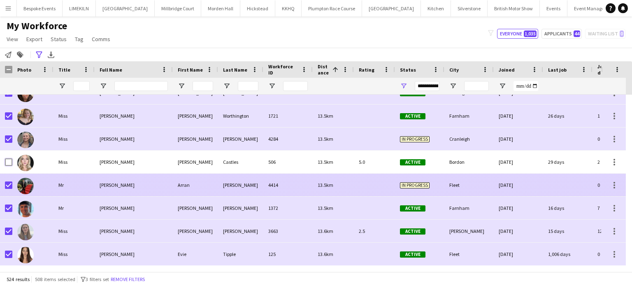
scroll to position [7832, 0]
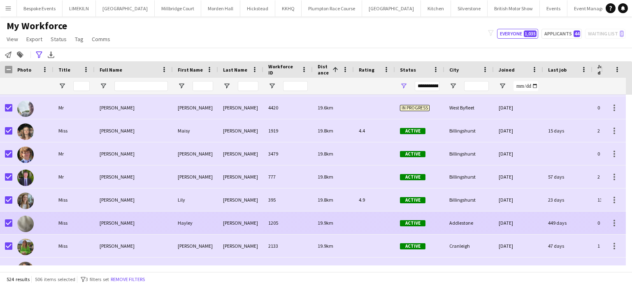
click at [8, 219] on div at bounding box center [8, 223] width 7 height 23
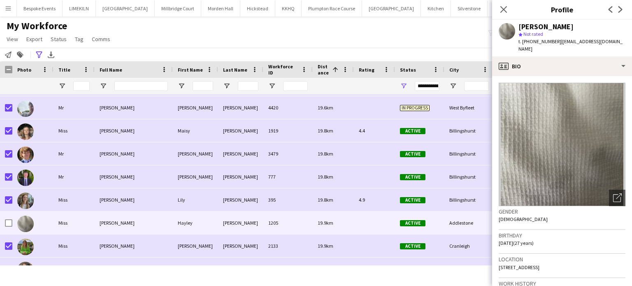
click at [354, 35] on div "My Workforce View Views Default view mena New Starter New view Update view Dele…" at bounding box center [316, 34] width 632 height 28
